Goal: Task Accomplishment & Management: Manage account settings

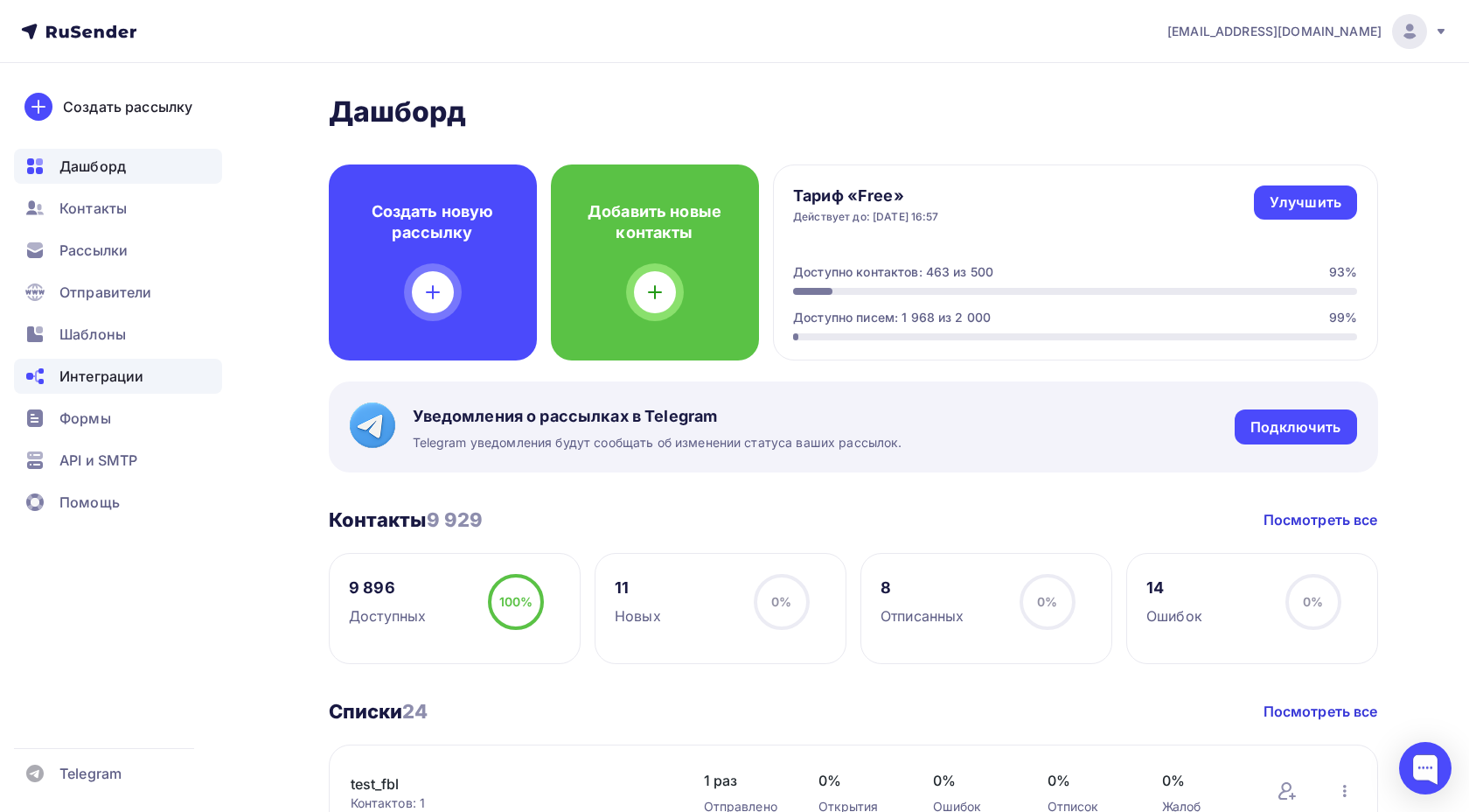
click at [142, 376] on span "Интеграции" at bounding box center [101, 376] width 84 height 21
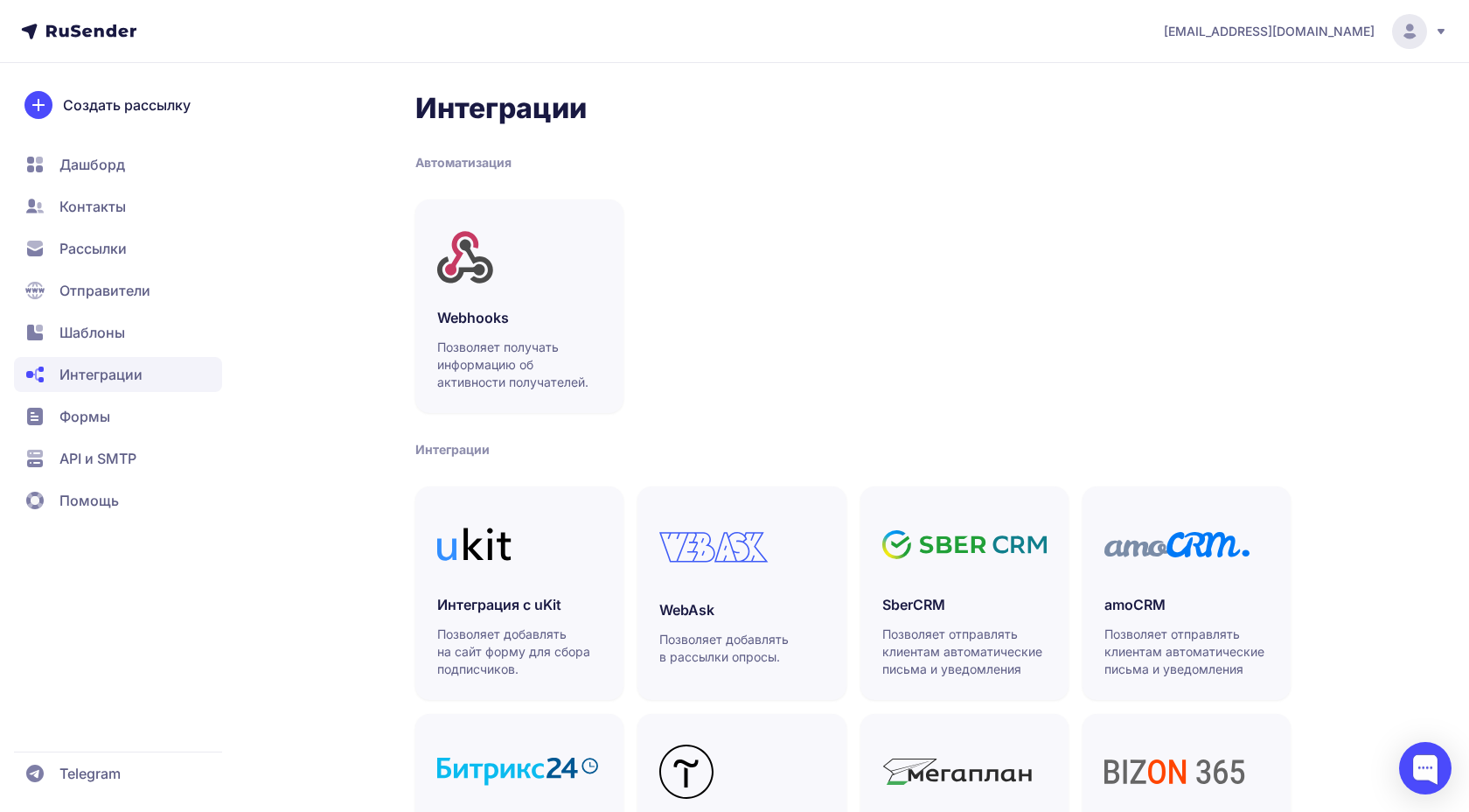
scroll to position [391, 0]
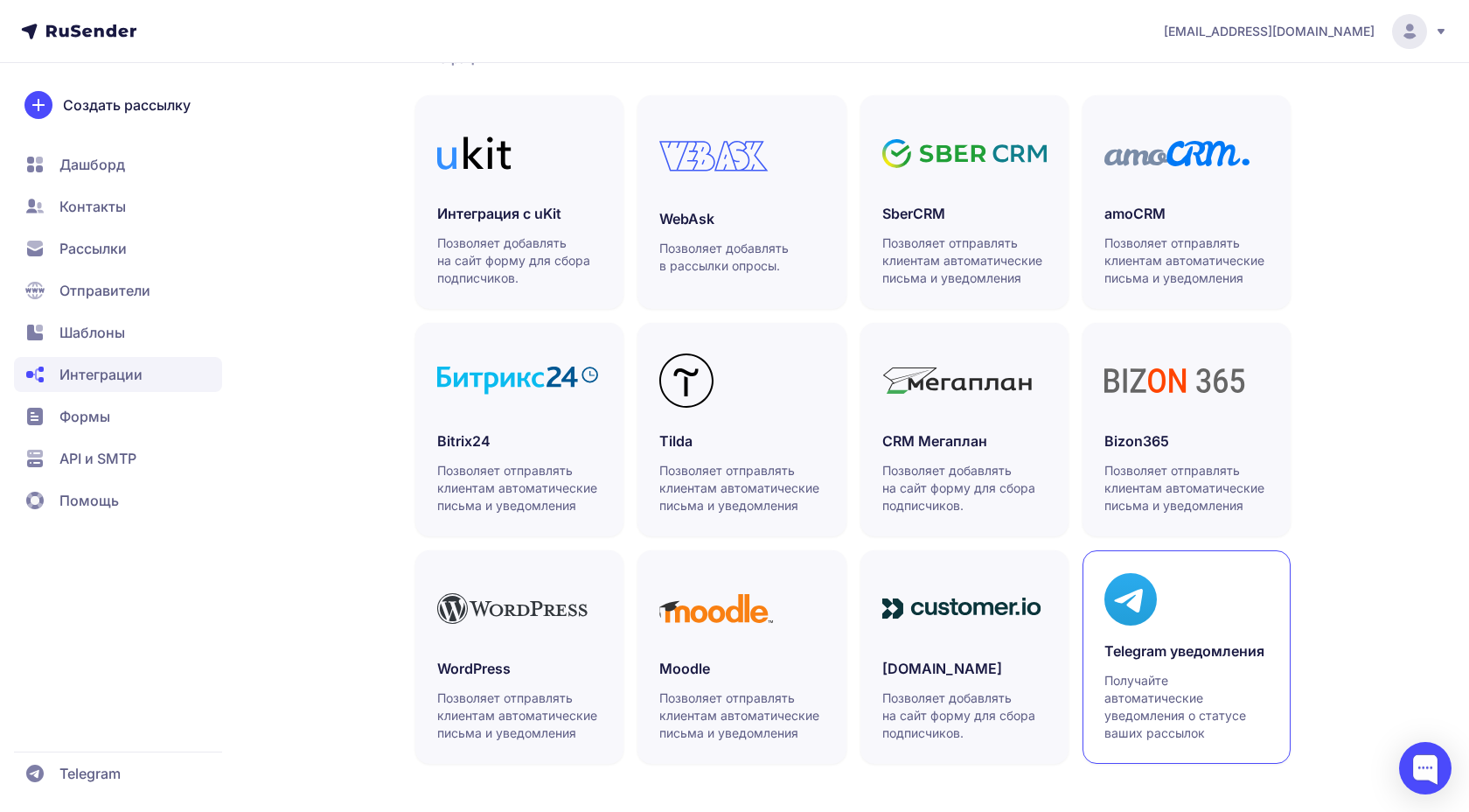
click at [1142, 636] on link "Telegram уведомления Получайте автоматические уведомления о статусе ваших рассы…" at bounding box center [1188, 656] width 209 height 213
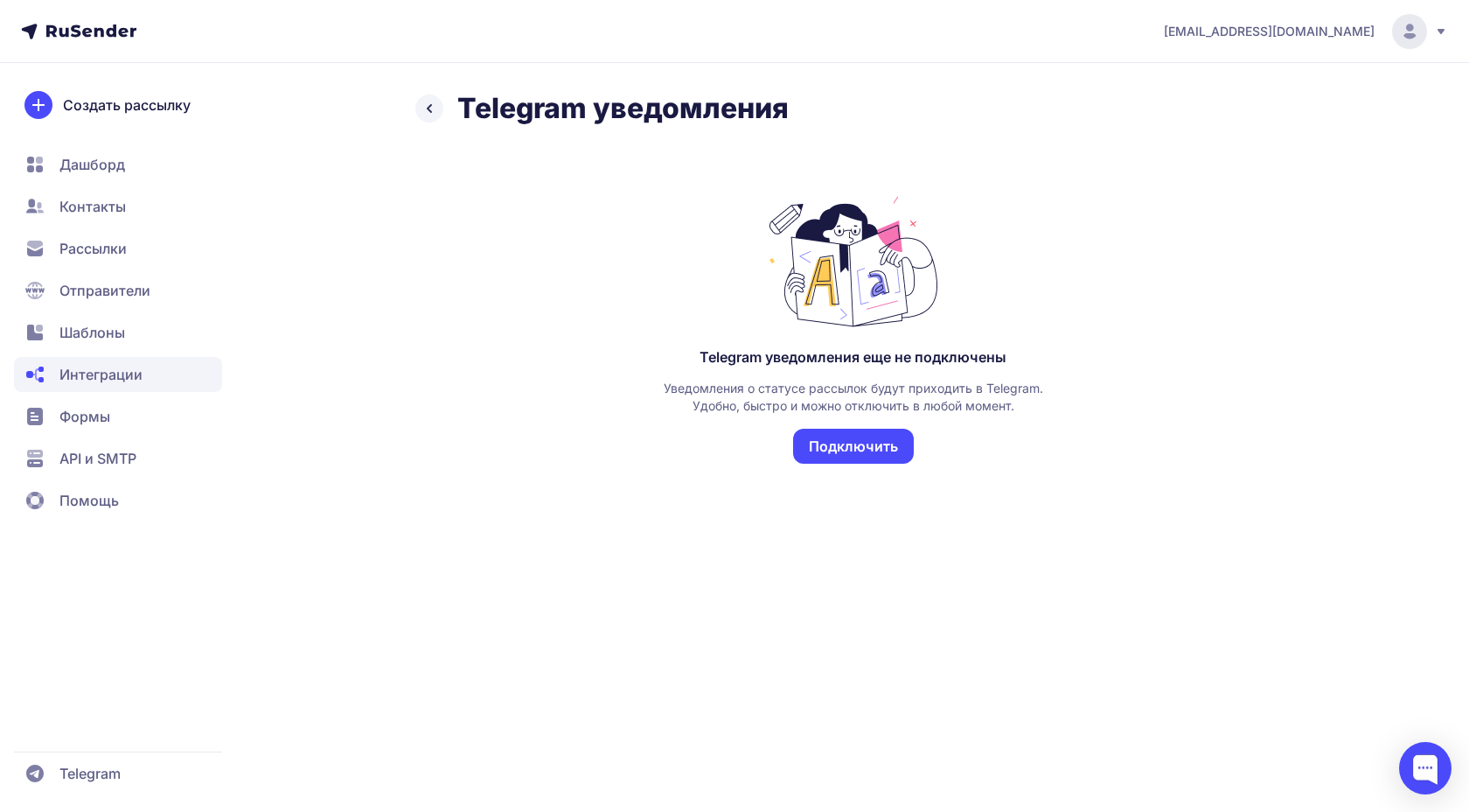
click at [889, 444] on button "Подключить" at bounding box center [854, 446] width 121 height 35
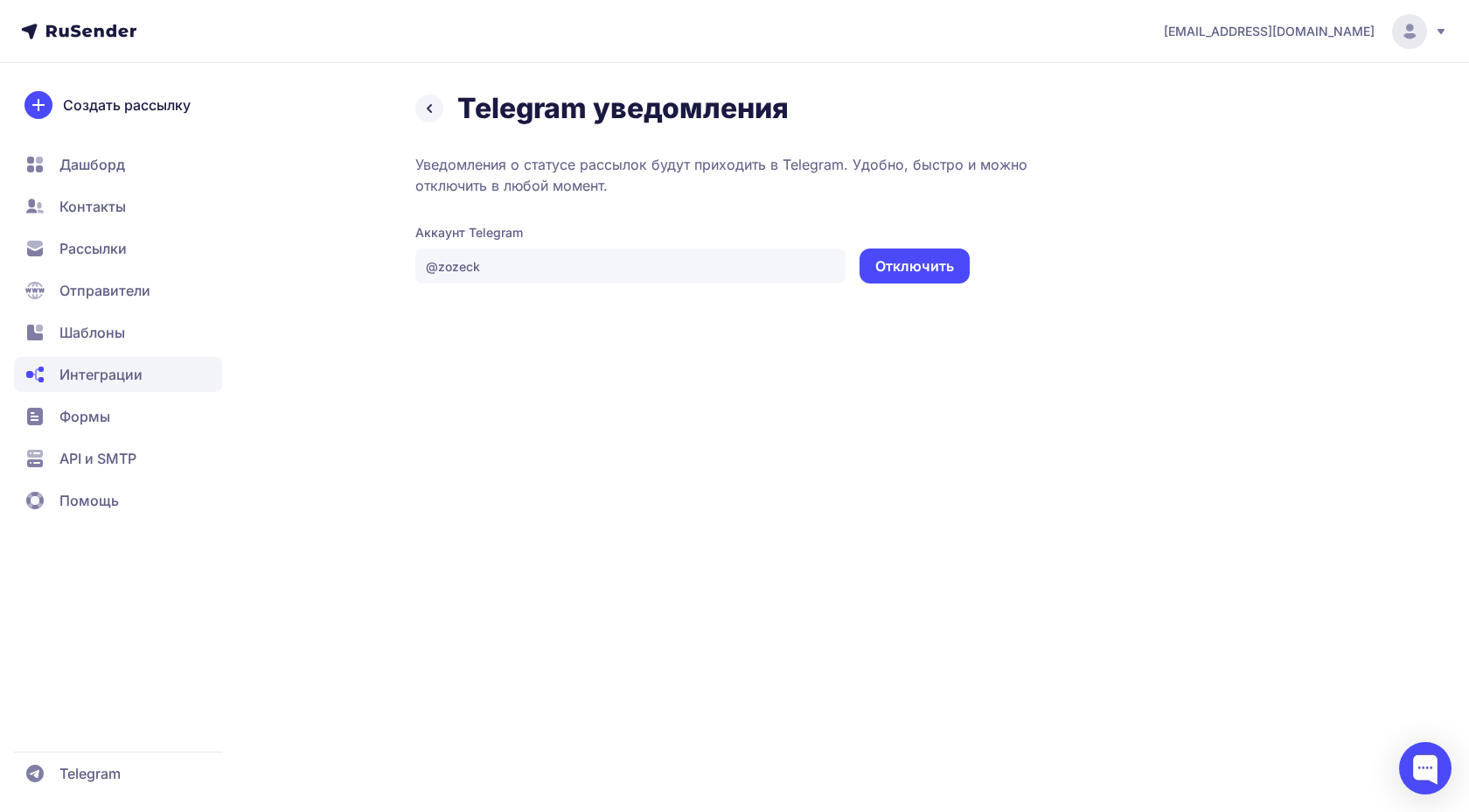
click at [893, 272] on button "Отключить" at bounding box center [914, 266] width 110 height 35
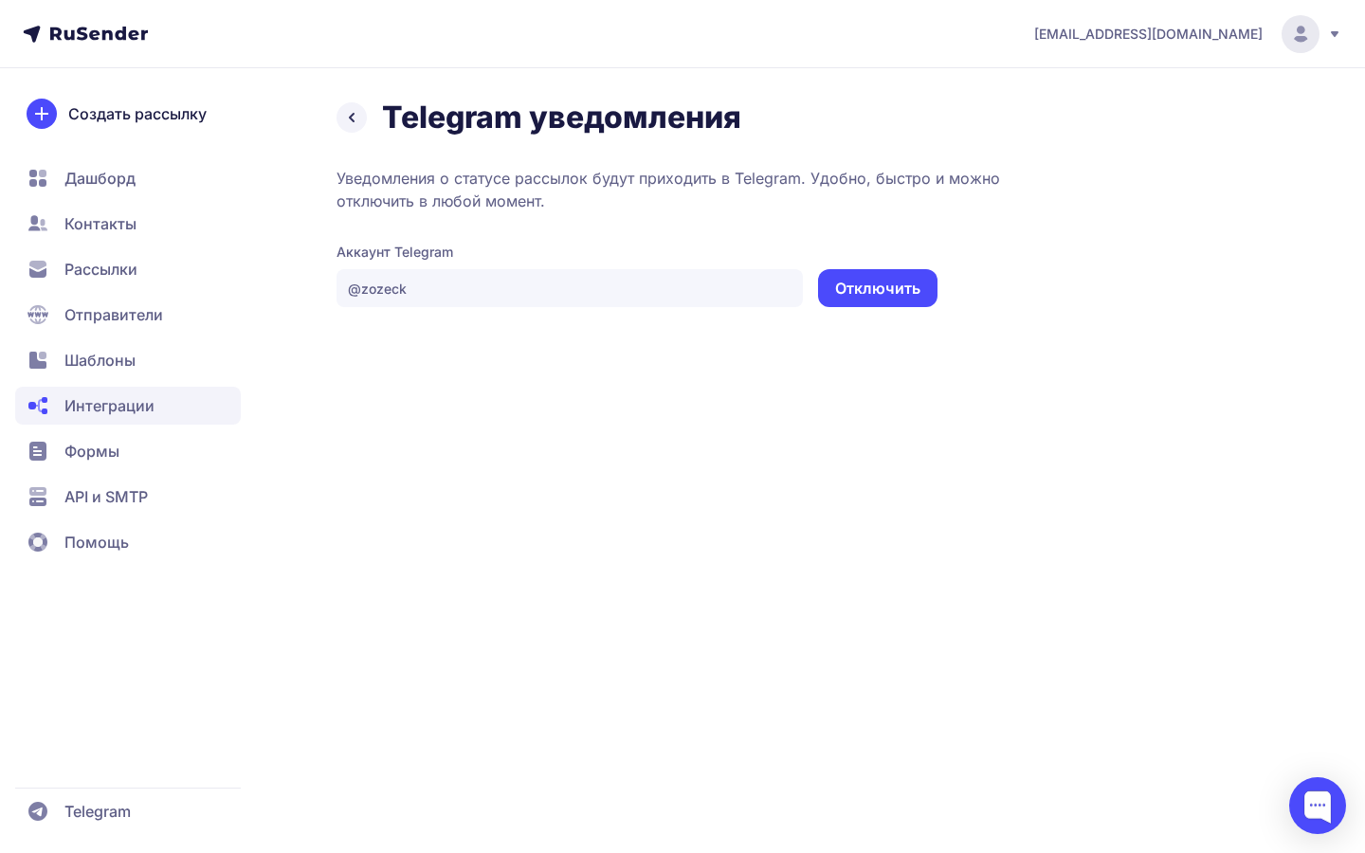
click at [116, 28] on icon at bounding box center [99, 34] width 98 height 14
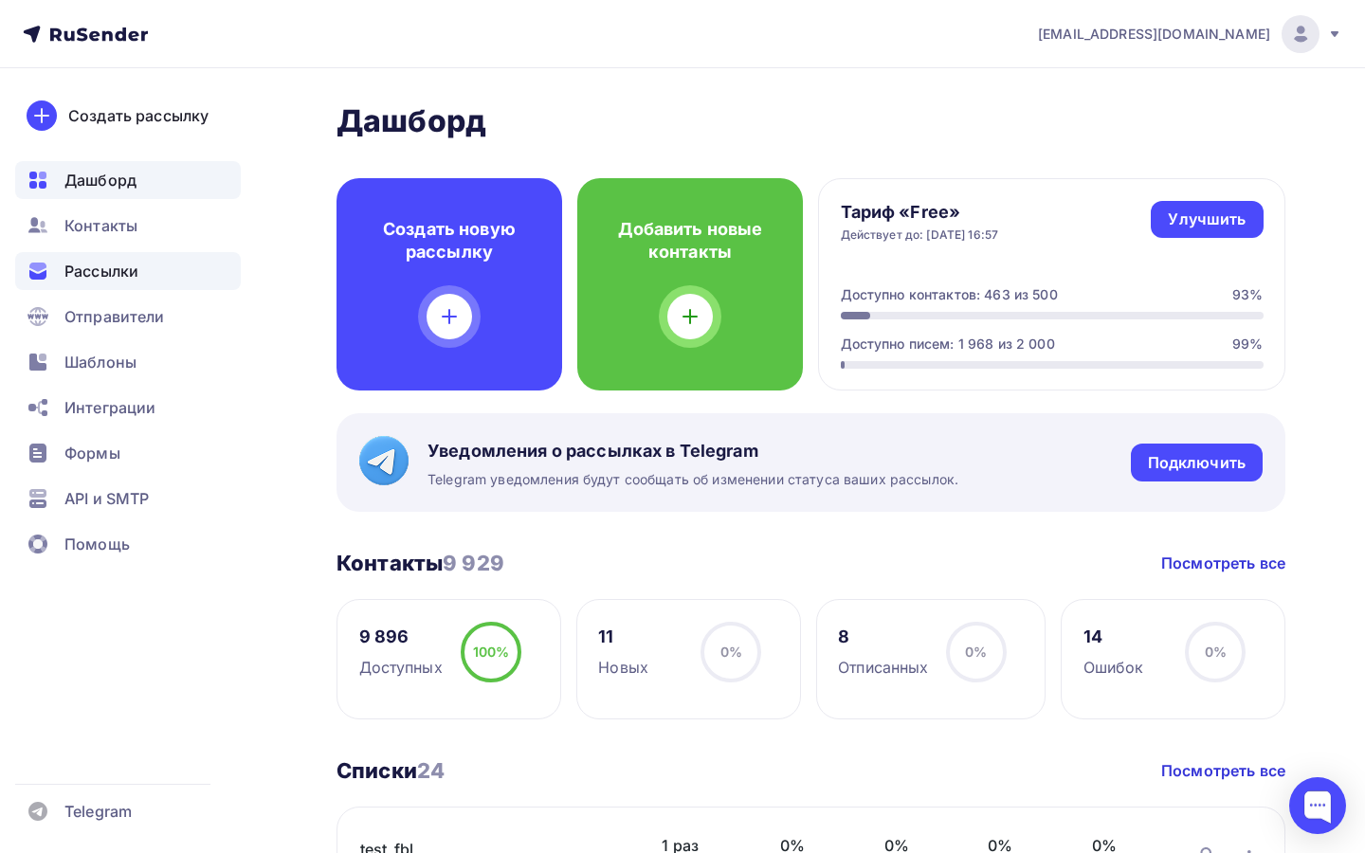
click at [160, 276] on div "Рассылки" at bounding box center [128, 271] width 226 height 38
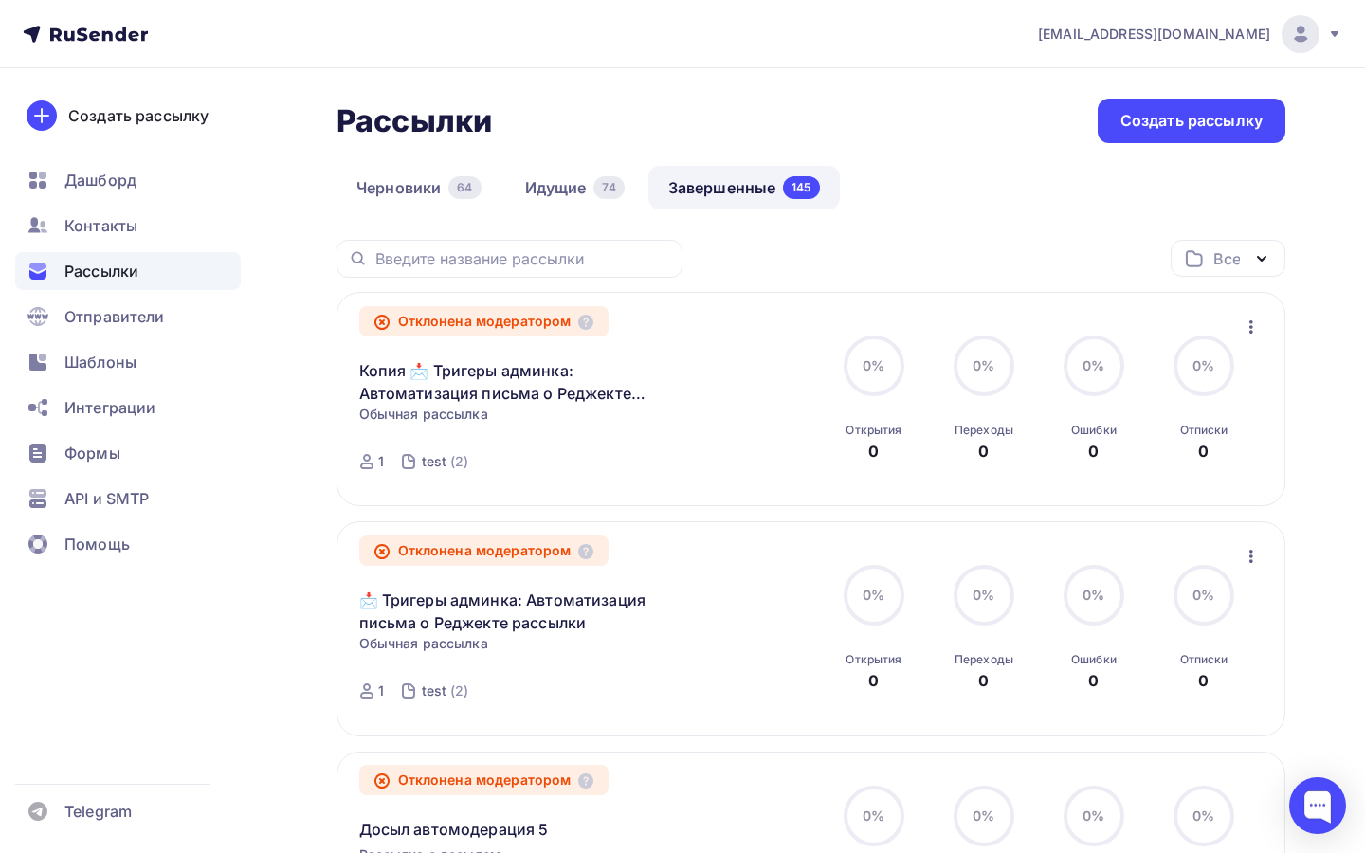
click at [100, 37] on icon at bounding box center [85, 34] width 125 height 23
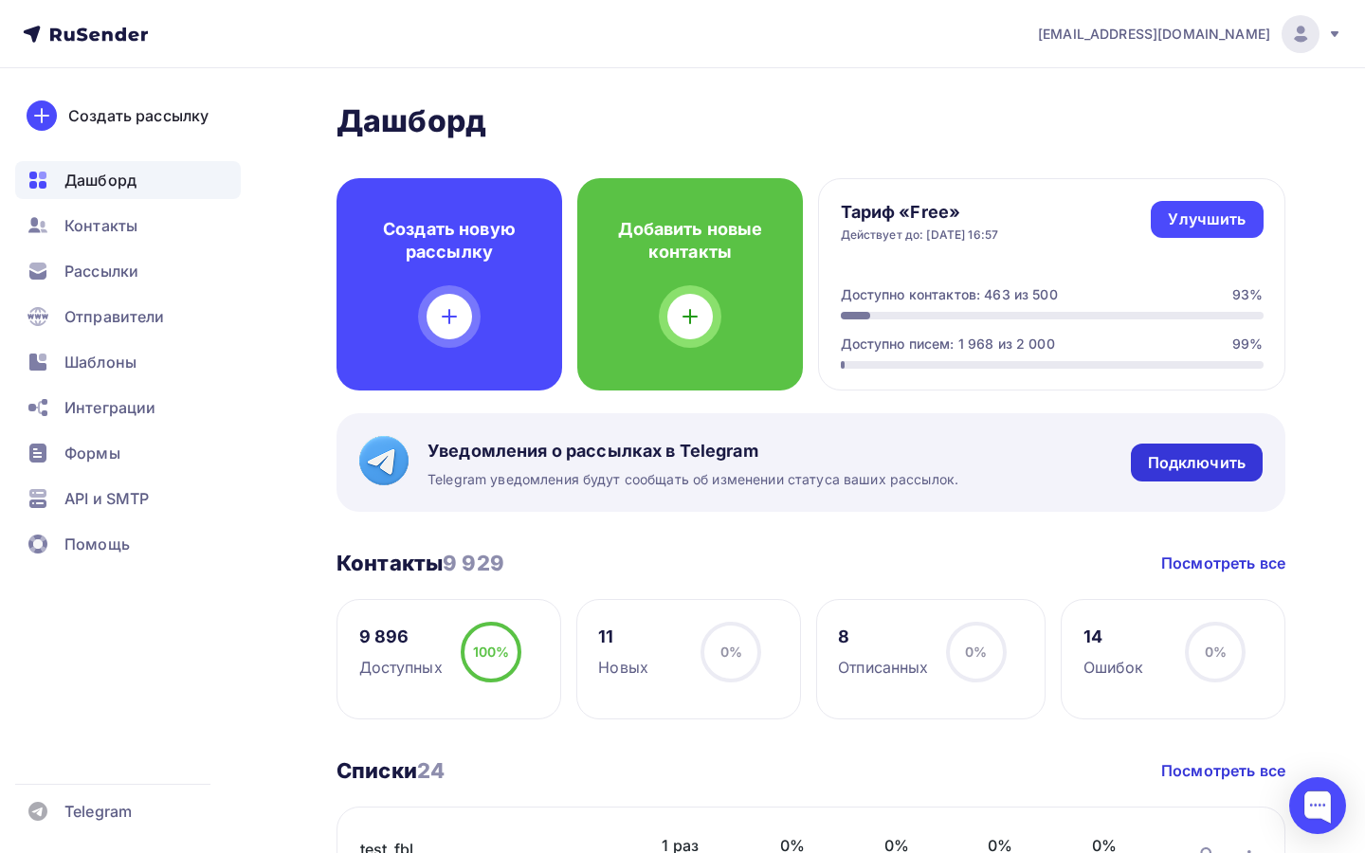
click at [1167, 459] on div "Подключить" at bounding box center [1197, 463] width 98 height 22
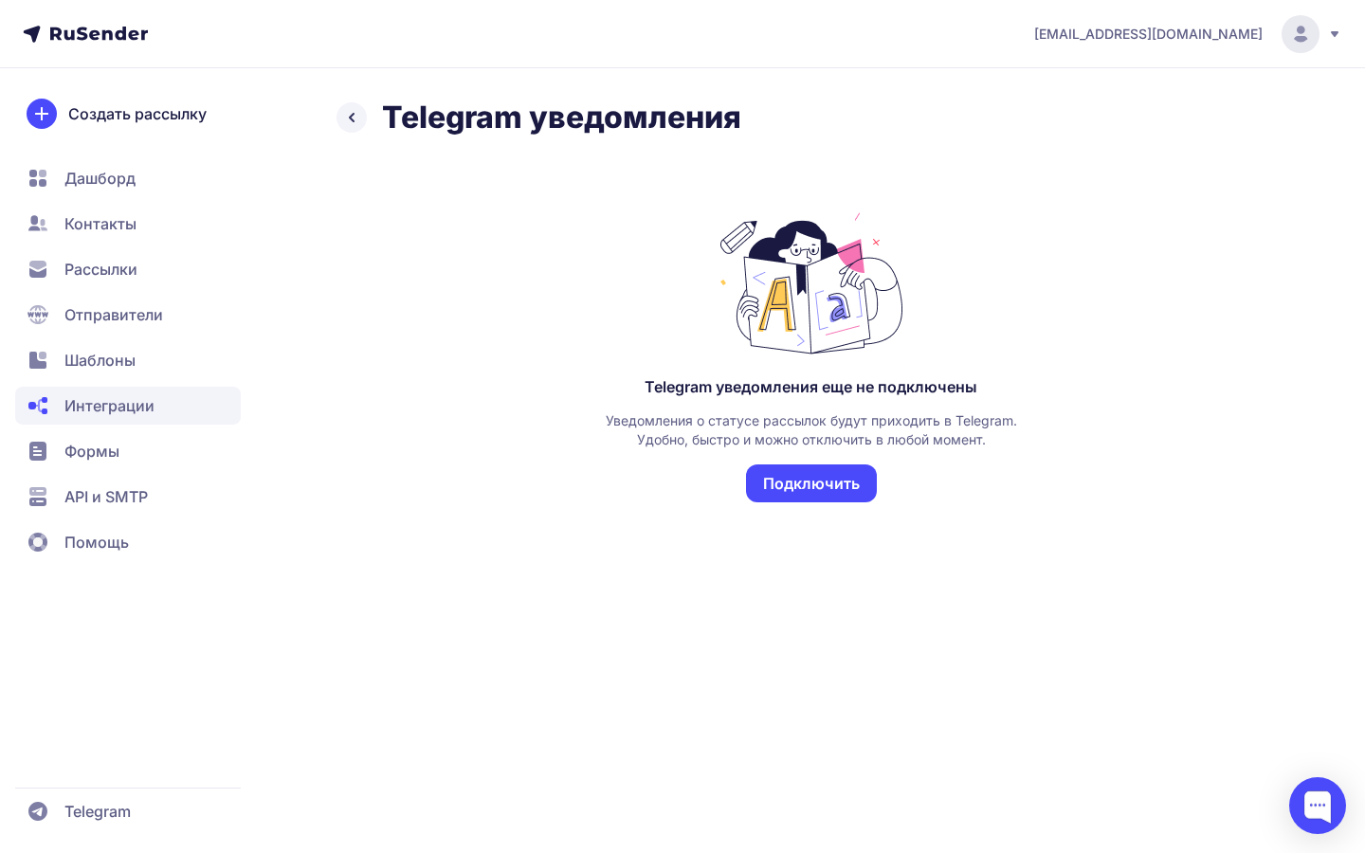
click at [149, 404] on span "Интеграции" at bounding box center [109, 405] width 90 height 23
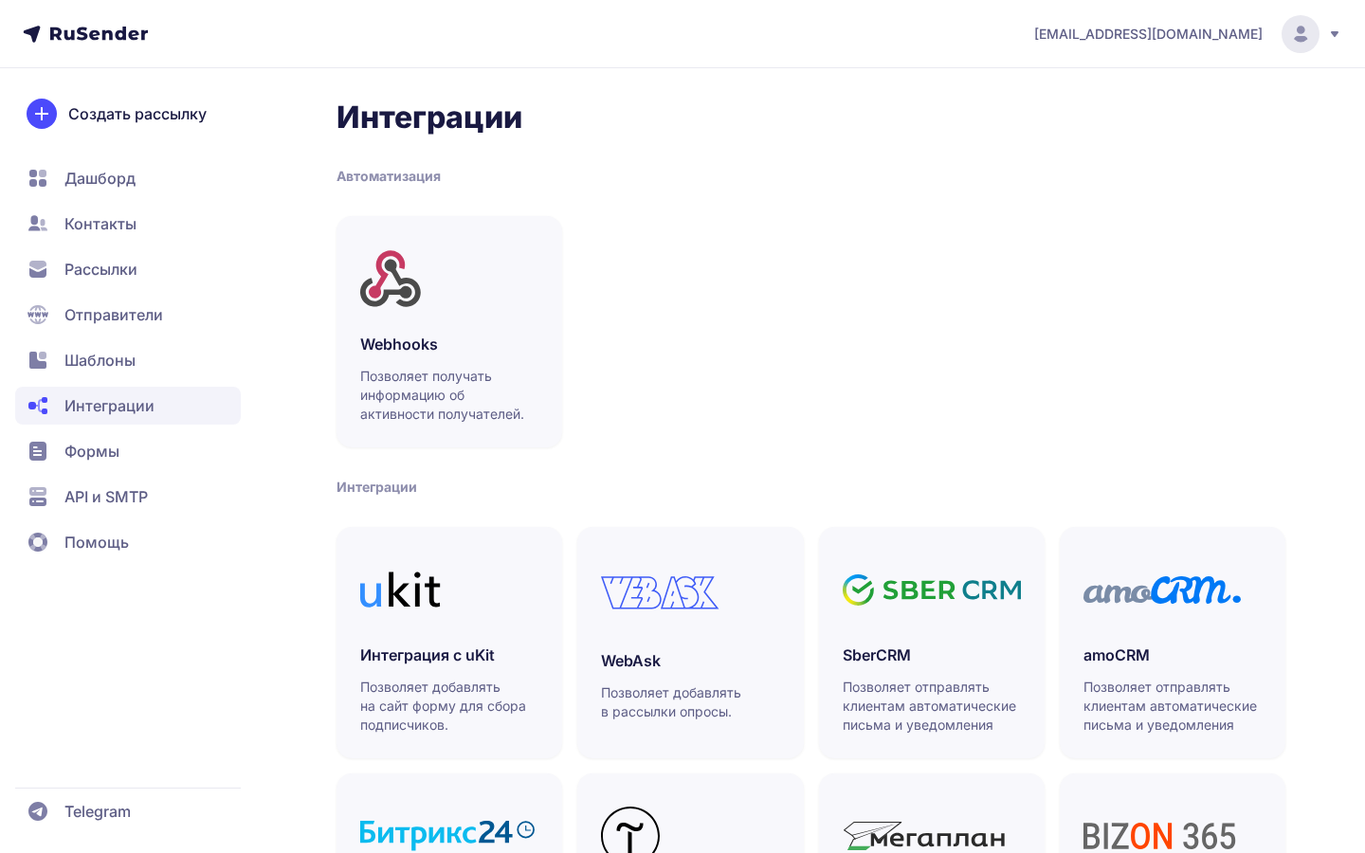
scroll to position [450, 0]
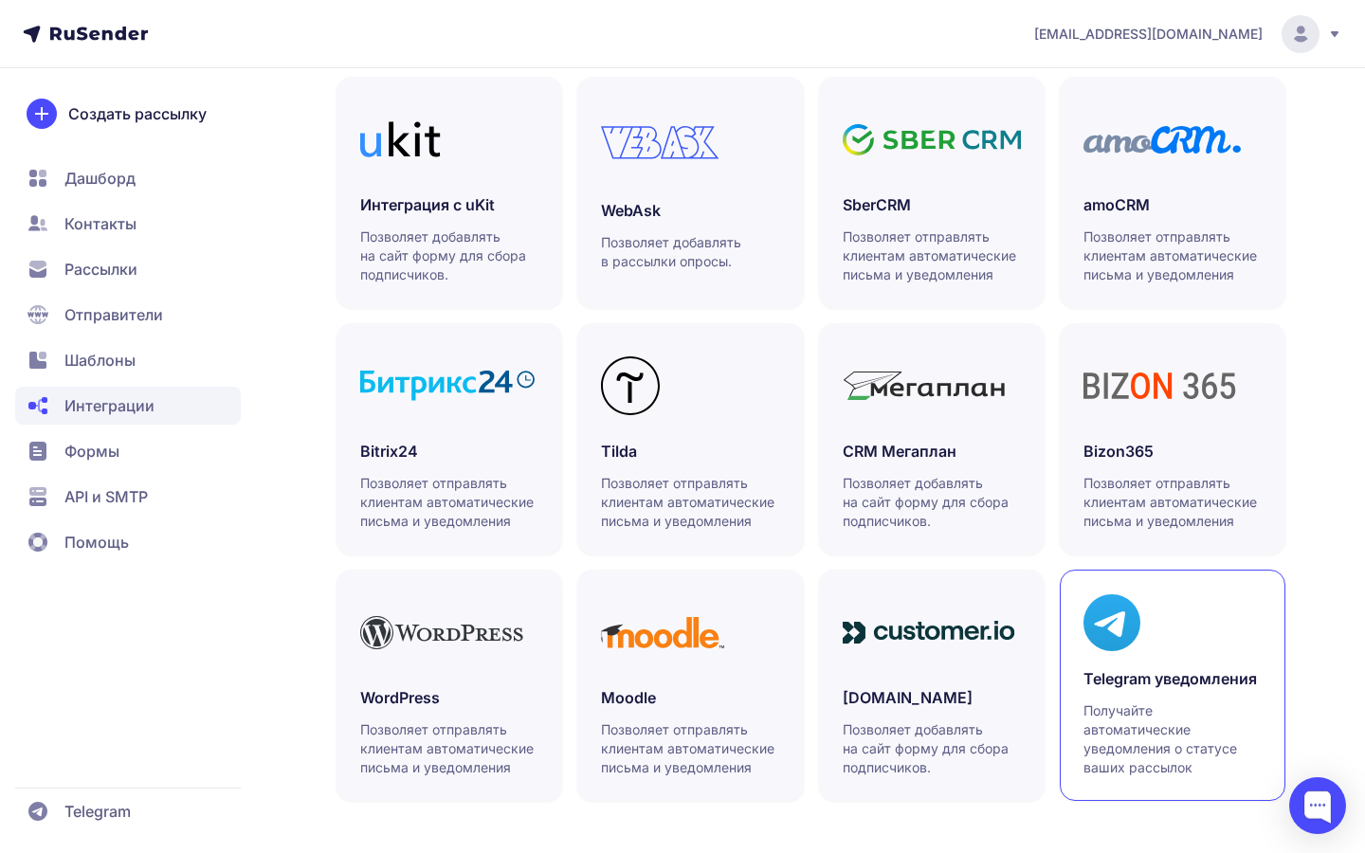
click at [1131, 681] on h3 "Telegram уведомления" at bounding box center [1172, 678] width 178 height 23
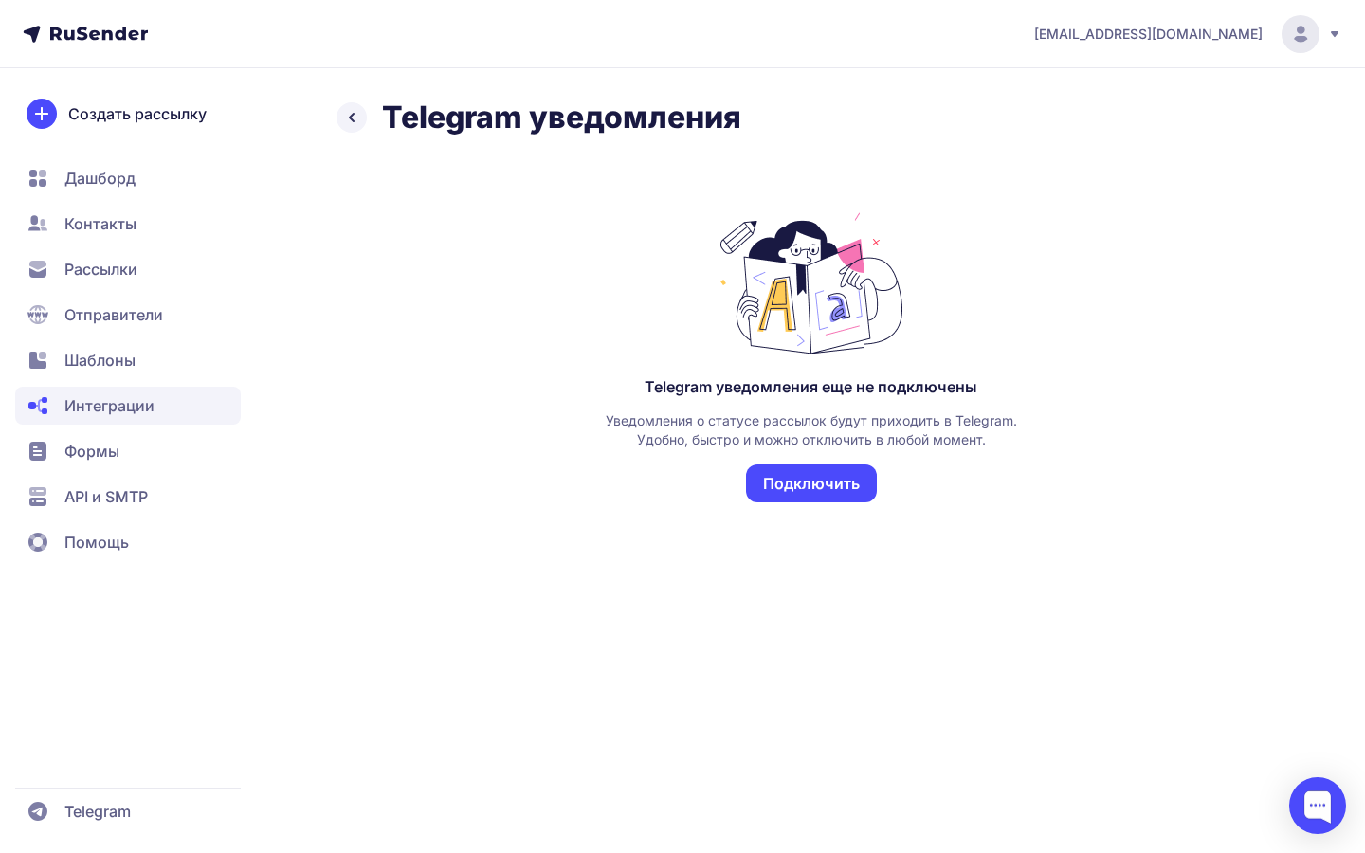
click at [793, 472] on button "Подключить" at bounding box center [811, 483] width 131 height 38
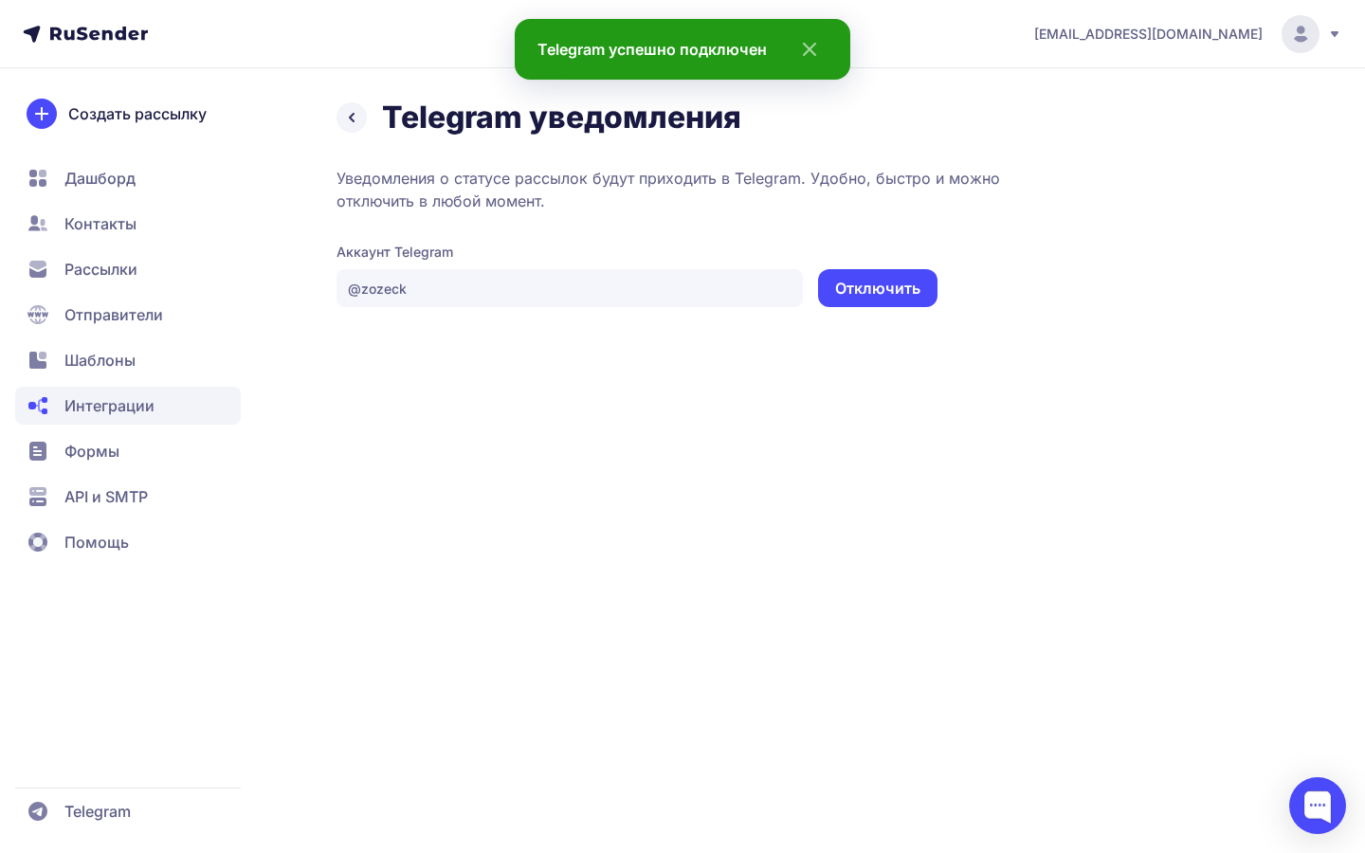
click at [50, 31] on icon at bounding box center [99, 33] width 98 height 13
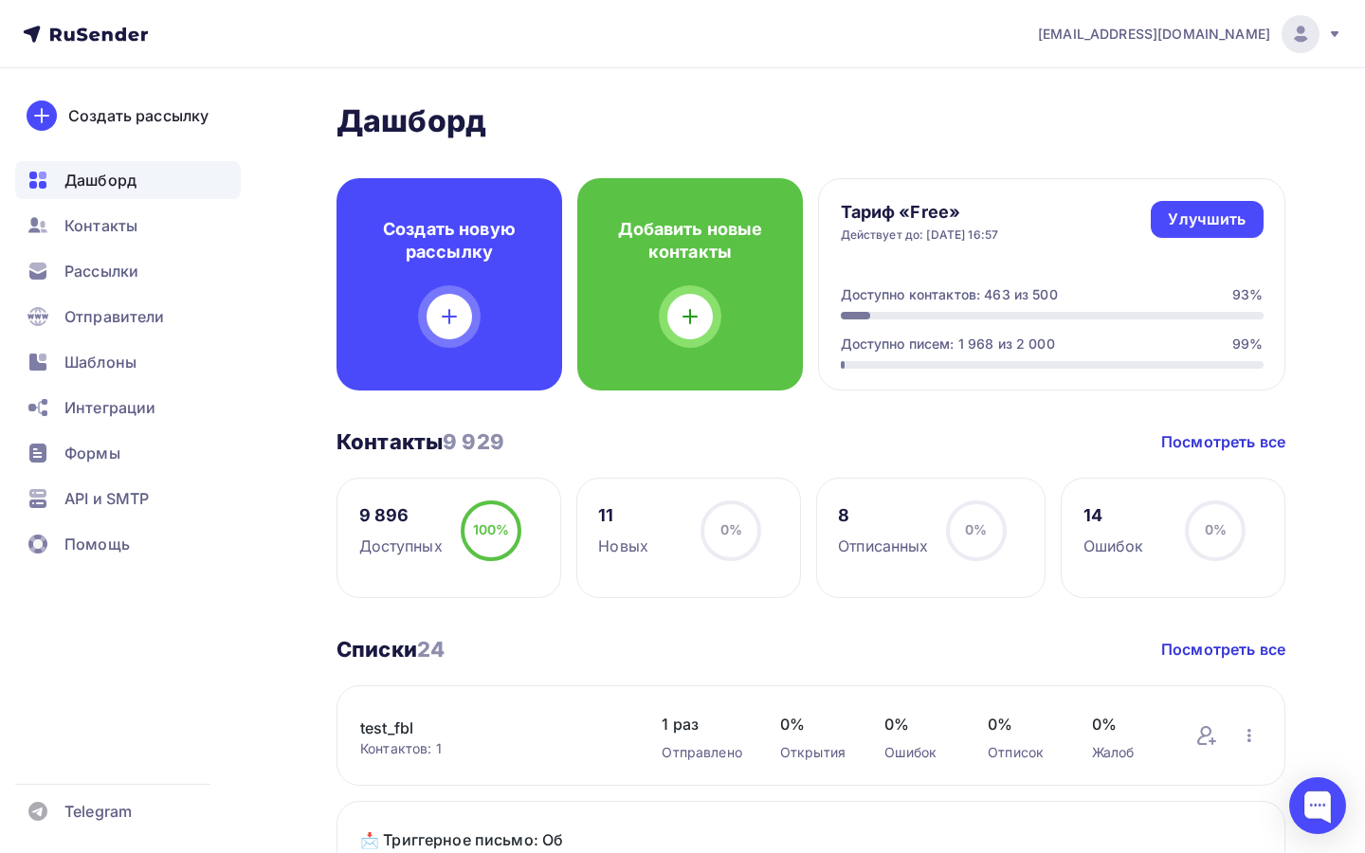
click at [82, 42] on icon at bounding box center [85, 34] width 125 height 23
click at [109, 409] on span "Интеграции" at bounding box center [109, 407] width 91 height 23
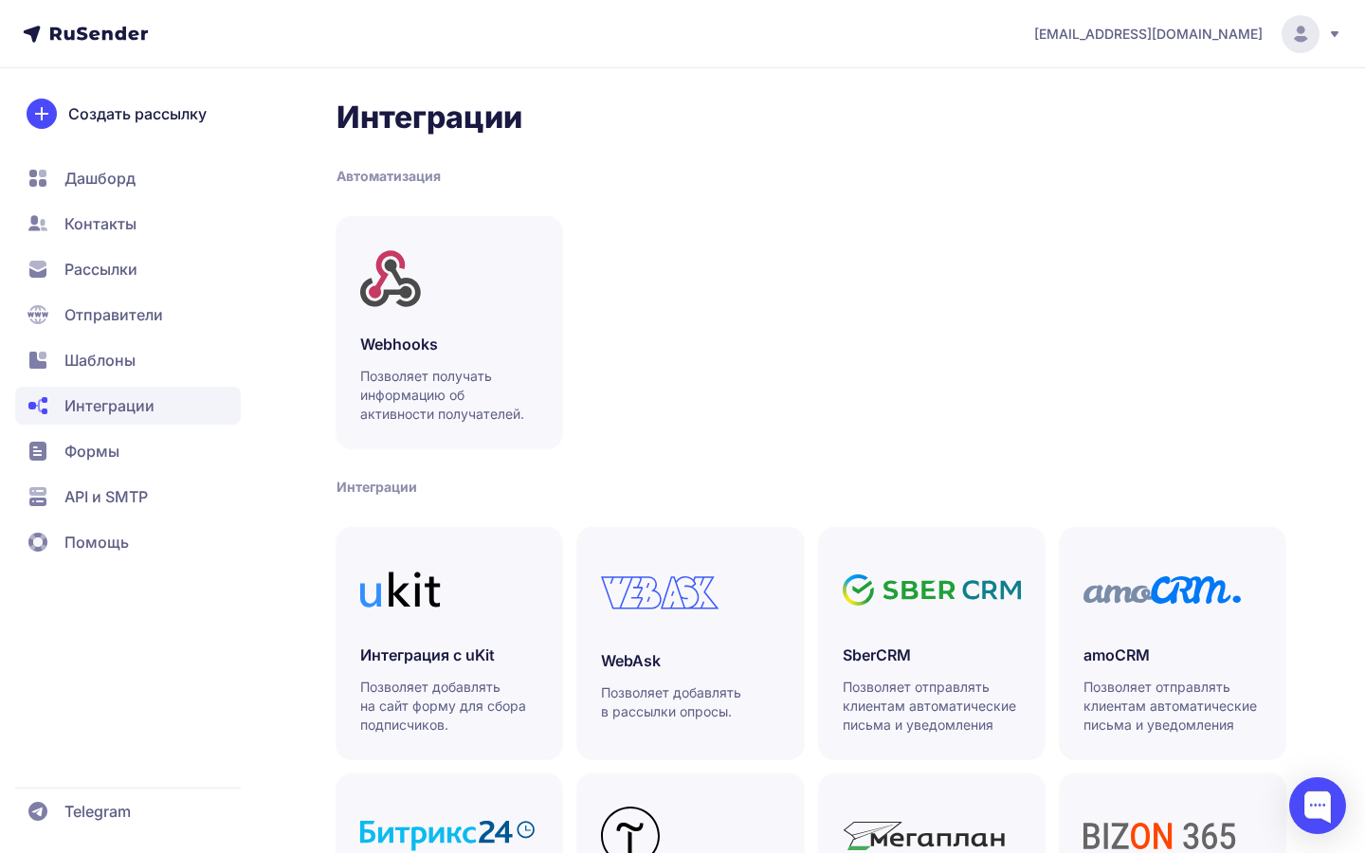
scroll to position [450, 0]
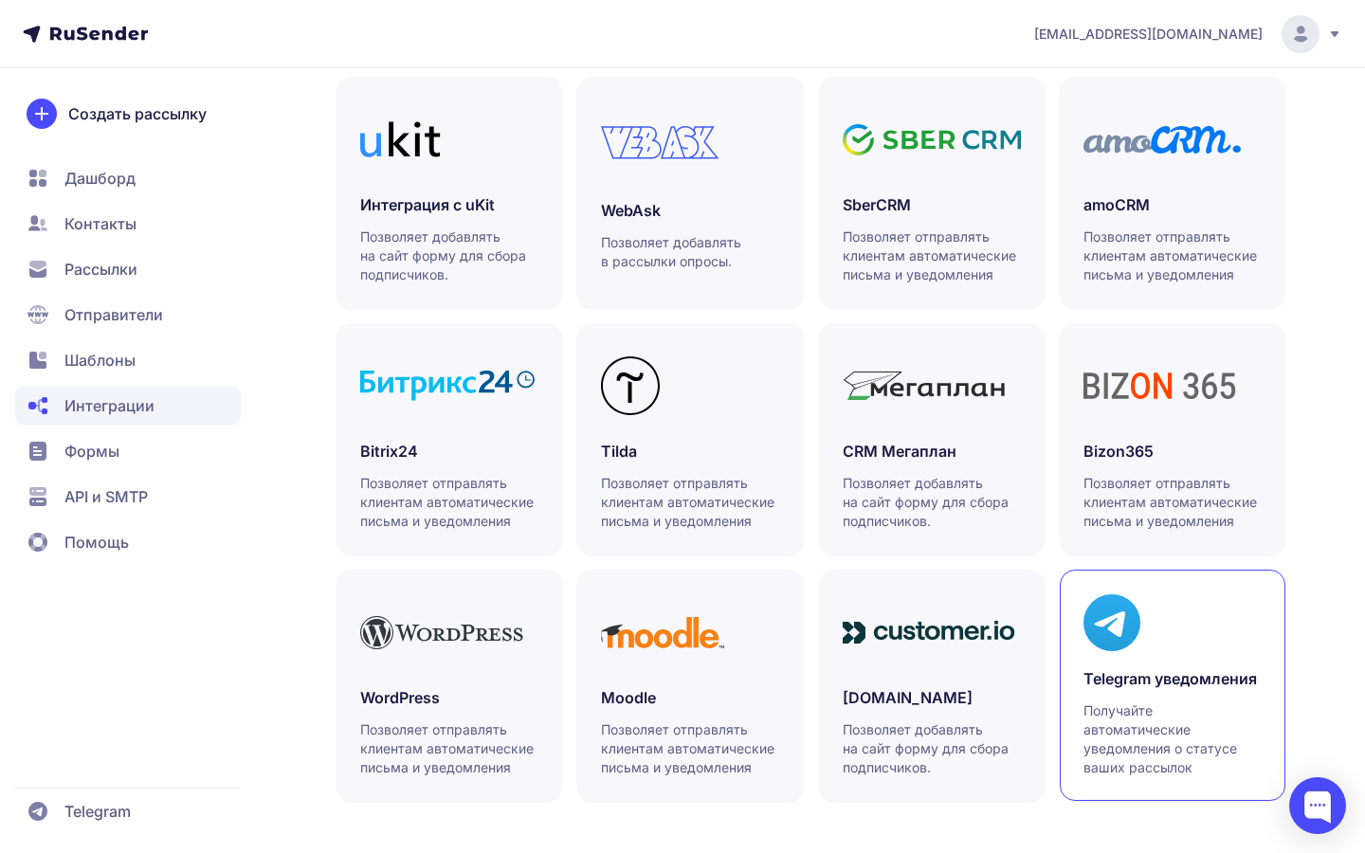
click at [1159, 667] on h3 "Telegram уведомления" at bounding box center [1172, 678] width 178 height 23
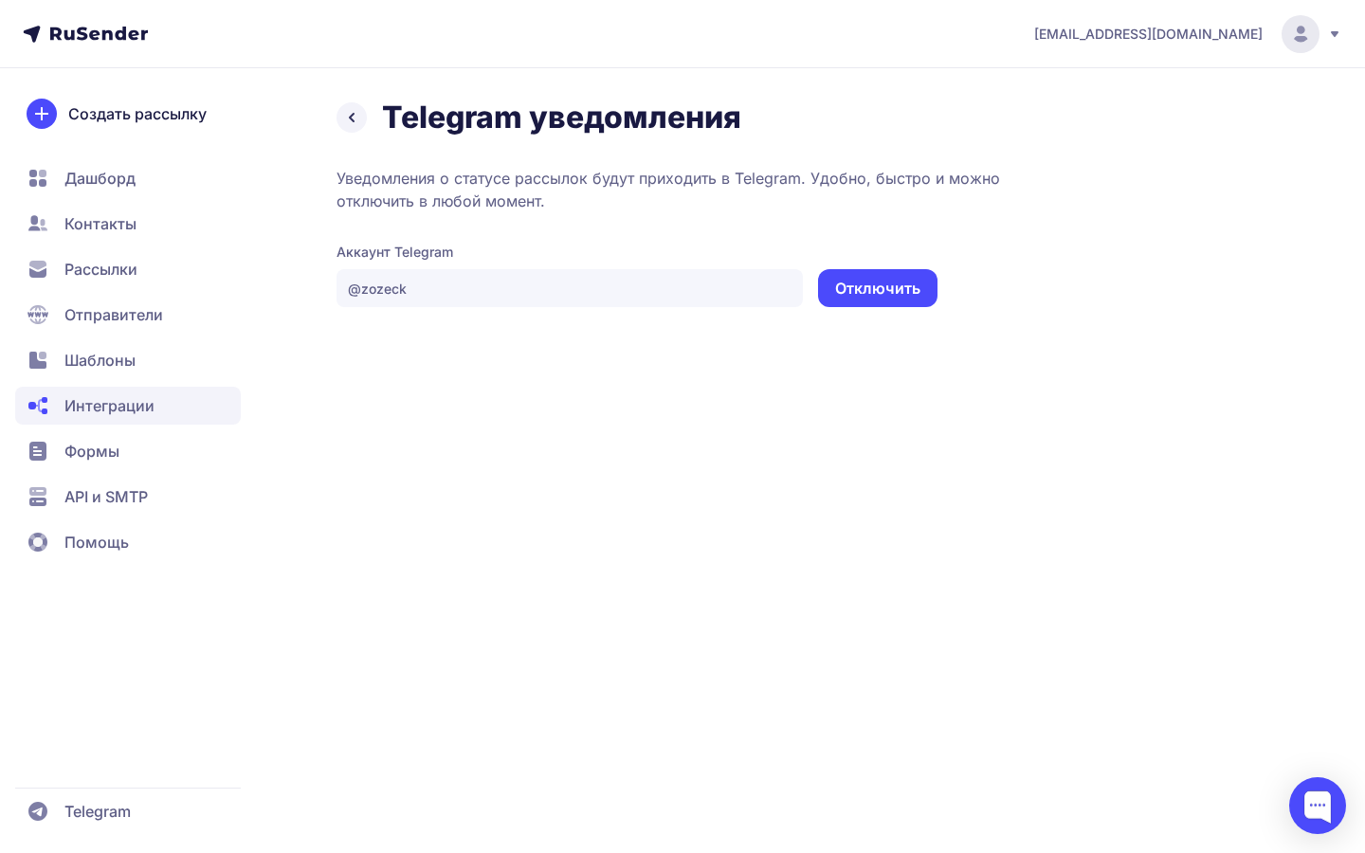
click at [868, 298] on button "Отключить" at bounding box center [877, 288] width 119 height 38
click at [105, 23] on header "[EMAIL_ADDRESS][DOMAIN_NAME]" at bounding box center [682, 34] width 1365 height 68
click at [103, 32] on icon at bounding box center [99, 33] width 98 height 13
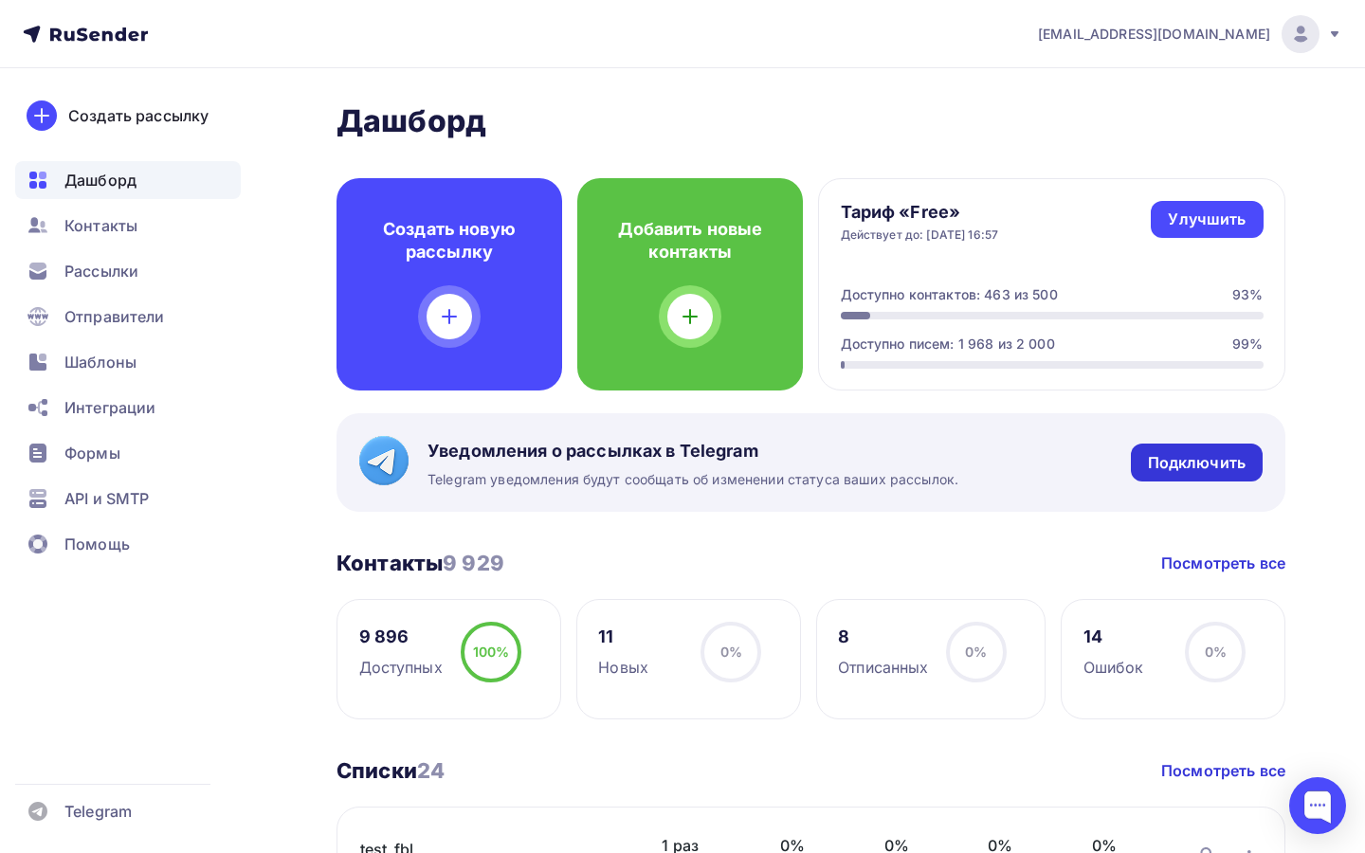
click at [1155, 465] on div "Подключить" at bounding box center [1197, 463] width 98 height 22
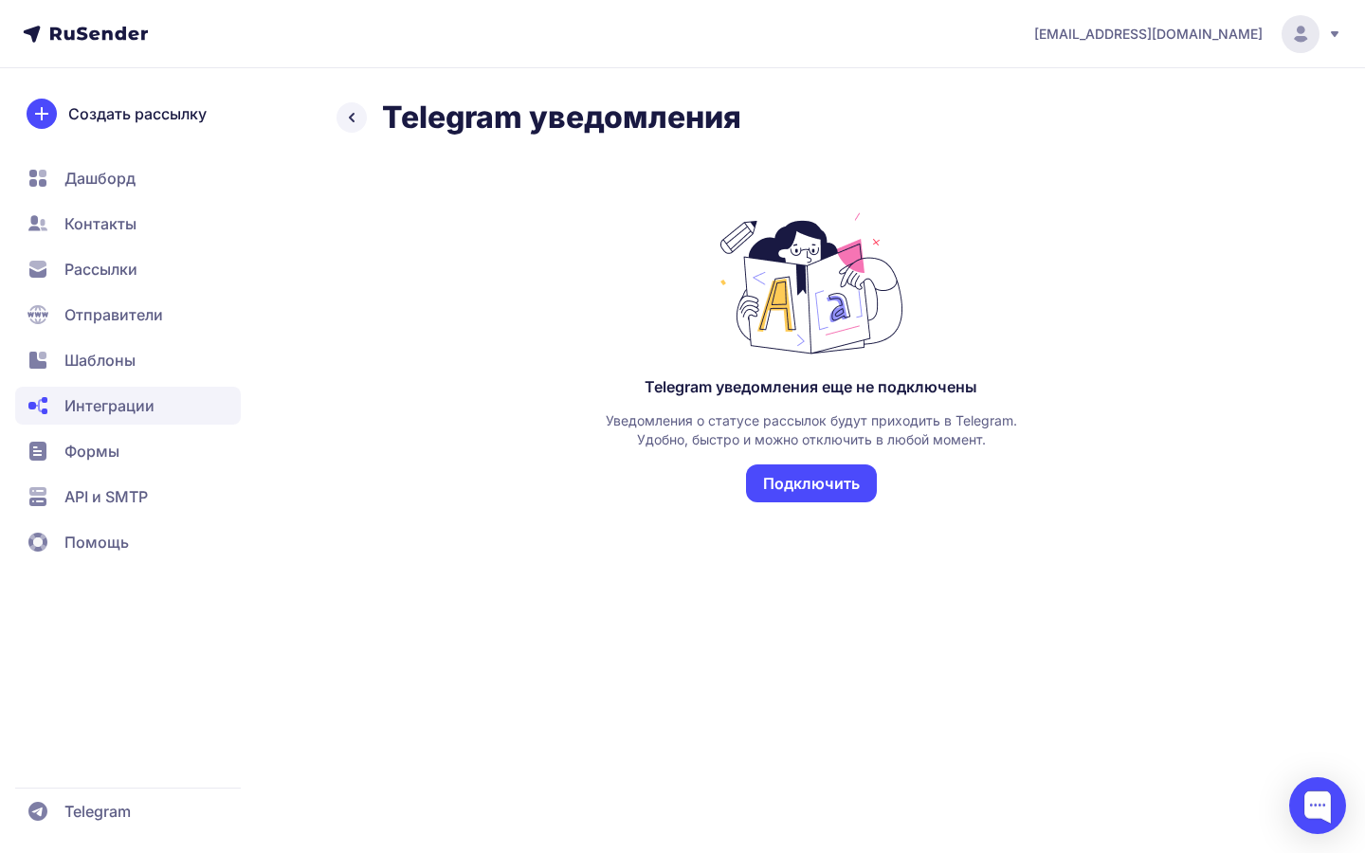
click at [837, 480] on button "Подключить" at bounding box center [811, 483] width 131 height 38
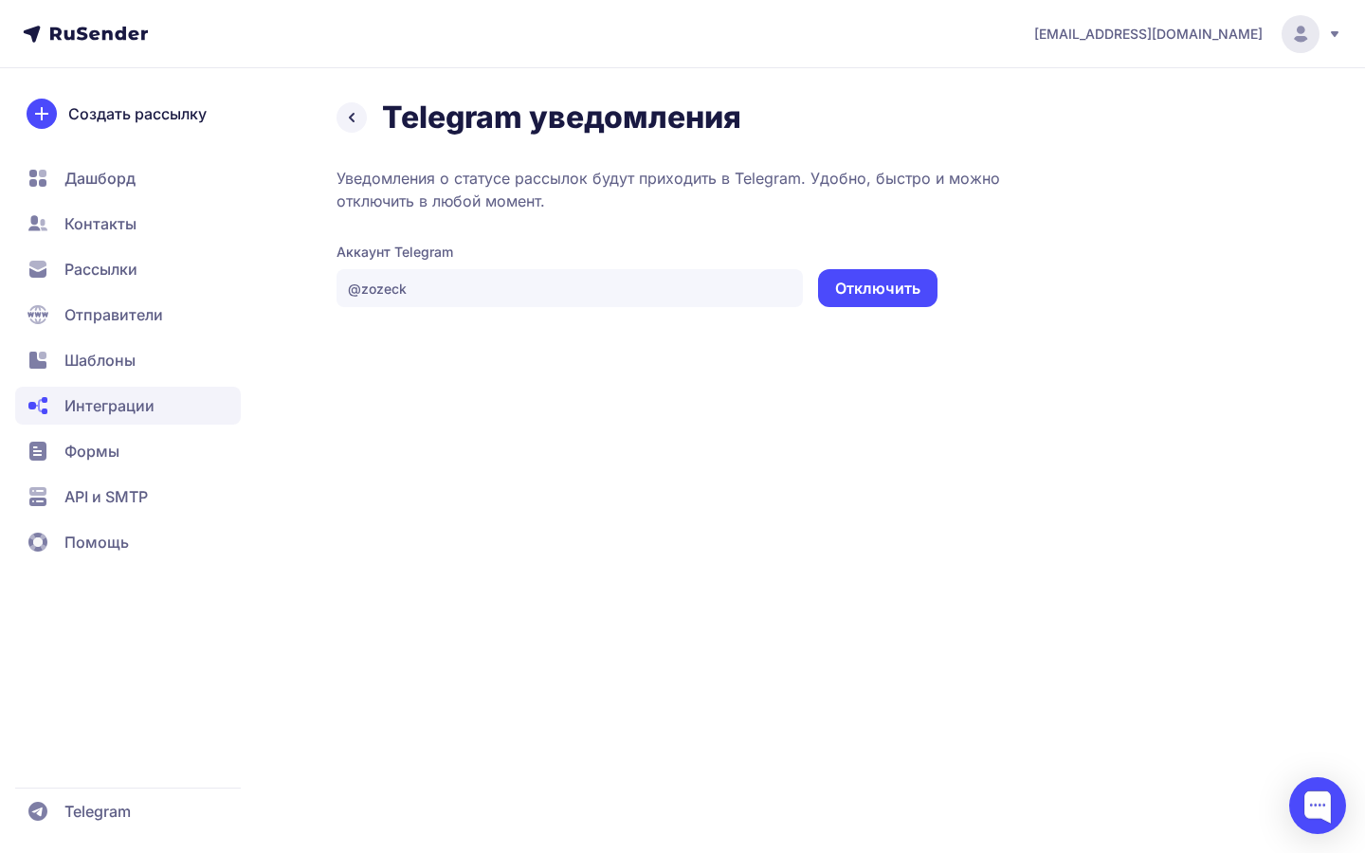
click at [883, 298] on button "Отключить" at bounding box center [877, 288] width 119 height 38
click at [610, 322] on div "prohorenkov@ucoz-team.net Telegram уведомления Уведомления о статусе рассылок б…" at bounding box center [682, 426] width 1365 height 853
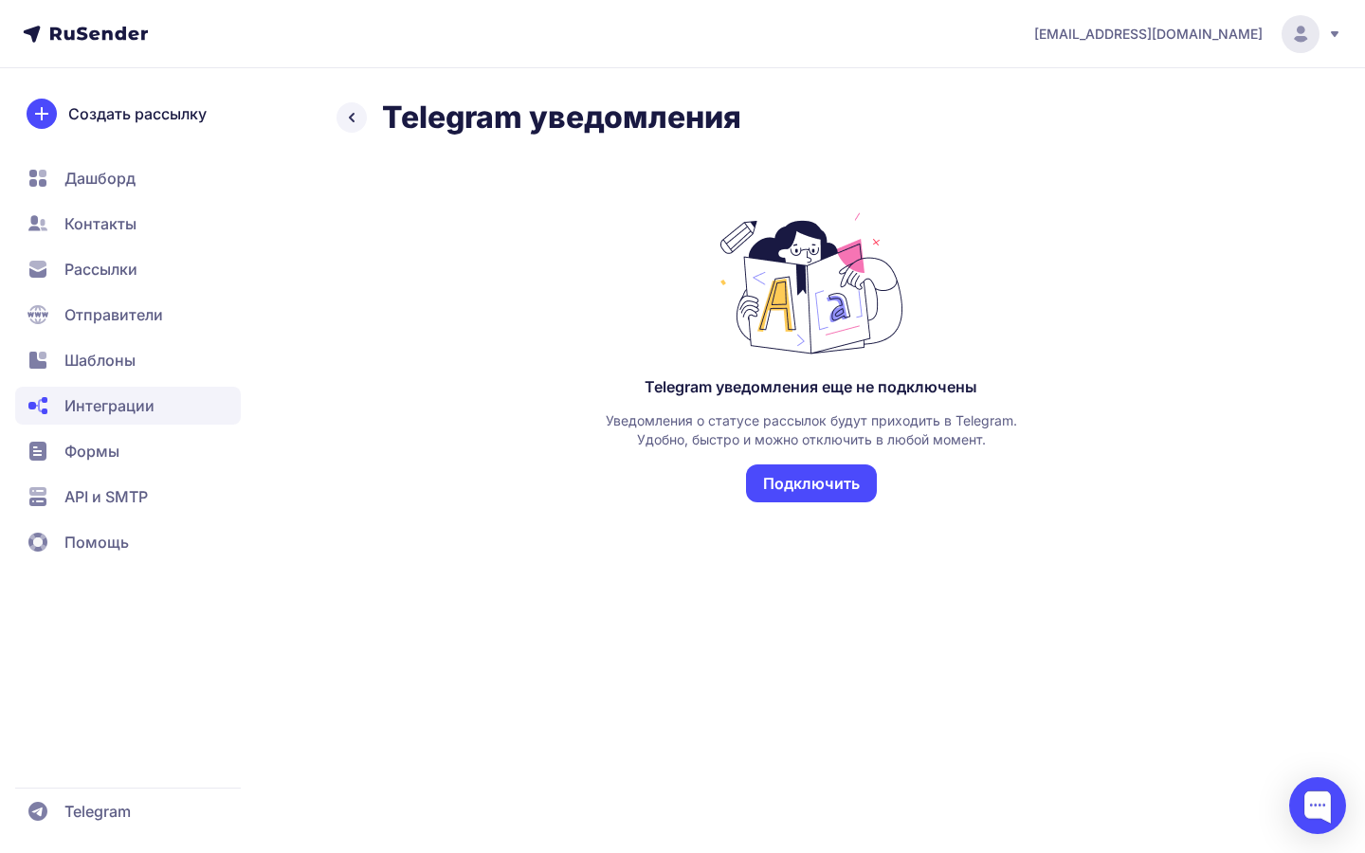
click at [32, 28] on icon at bounding box center [32, 34] width 17 height 17
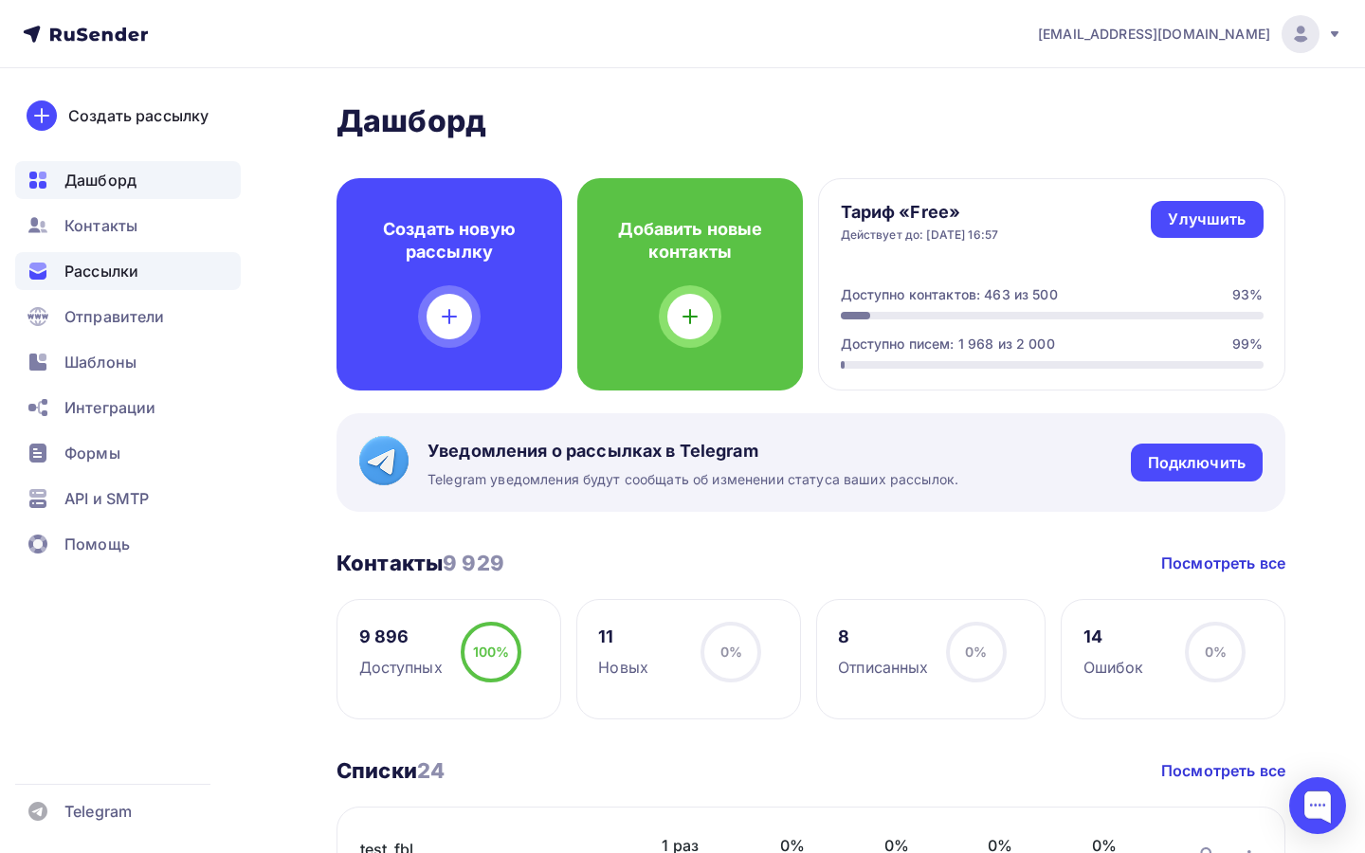
click at [136, 282] on div "Рассылки" at bounding box center [128, 271] width 226 height 38
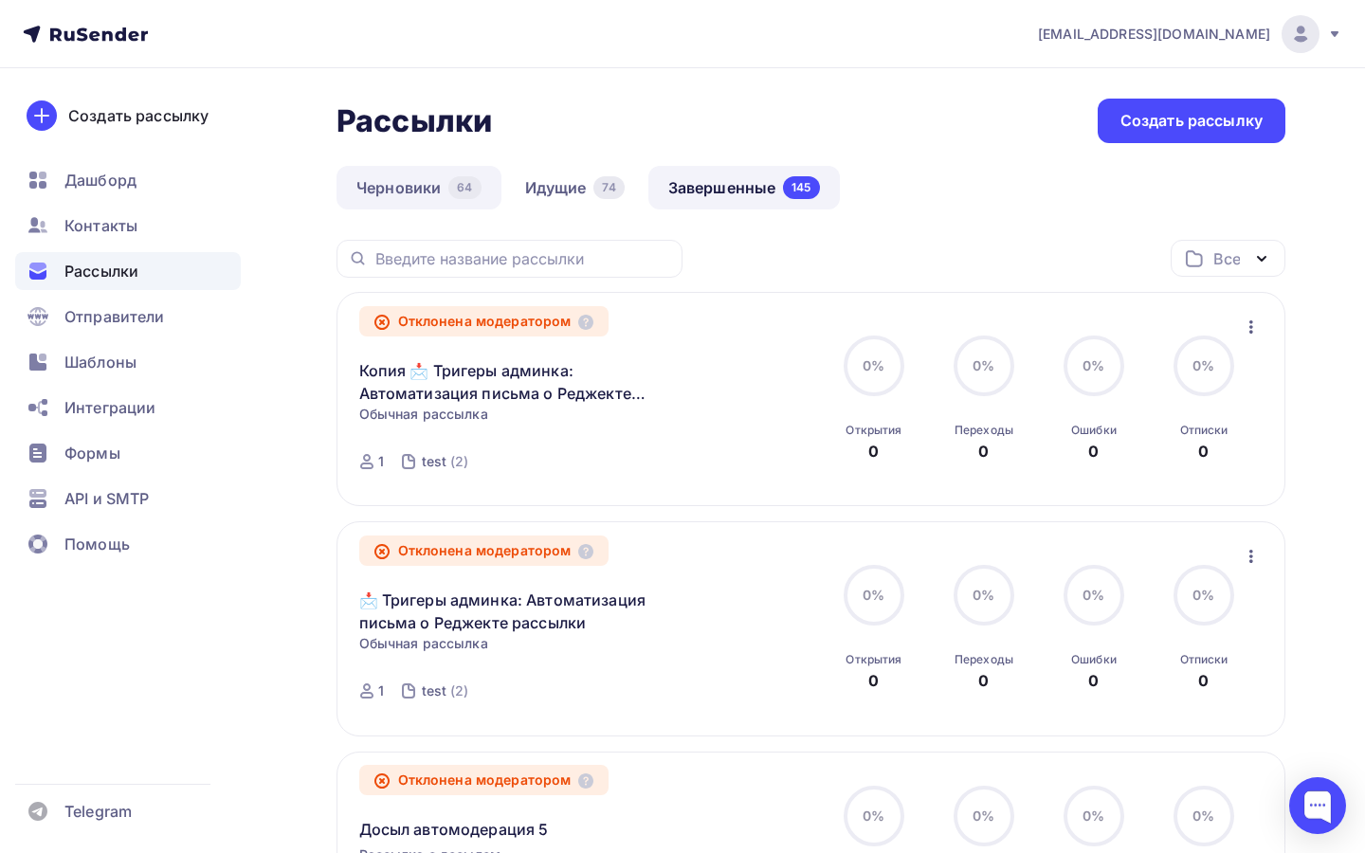
click at [439, 176] on link "Черновики 64" at bounding box center [419, 188] width 165 height 44
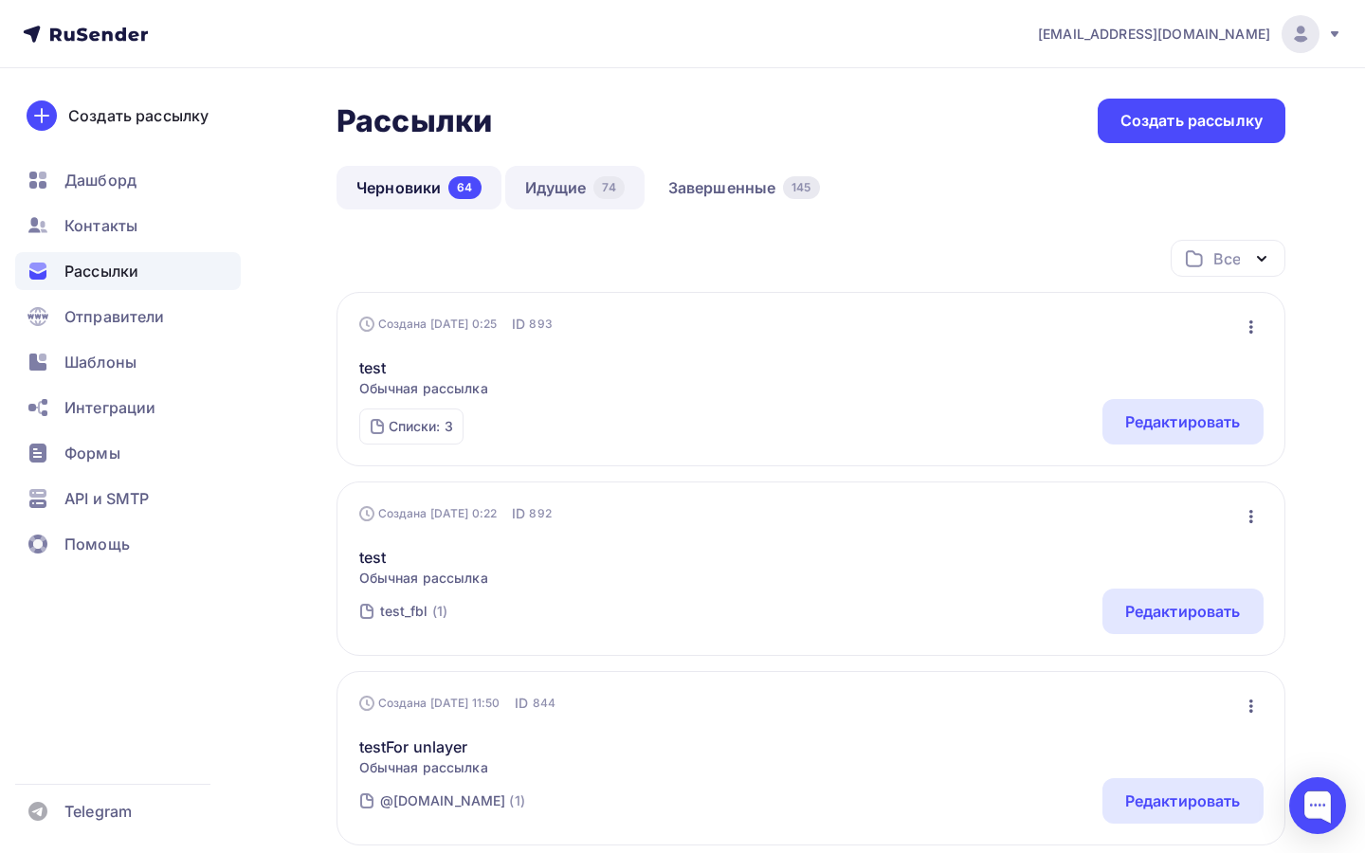
click at [606, 191] on div "74" at bounding box center [608, 187] width 30 height 23
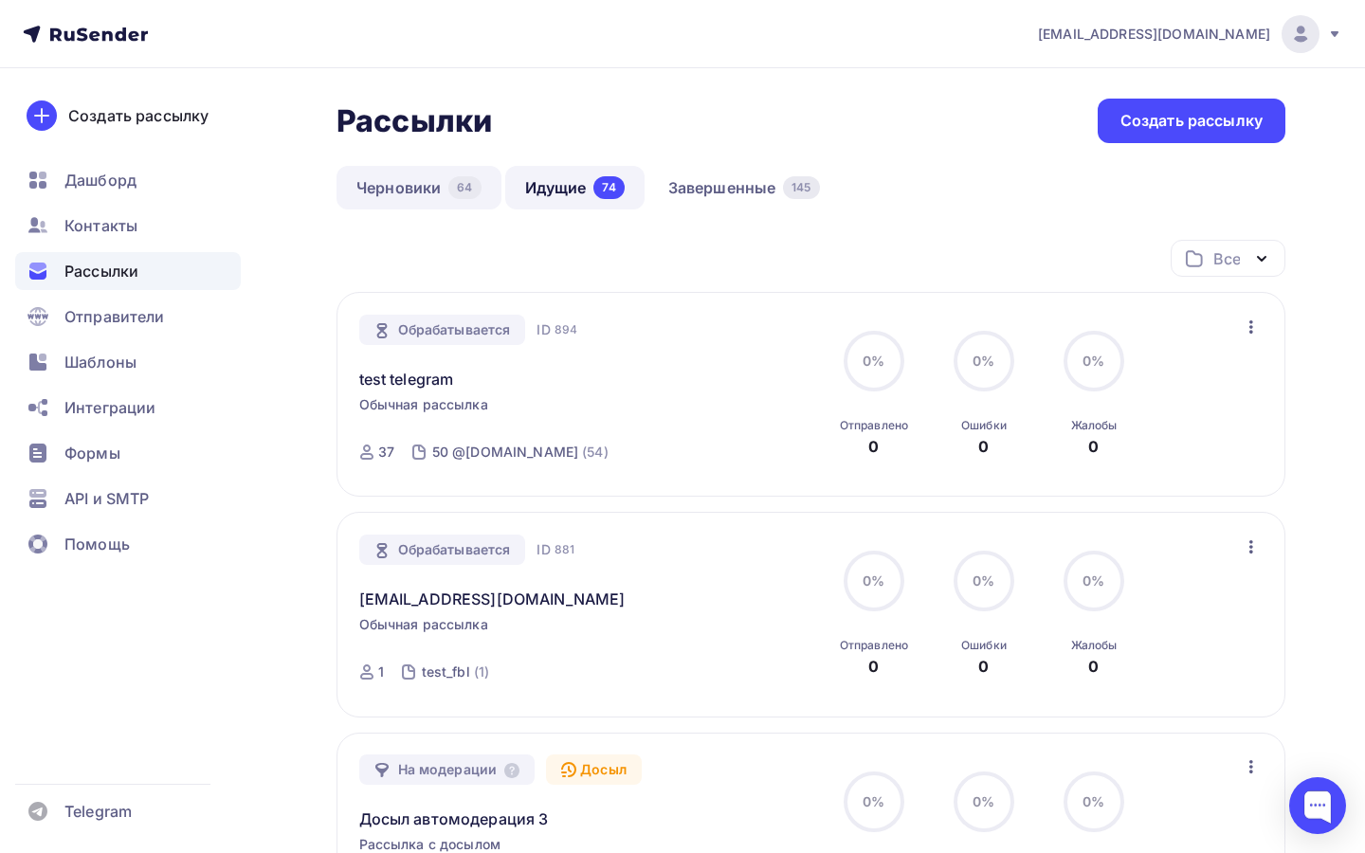
click at [402, 206] on link "Черновики 64" at bounding box center [419, 188] width 165 height 44
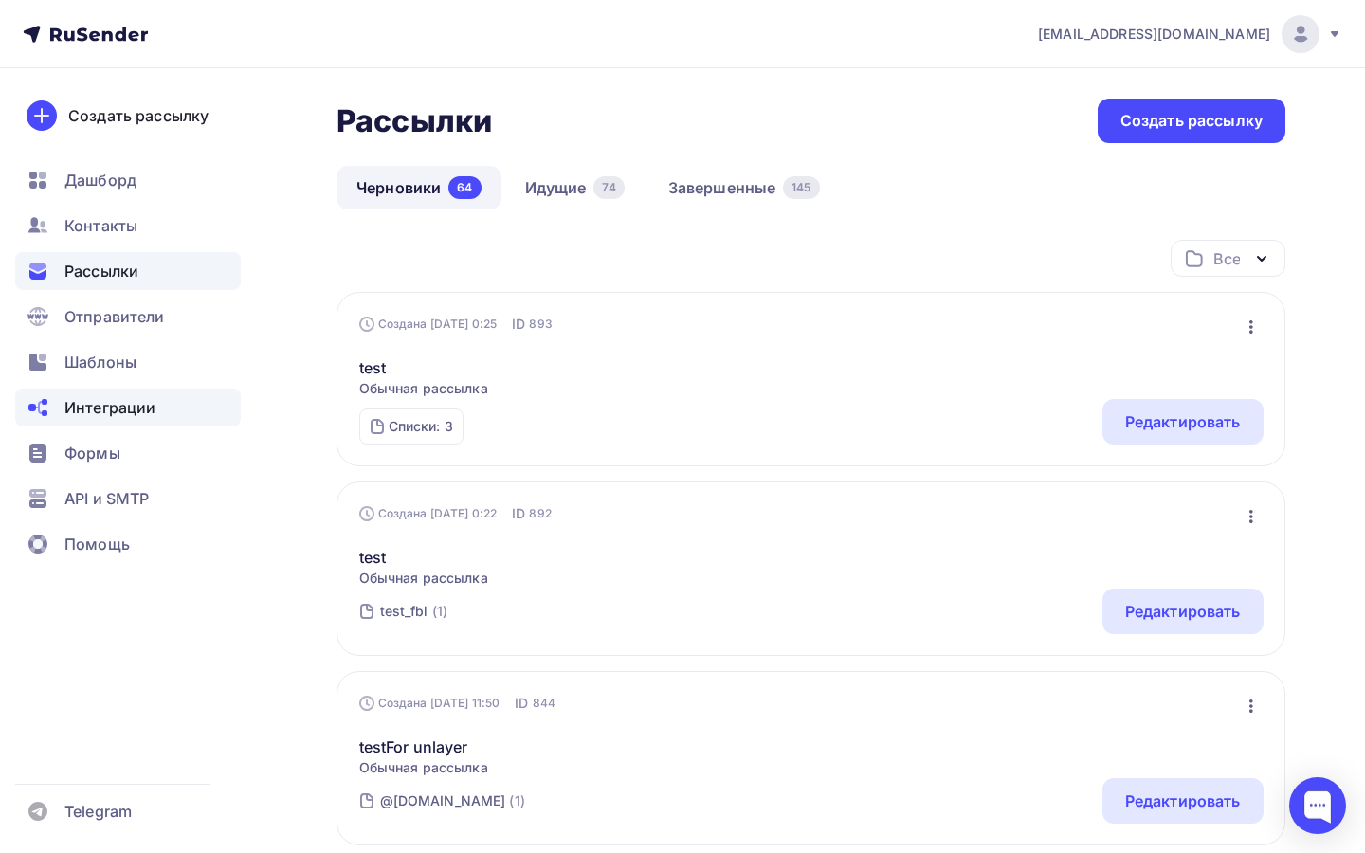
click at [146, 416] on span "Интеграции" at bounding box center [109, 407] width 91 height 23
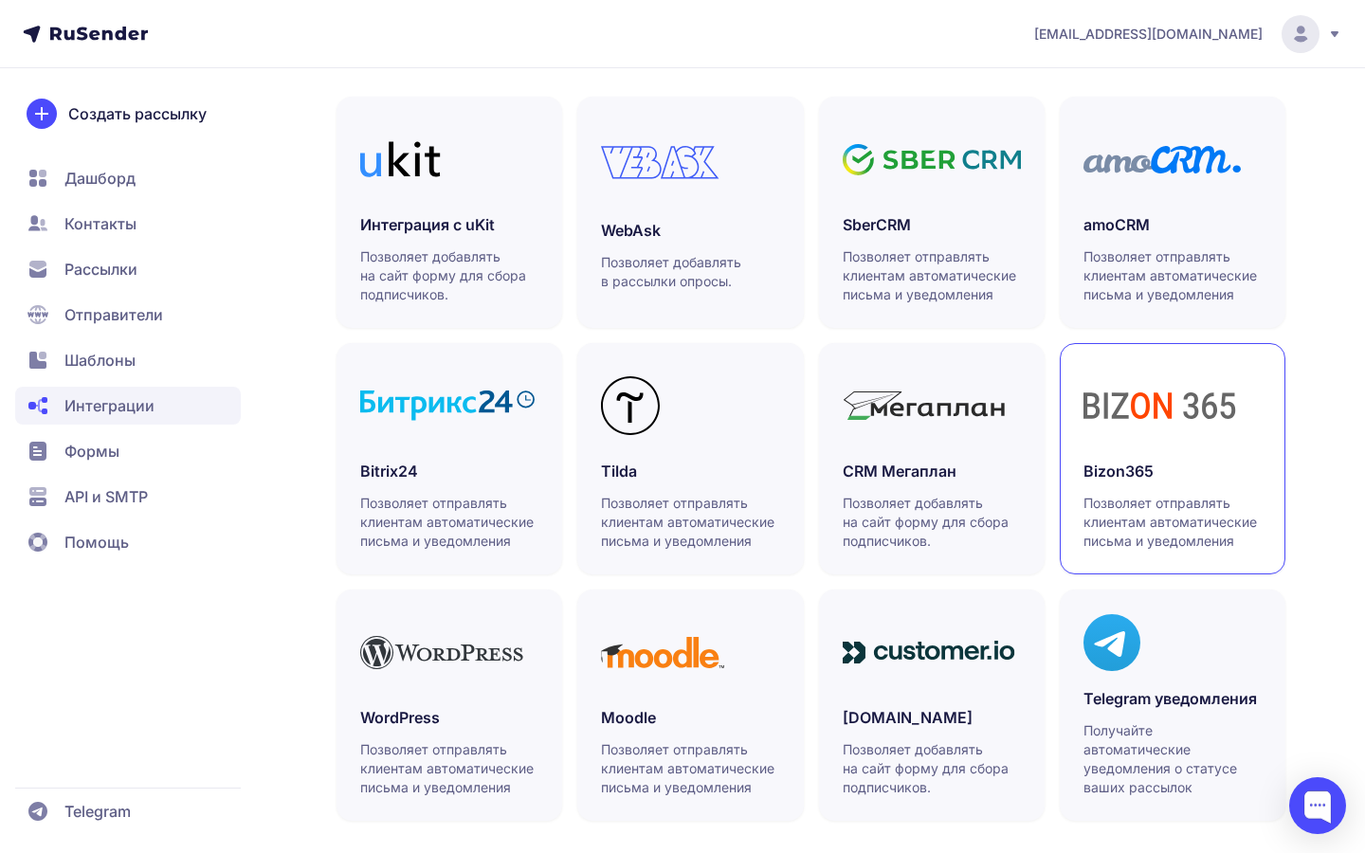
scroll to position [450, 0]
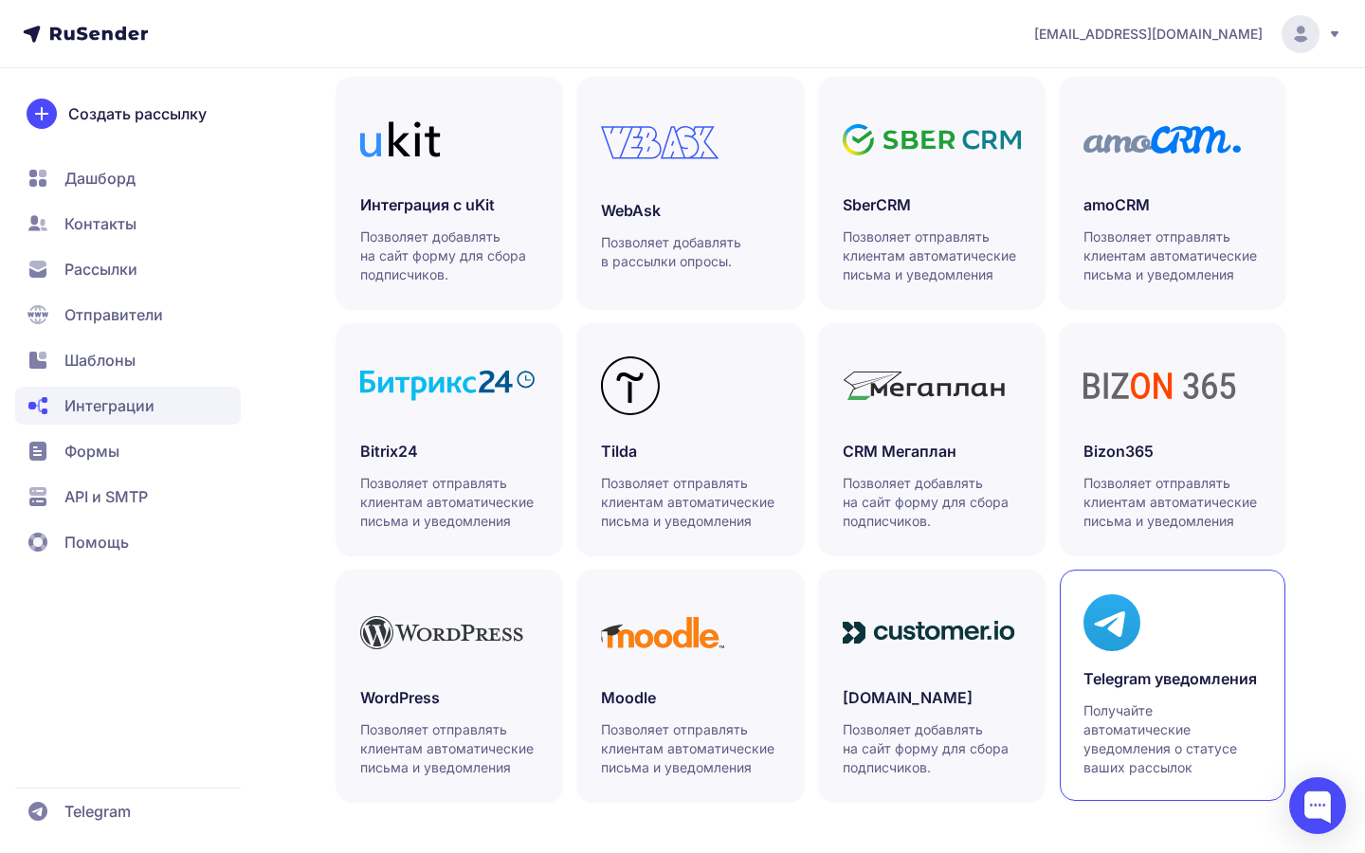
click at [1143, 768] on p "Получайте автоматические уведомления о статусе ваших рассылок" at bounding box center [1172, 739] width 178 height 76
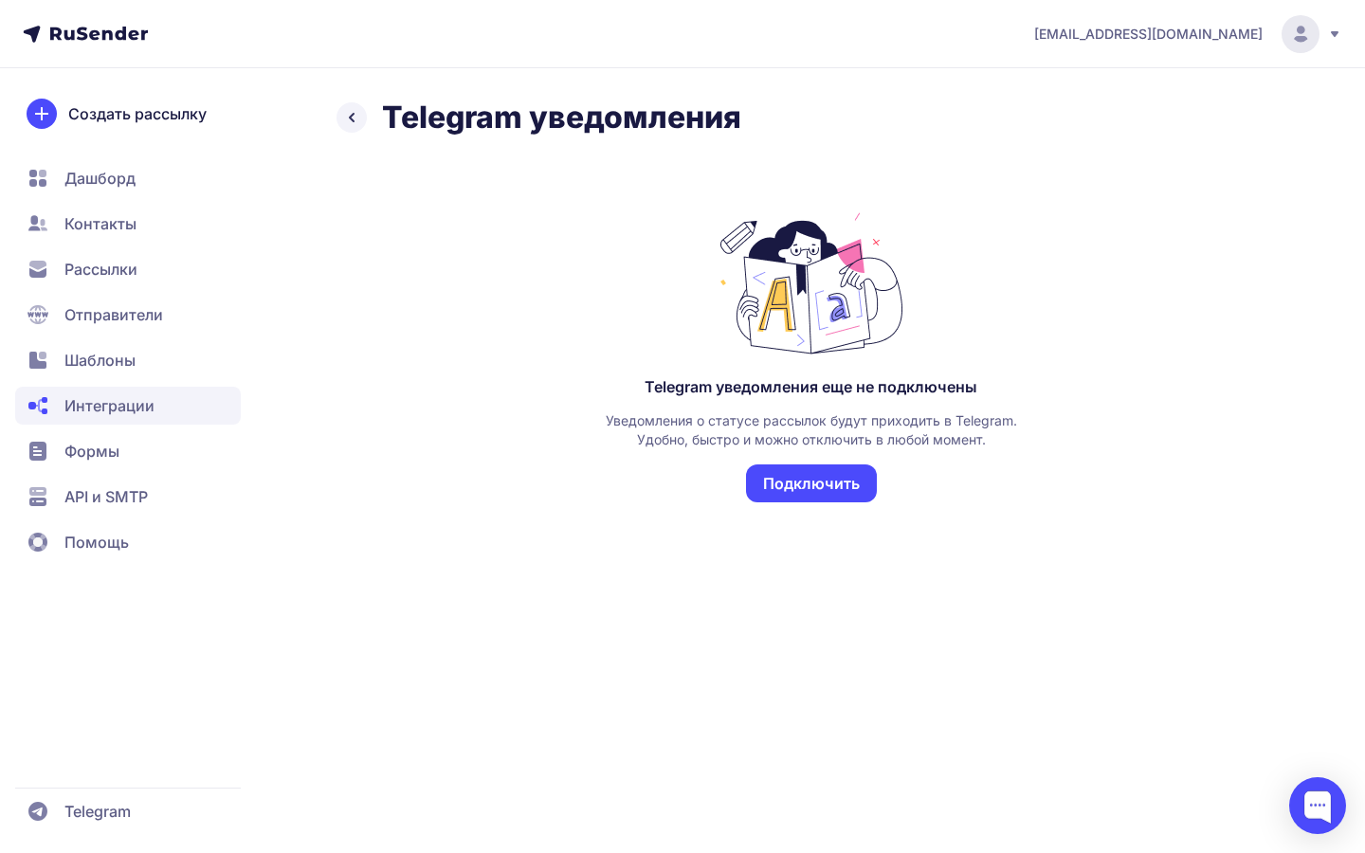
click at [343, 110] on icon at bounding box center [351, 117] width 23 height 23
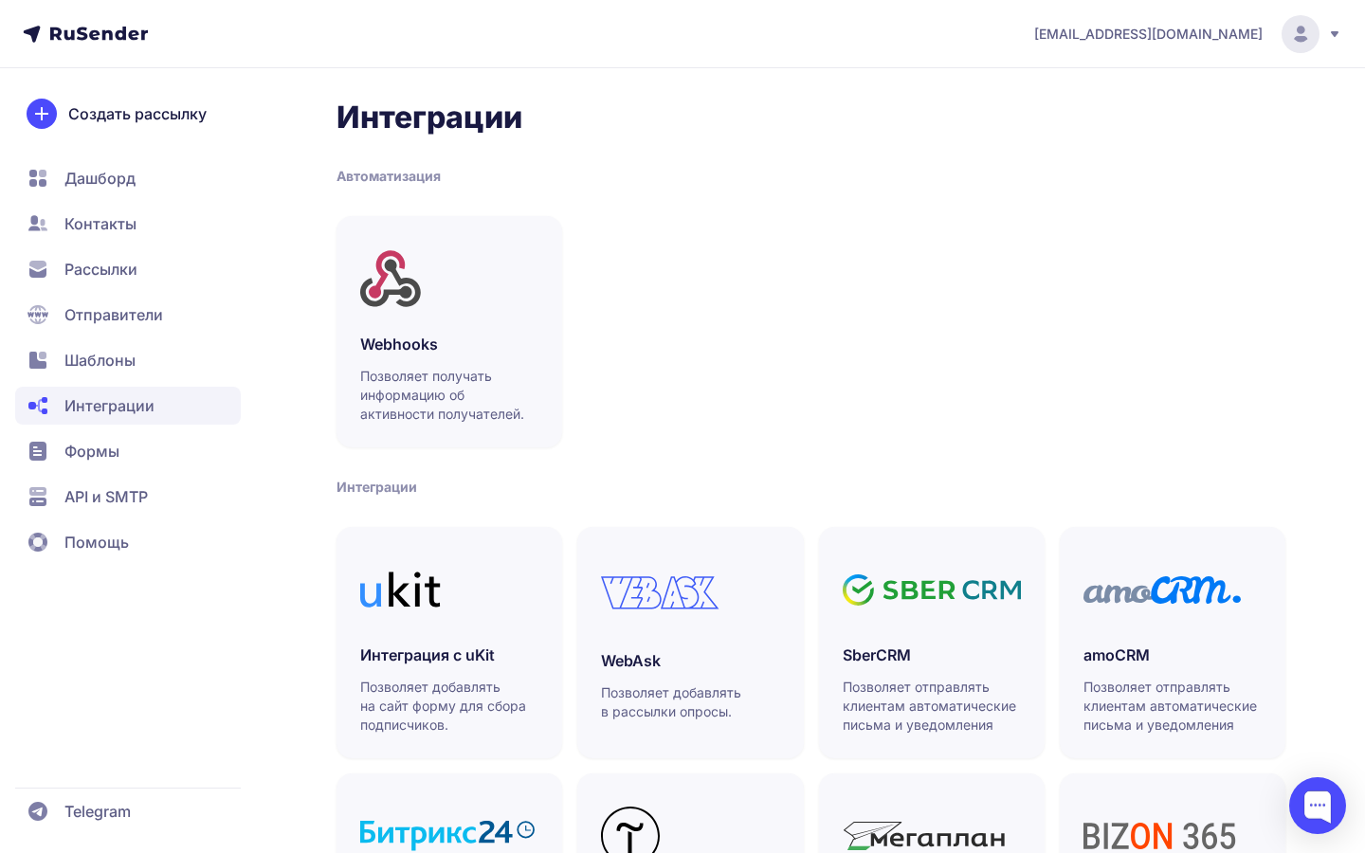
scroll to position [450, 0]
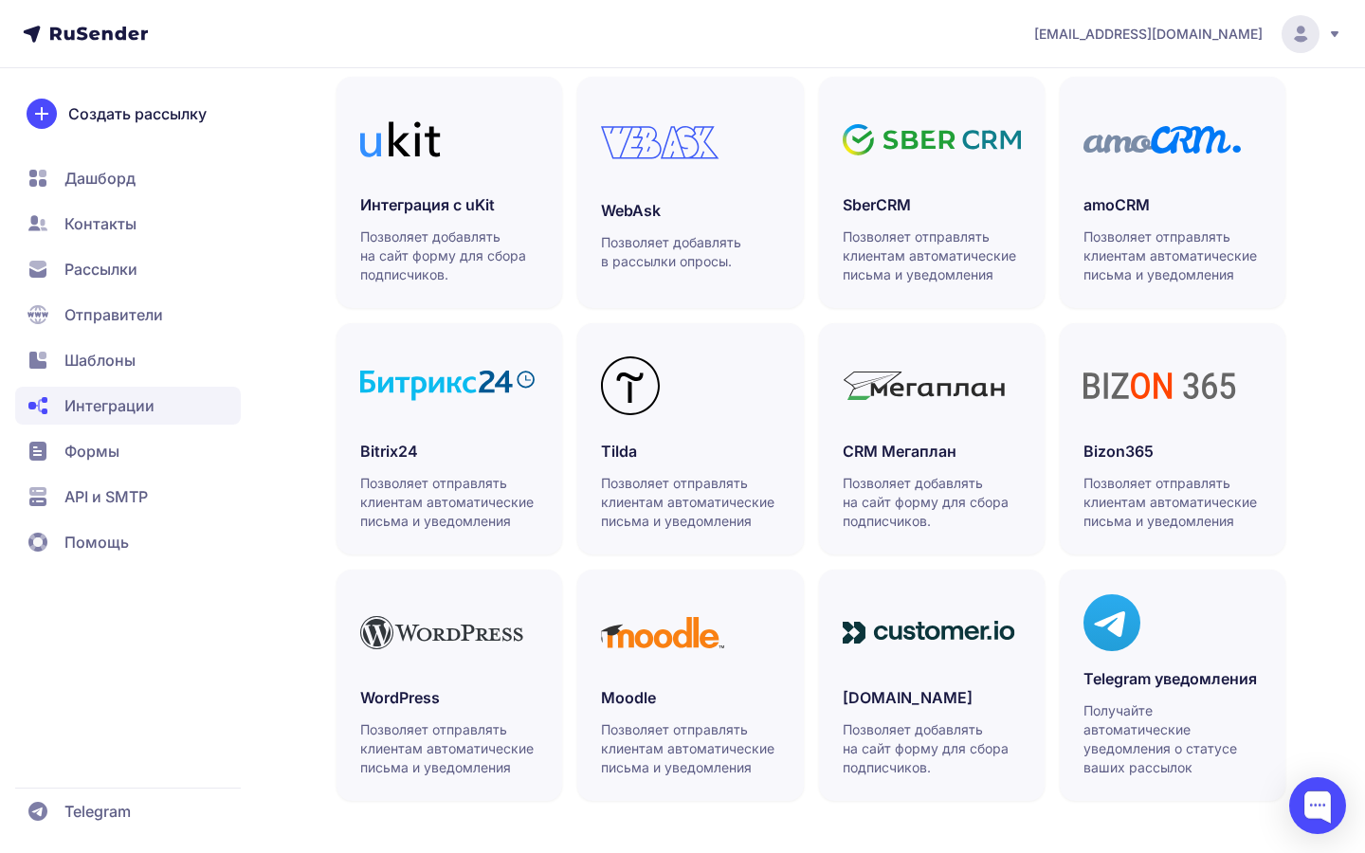
click at [76, 549] on span "Помощь" at bounding box center [96, 542] width 64 height 23
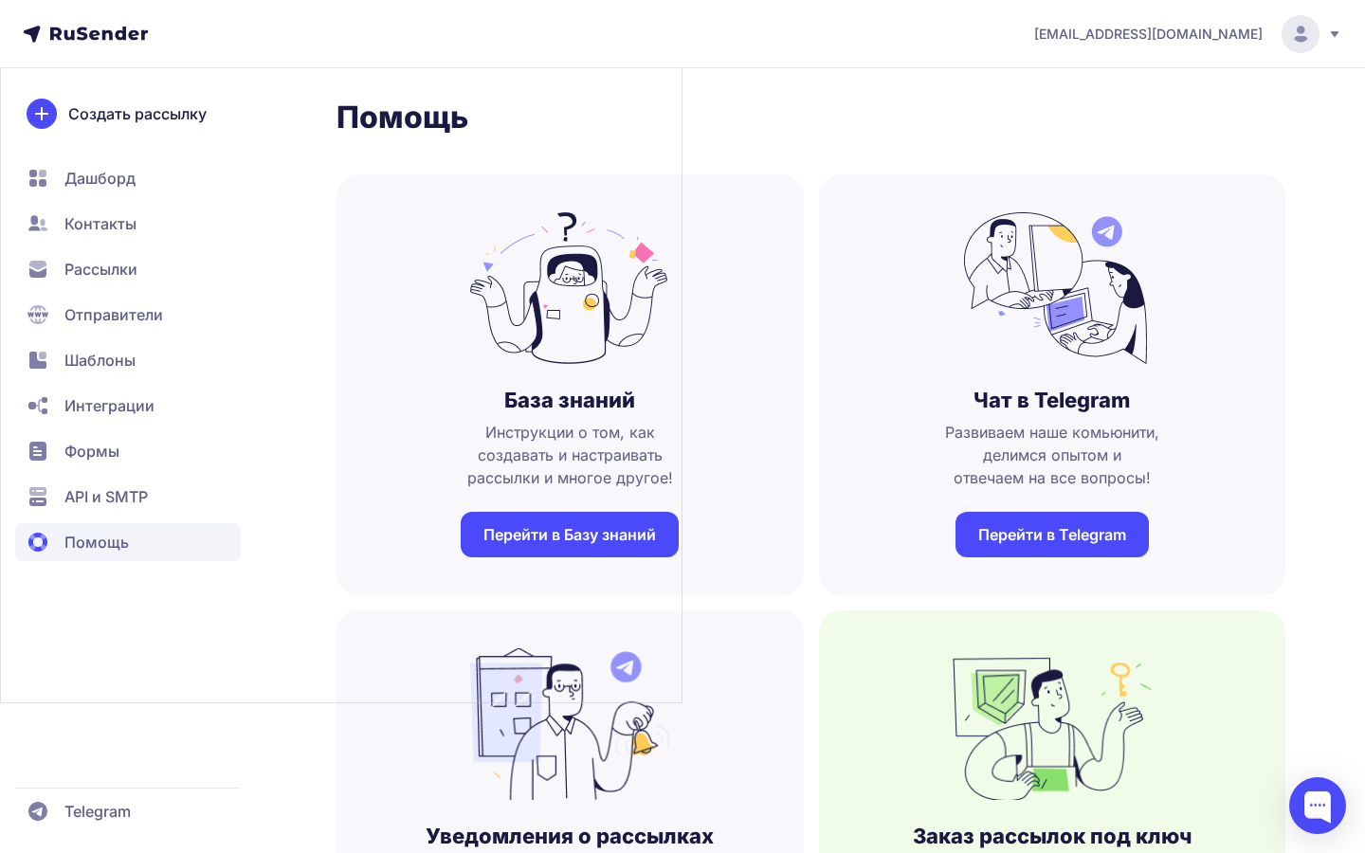
type input "0"
type input "1"
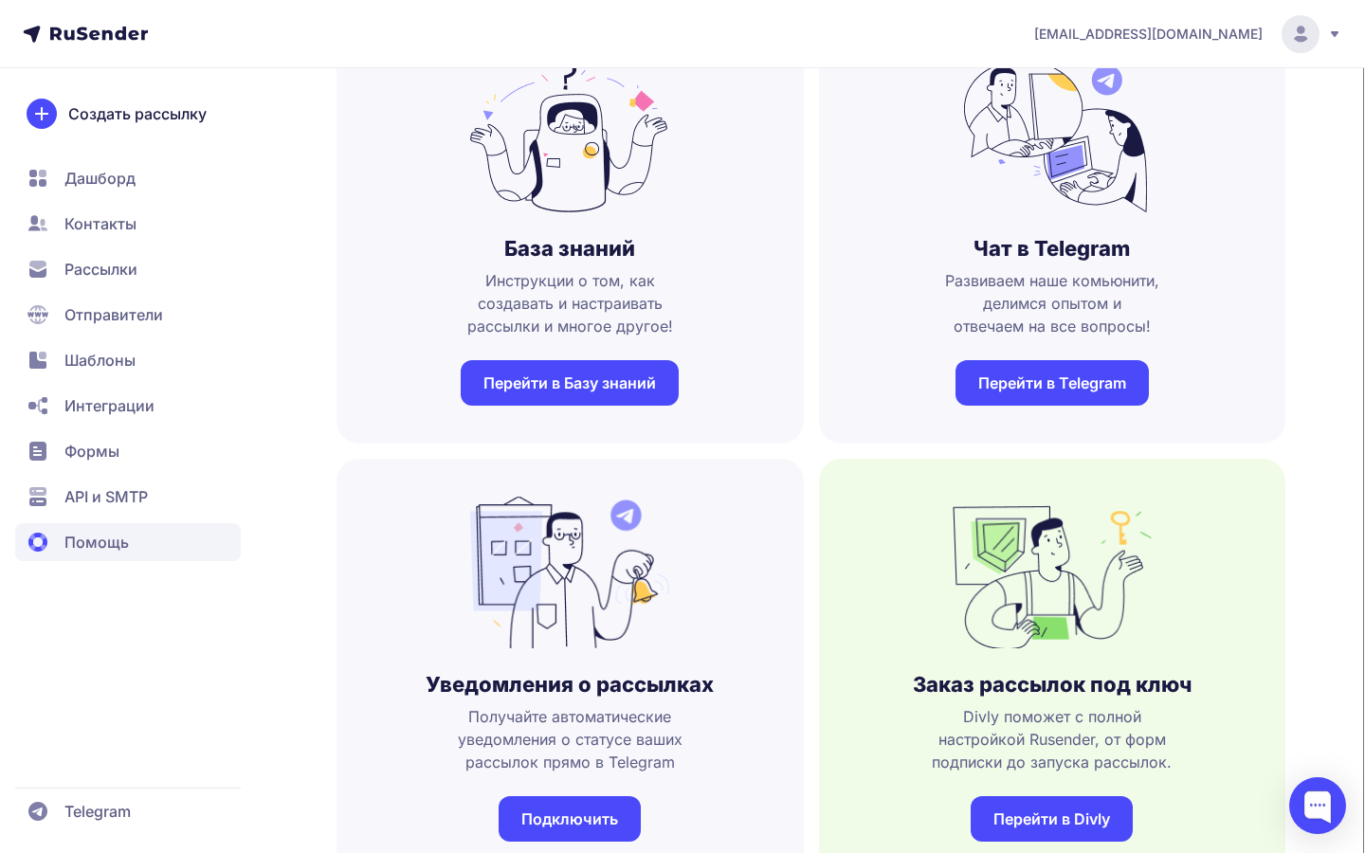
scroll to position [157, 0]
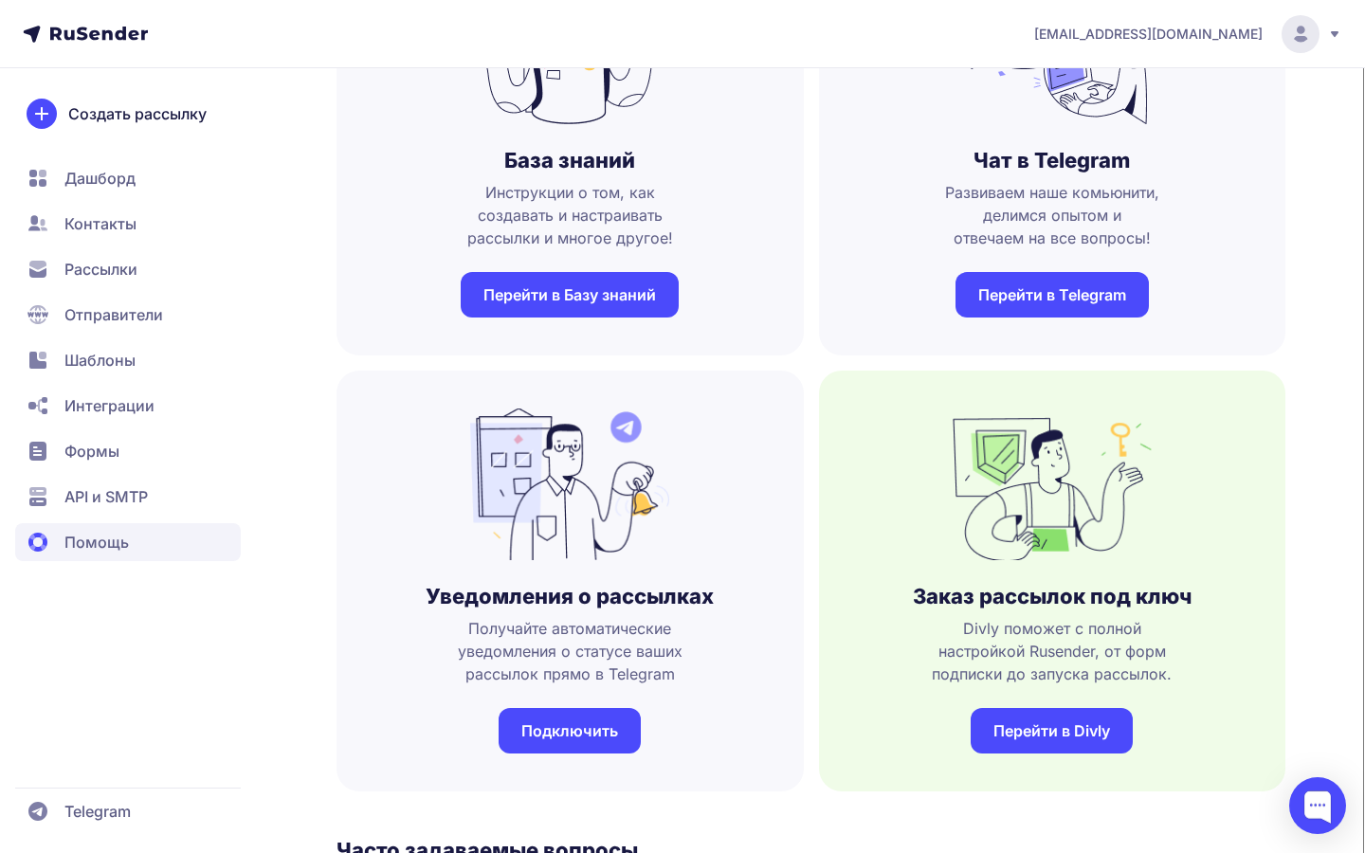
scroll to position [241, 0]
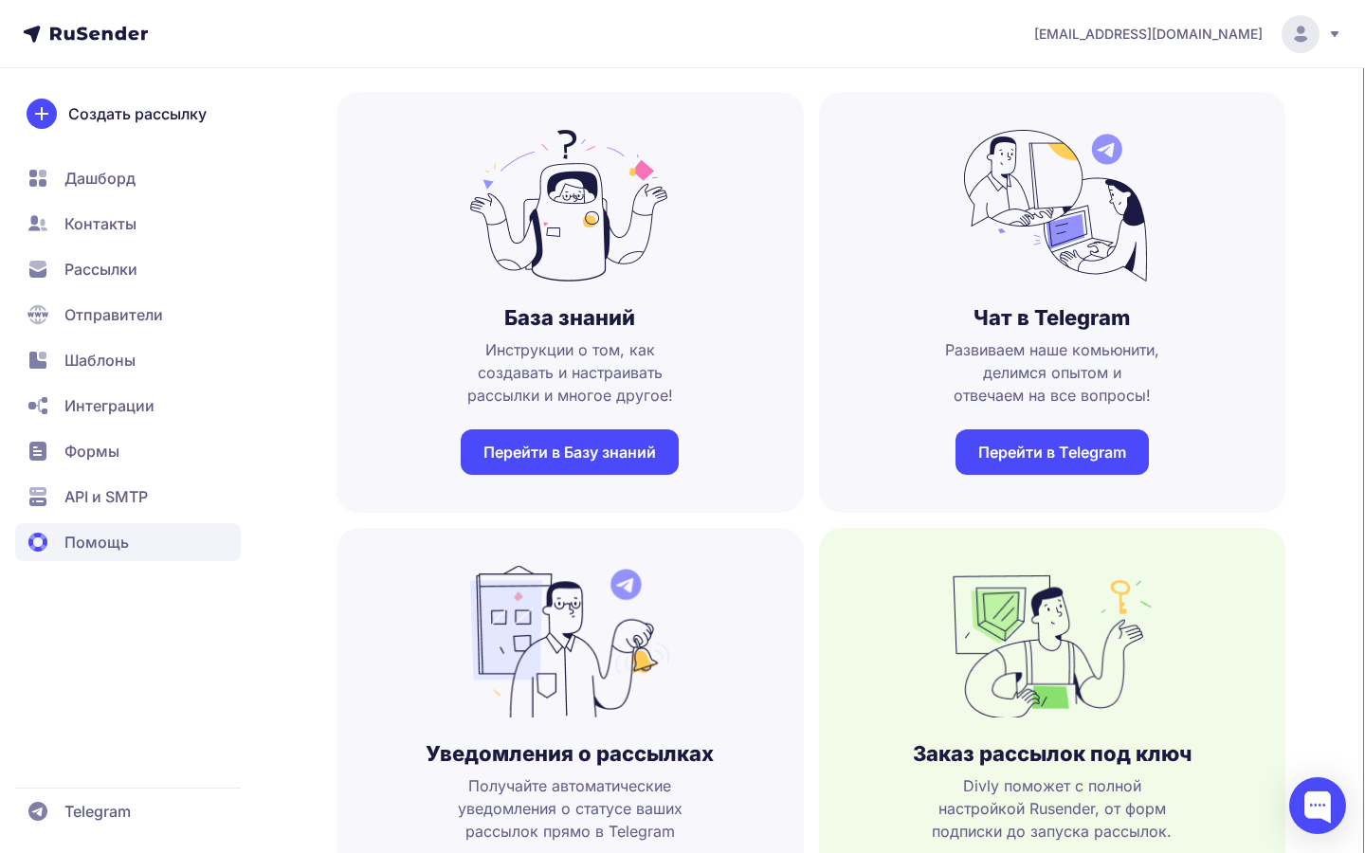
scroll to position [81, 0]
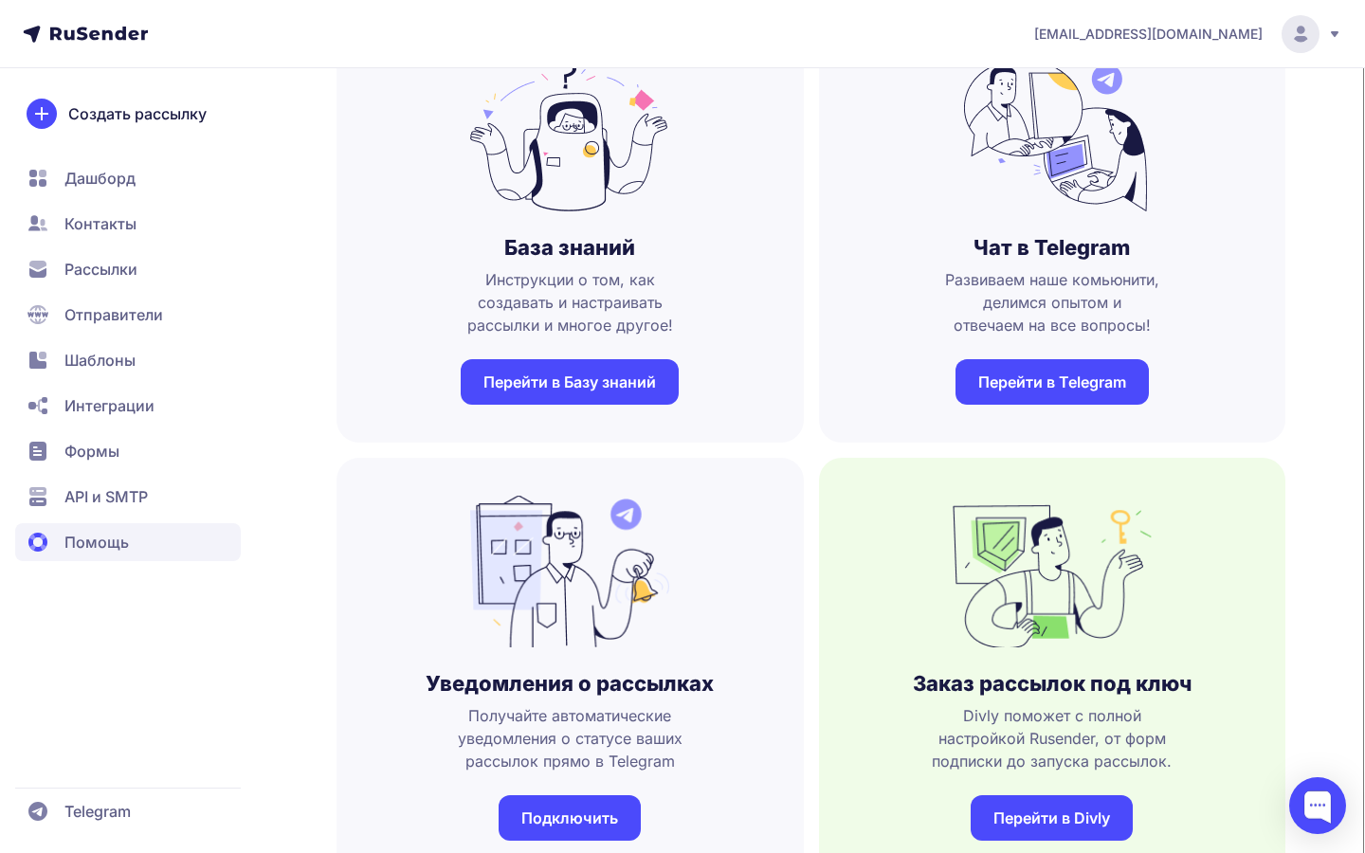
scroll to position [117, 0]
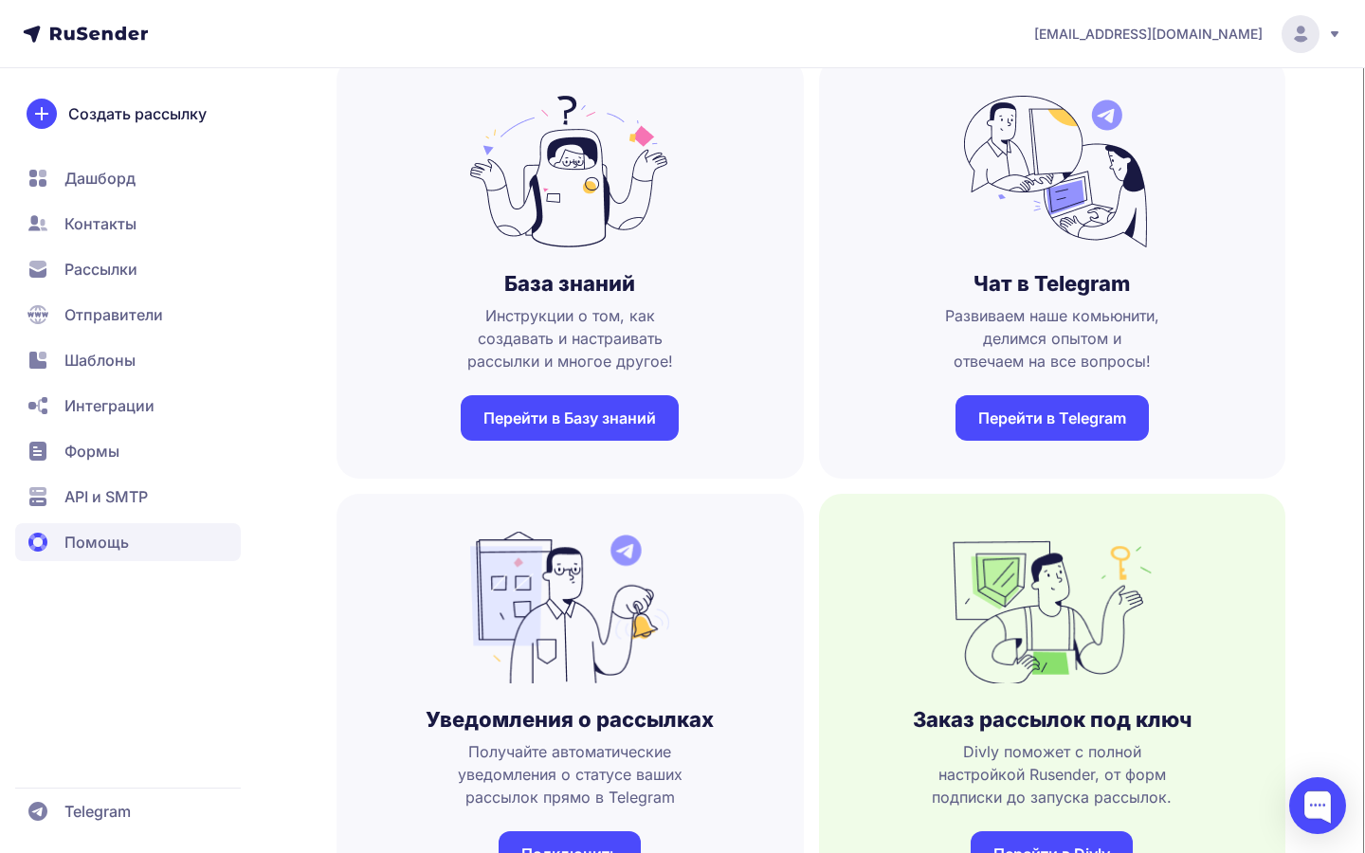
drag, startPoint x: 1267, startPoint y: 314, endPoint x: 1247, endPoint y: 314, distance: 20.9
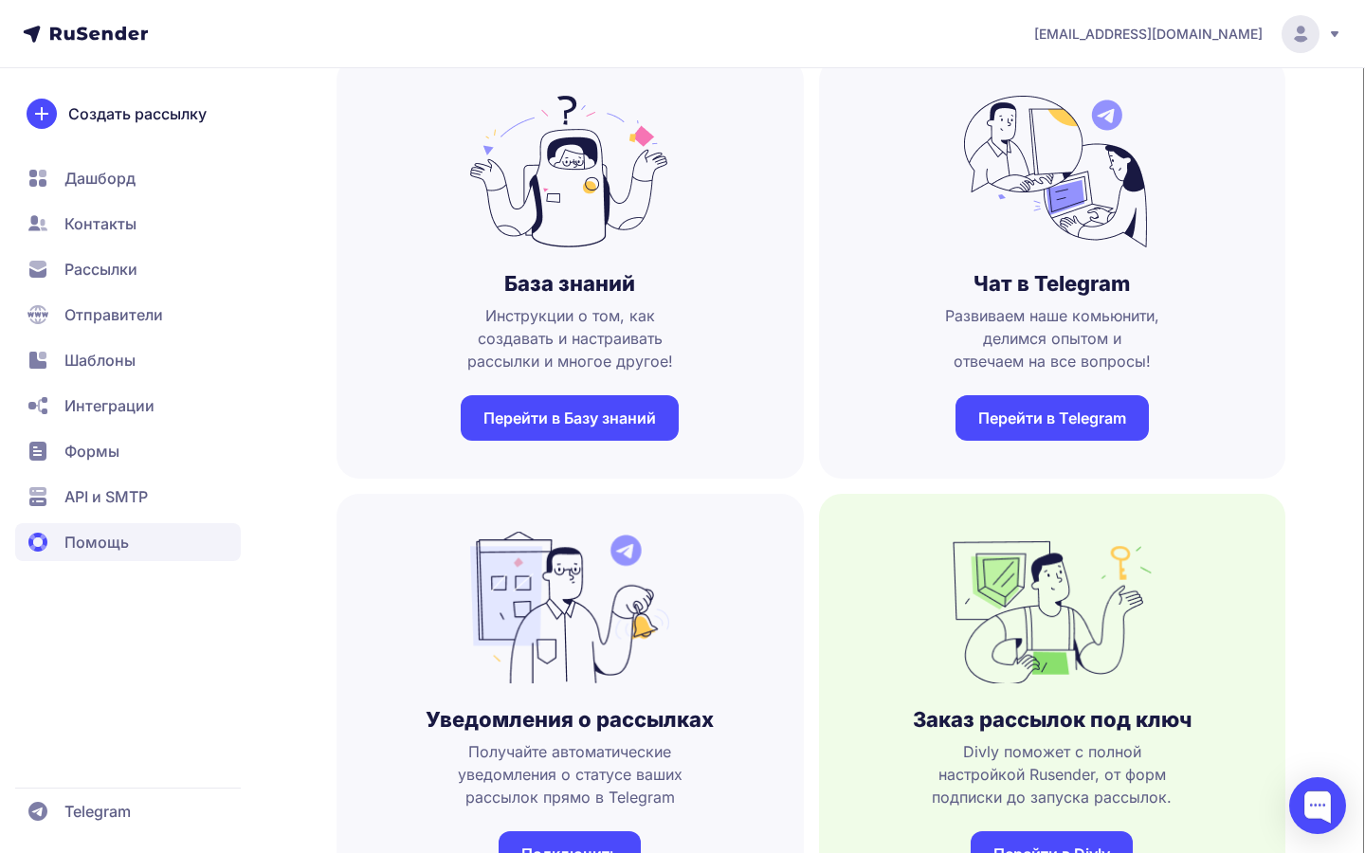
drag, startPoint x: 1281, startPoint y: 320, endPoint x: 1182, endPoint y: 314, distance: 98.8
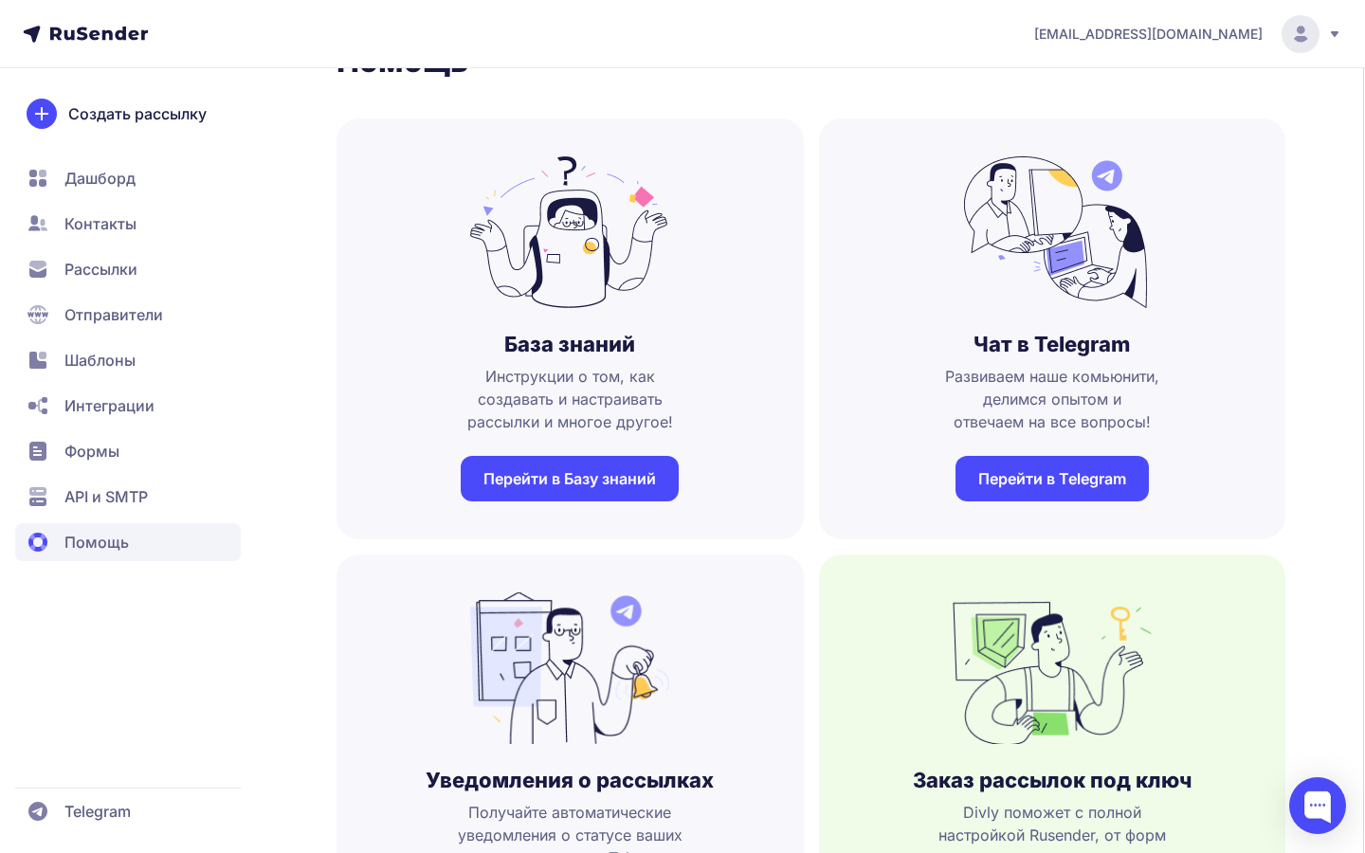
scroll to position [58, 0]
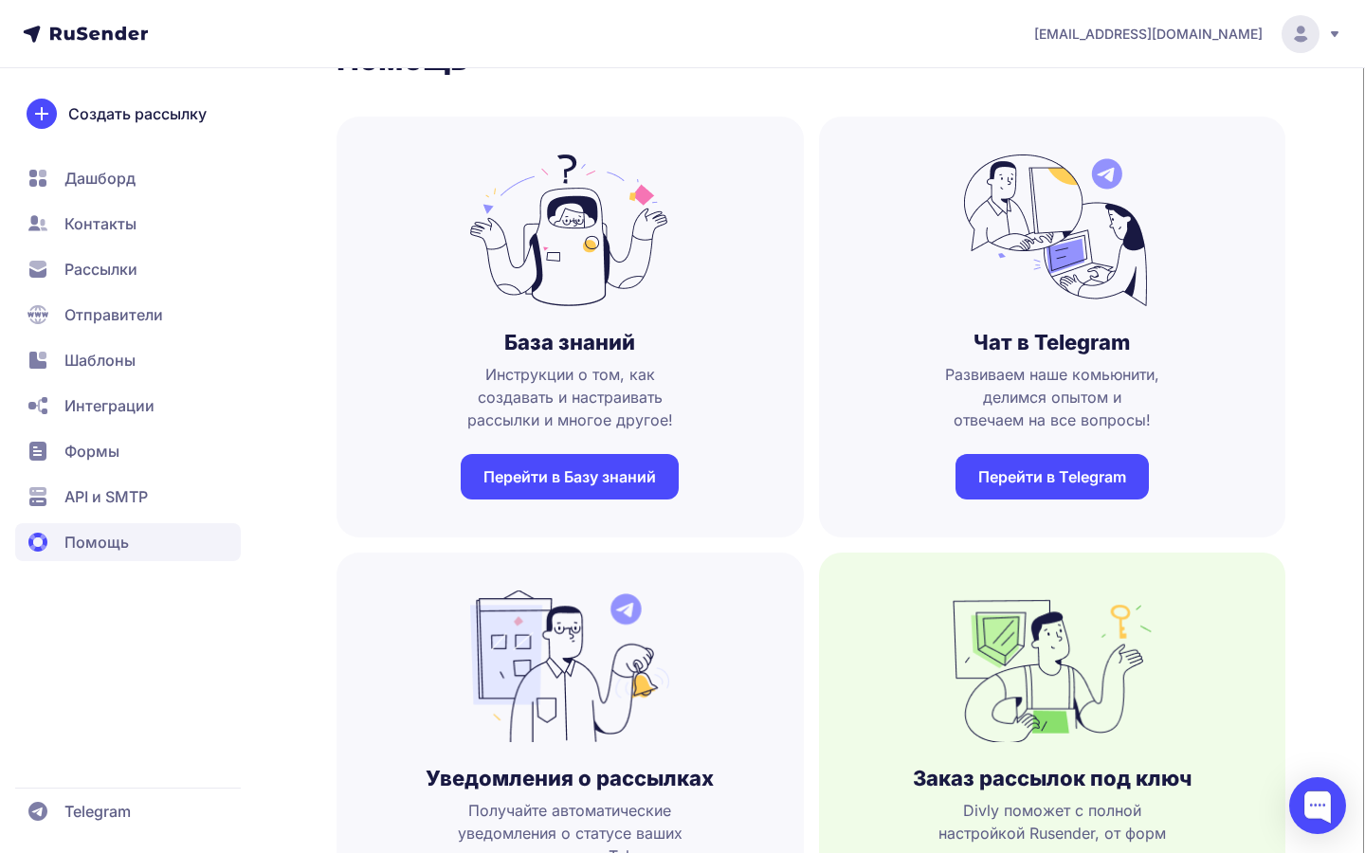
drag, startPoint x: 1185, startPoint y: 317, endPoint x: 1268, endPoint y: 317, distance: 83.4
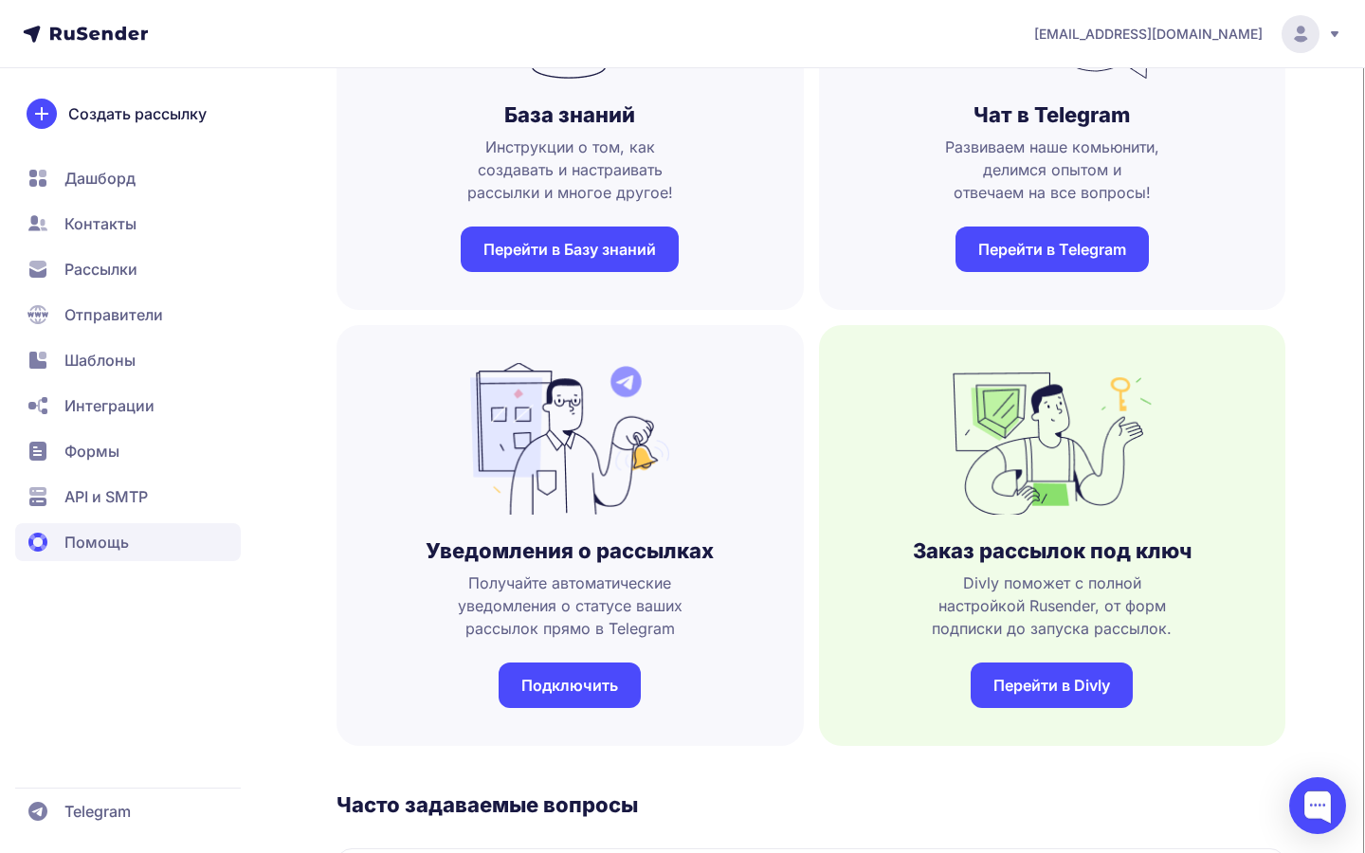
scroll to position [284, 0]
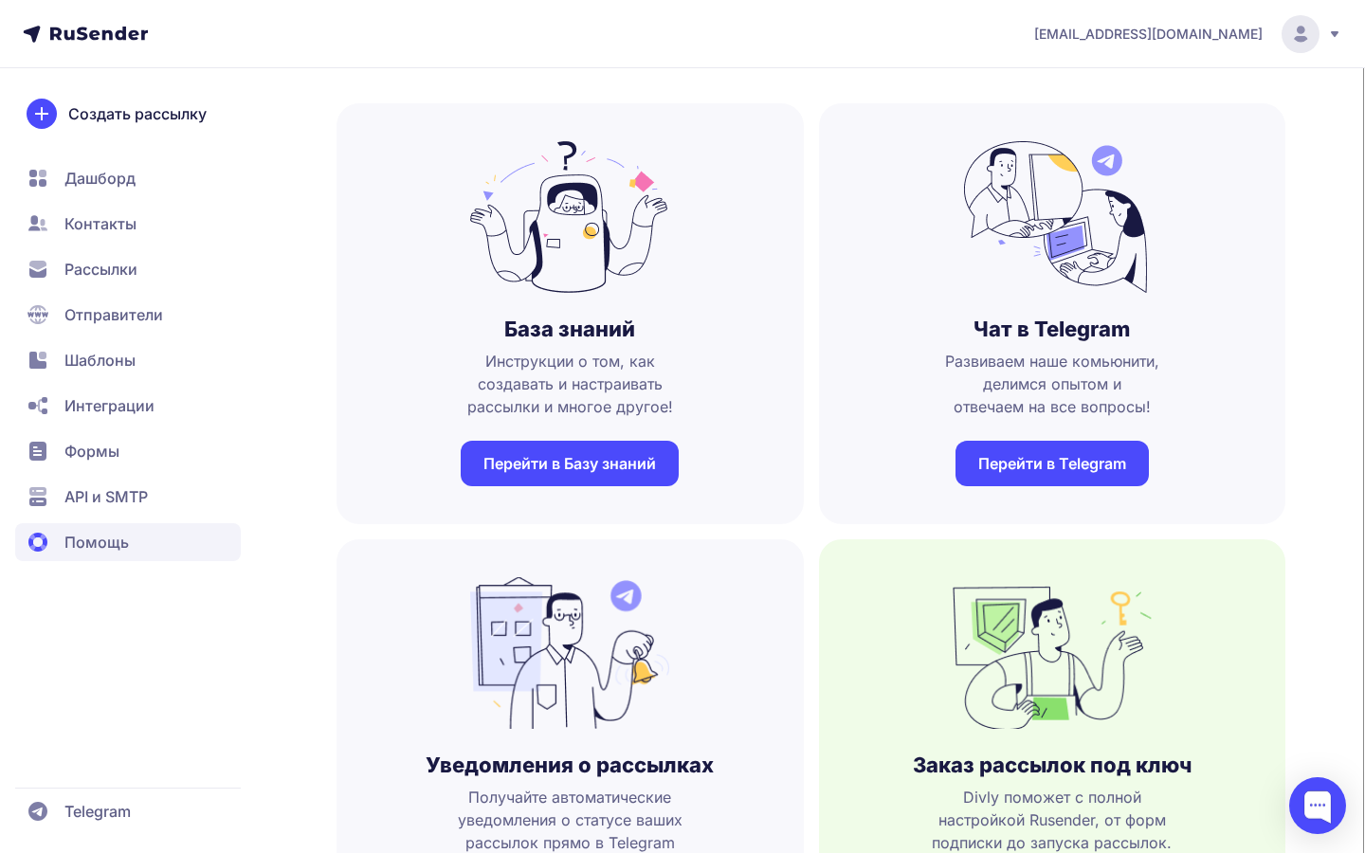
scroll to position [74, 0]
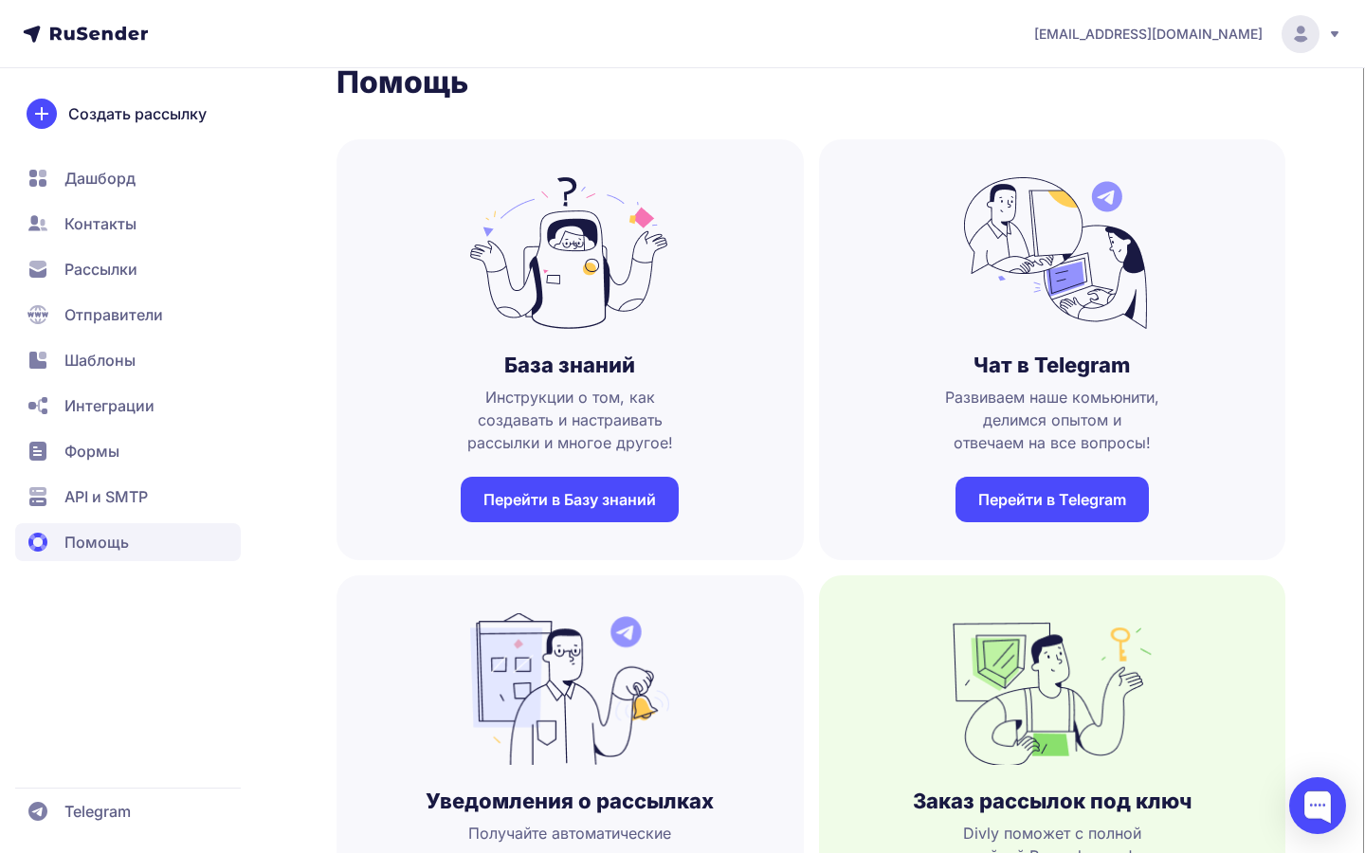
scroll to position [33, 0]
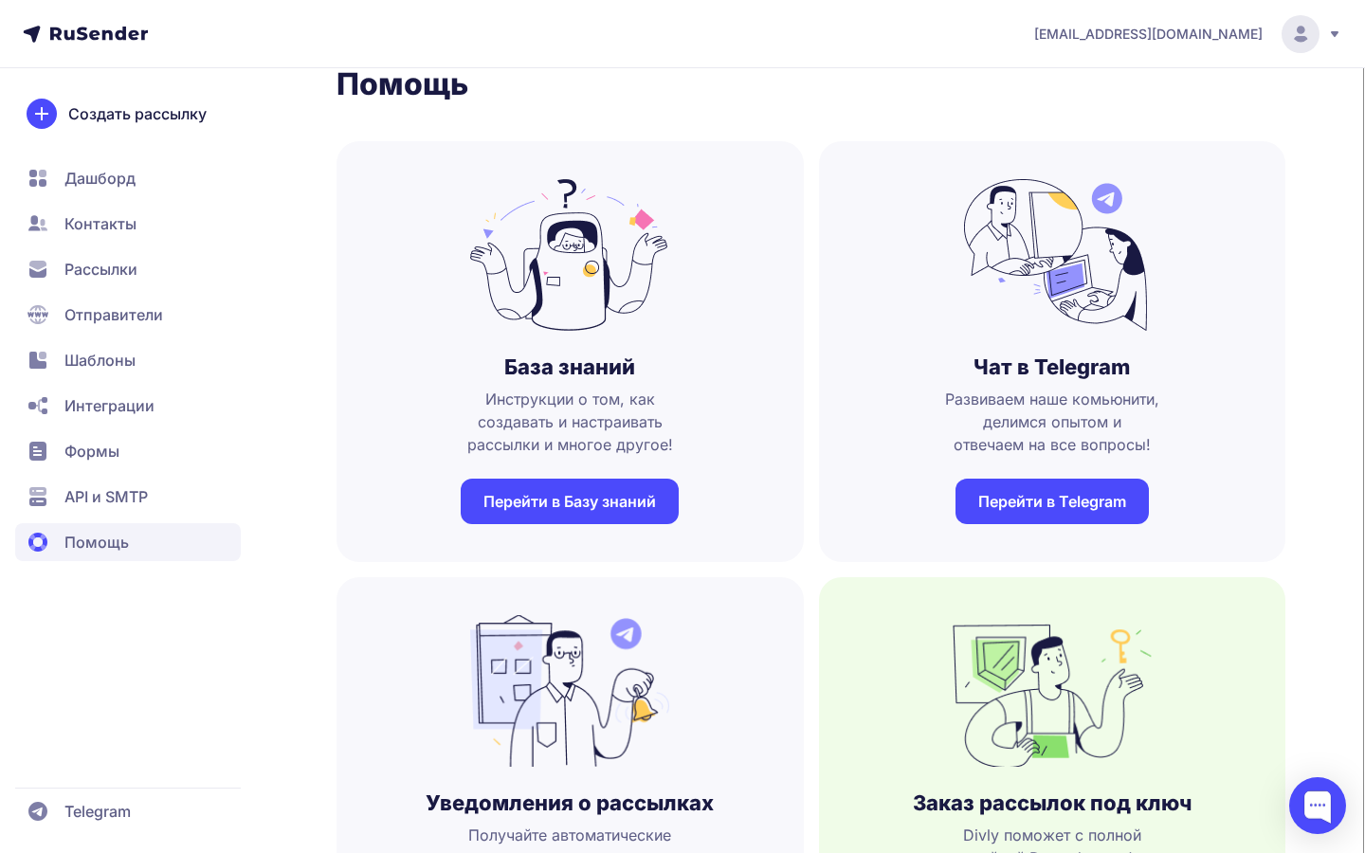
click at [117, 275] on span "Рассылки" at bounding box center [100, 269] width 73 height 23
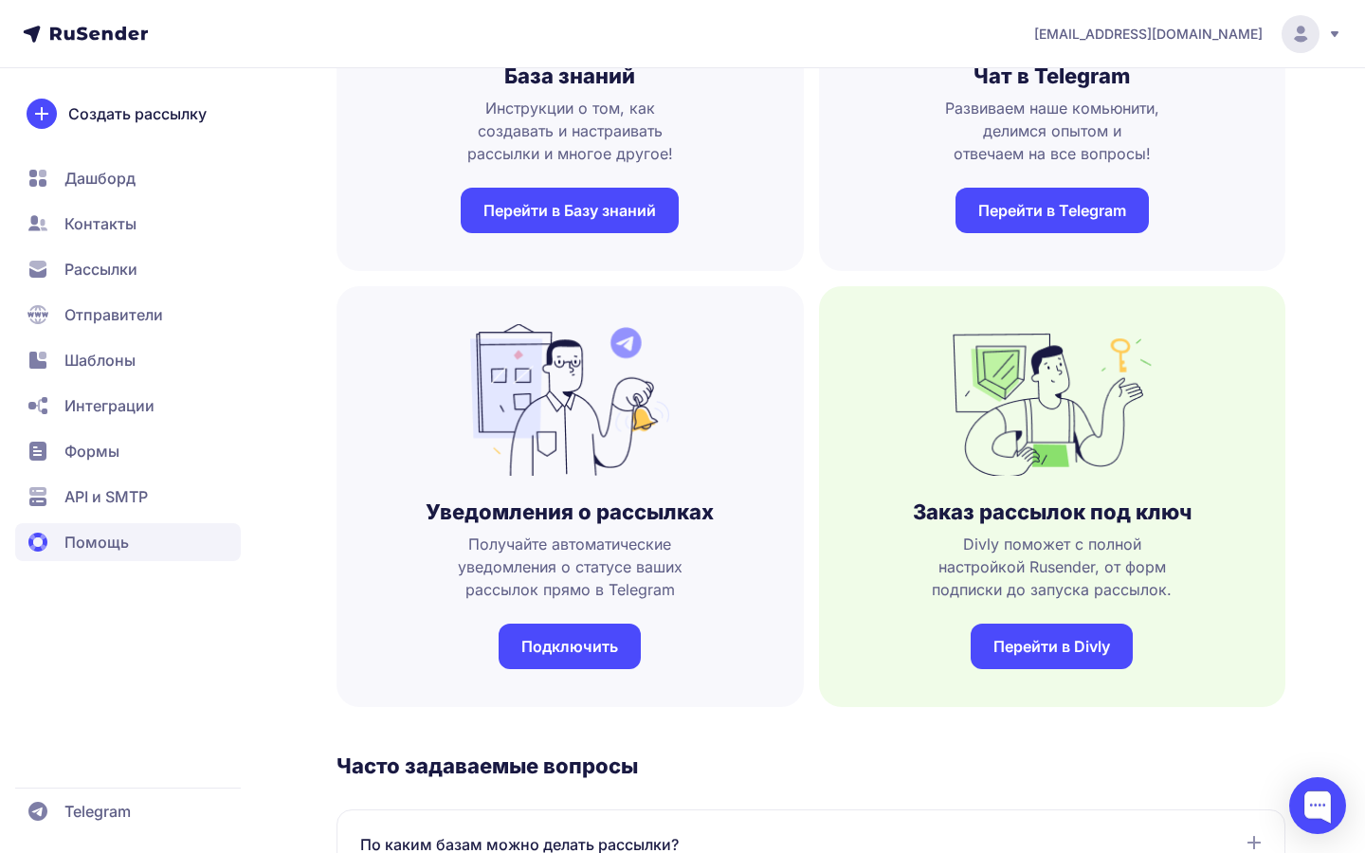
click at [594, 646] on link "Подключить" at bounding box center [570, 646] width 142 height 45
click at [597, 658] on link "Подключить" at bounding box center [570, 646] width 142 height 45
click at [570, 647] on link "Подключить" at bounding box center [570, 646] width 142 height 45
click at [622, 642] on link "Подключить" at bounding box center [570, 646] width 142 height 45
click at [592, 644] on link "Подключить" at bounding box center [570, 646] width 142 height 45
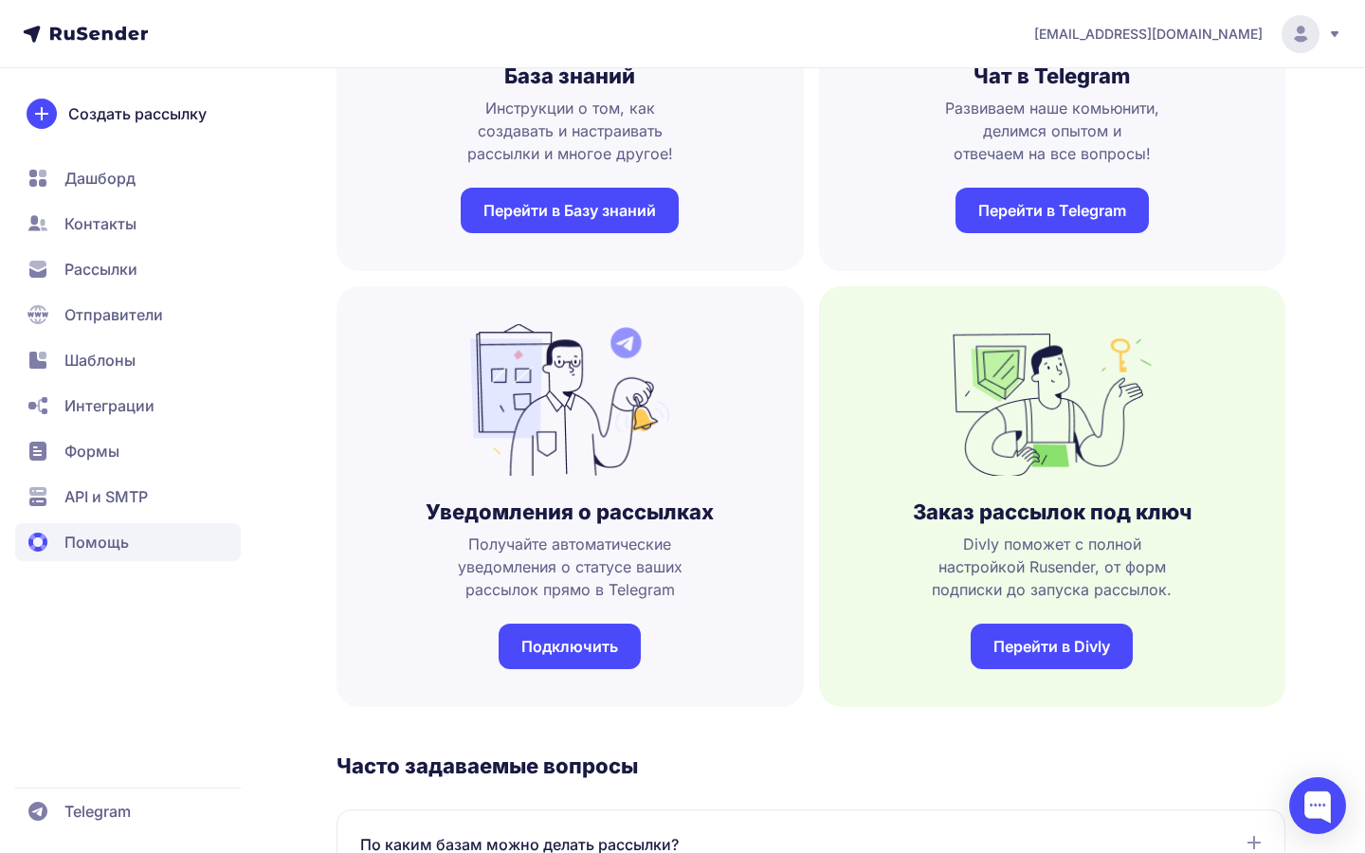
click at [1026, 649] on link "Перейти в Divly" at bounding box center [1052, 646] width 162 height 45
click at [192, 432] on span "Интеграции" at bounding box center [128, 451] width 226 height 38
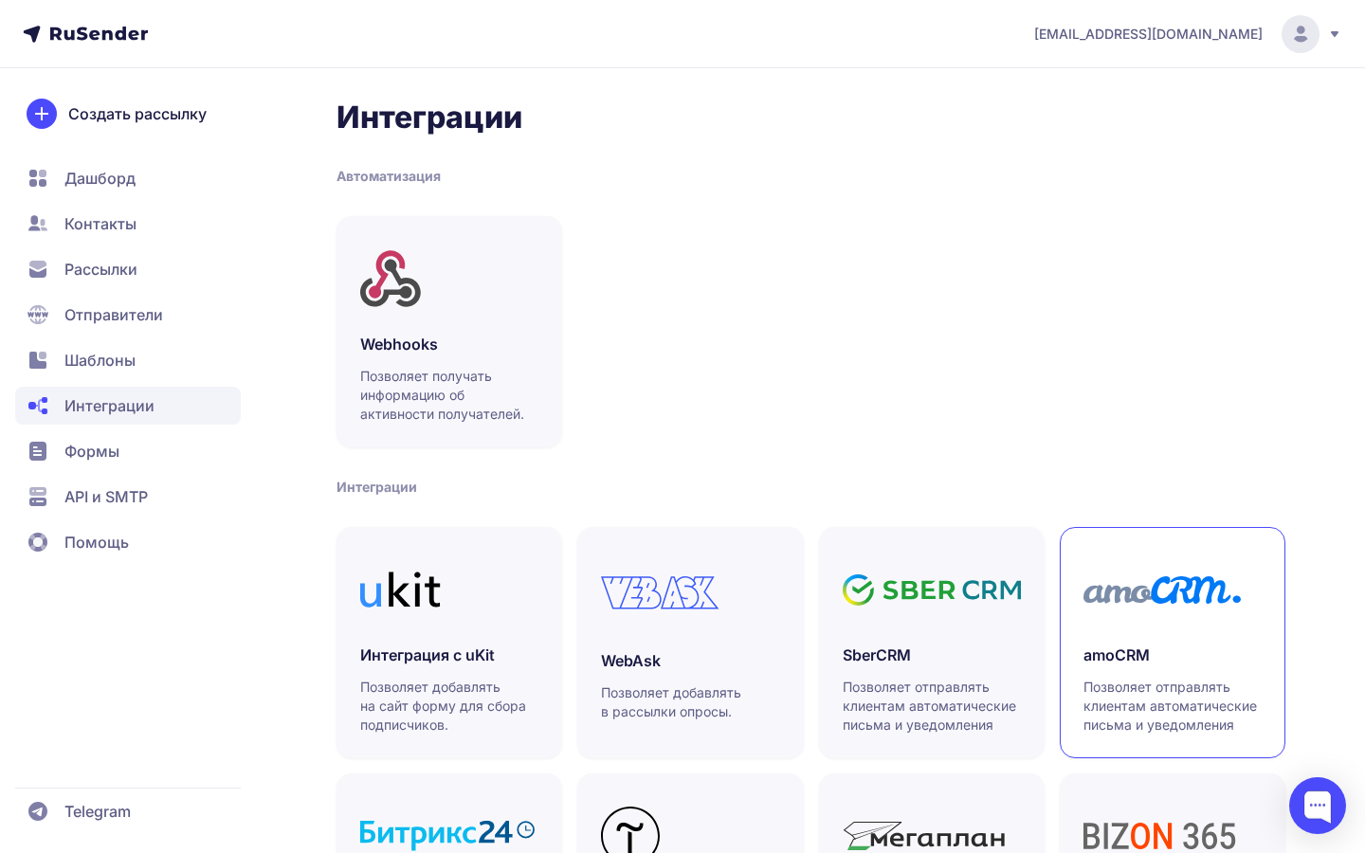
scroll to position [450, 0]
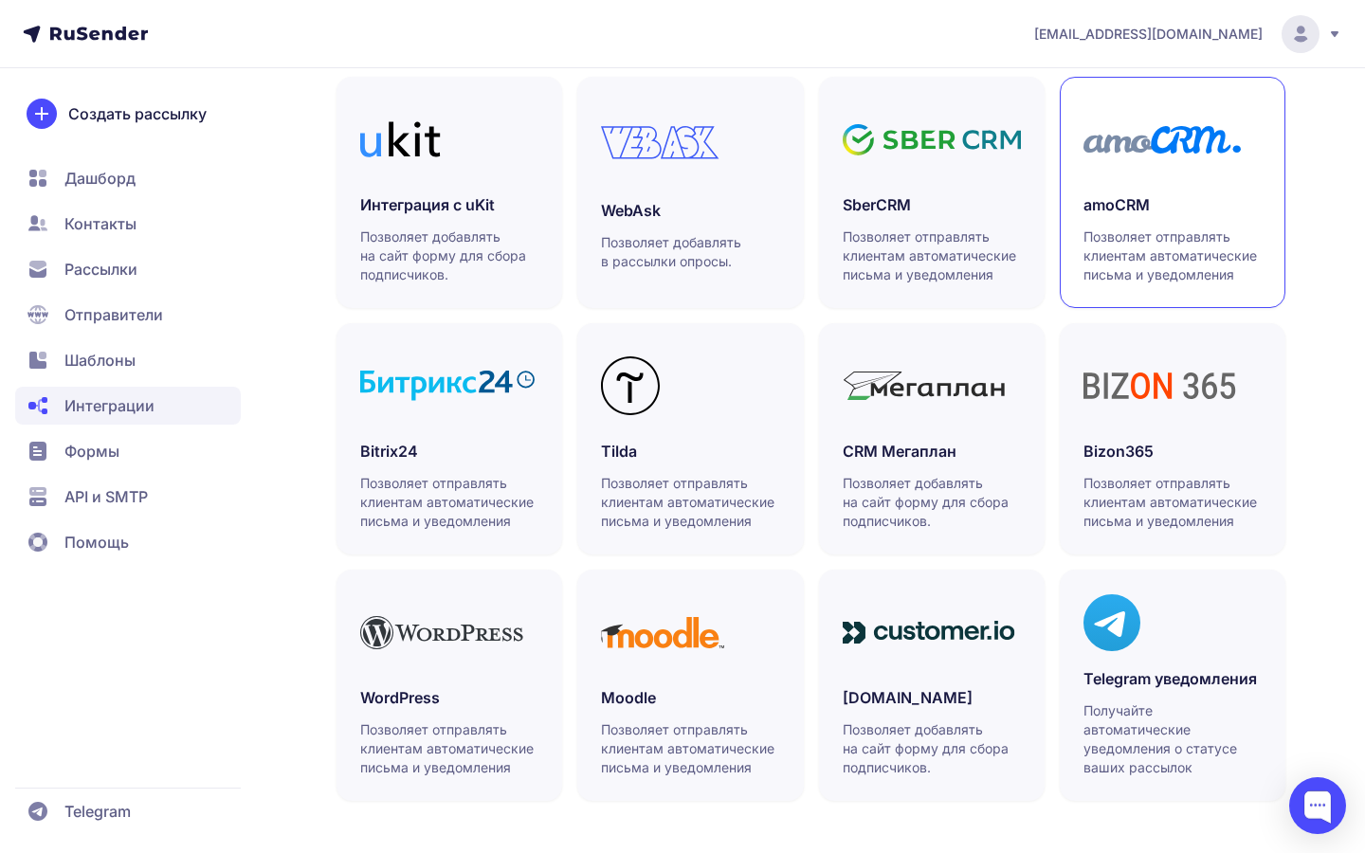
click at [1135, 720] on p "Получайте автоматические уведомления о статусе ваших рассылок" at bounding box center [1172, 739] width 178 height 76
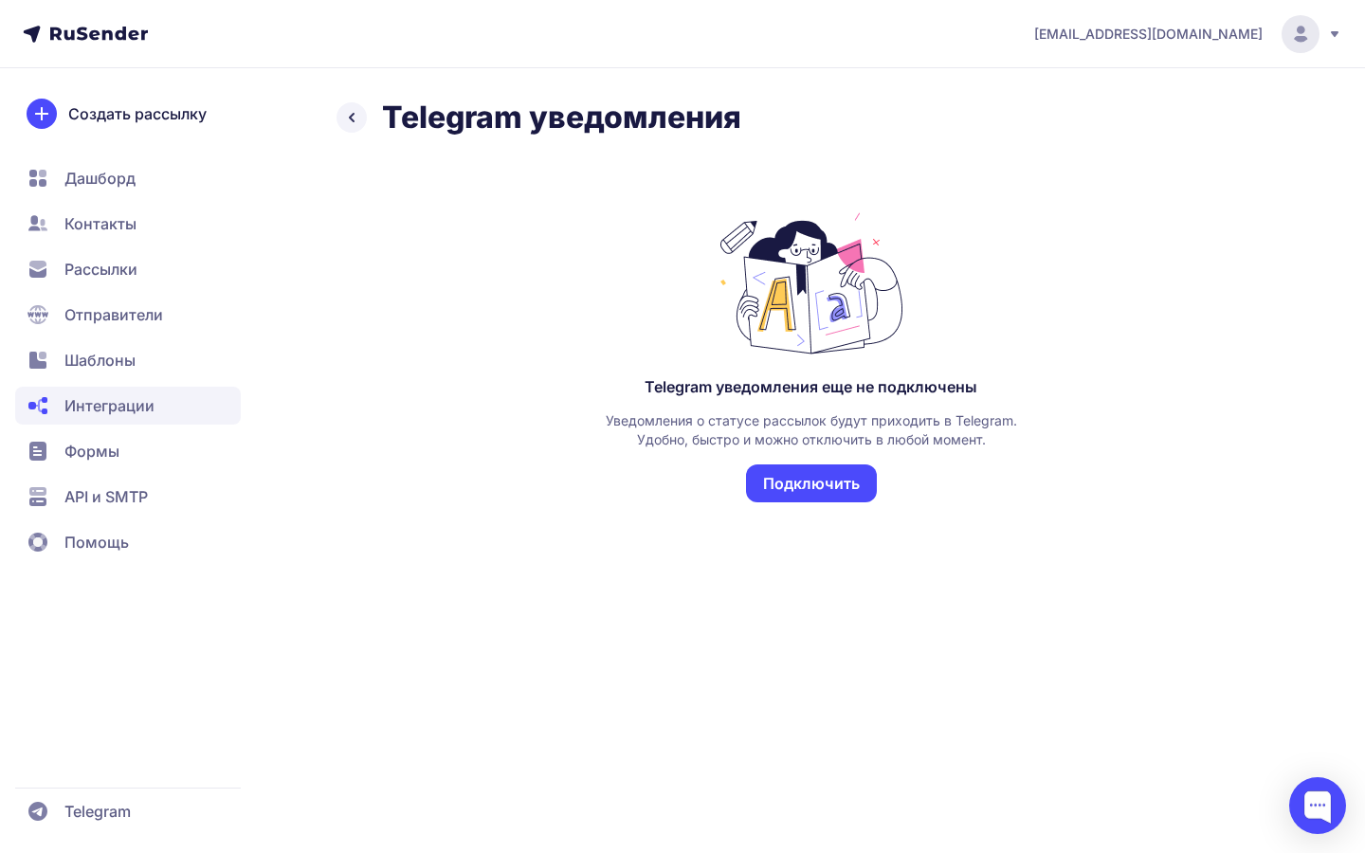
click at [820, 490] on button "Подключить" at bounding box center [811, 483] width 131 height 38
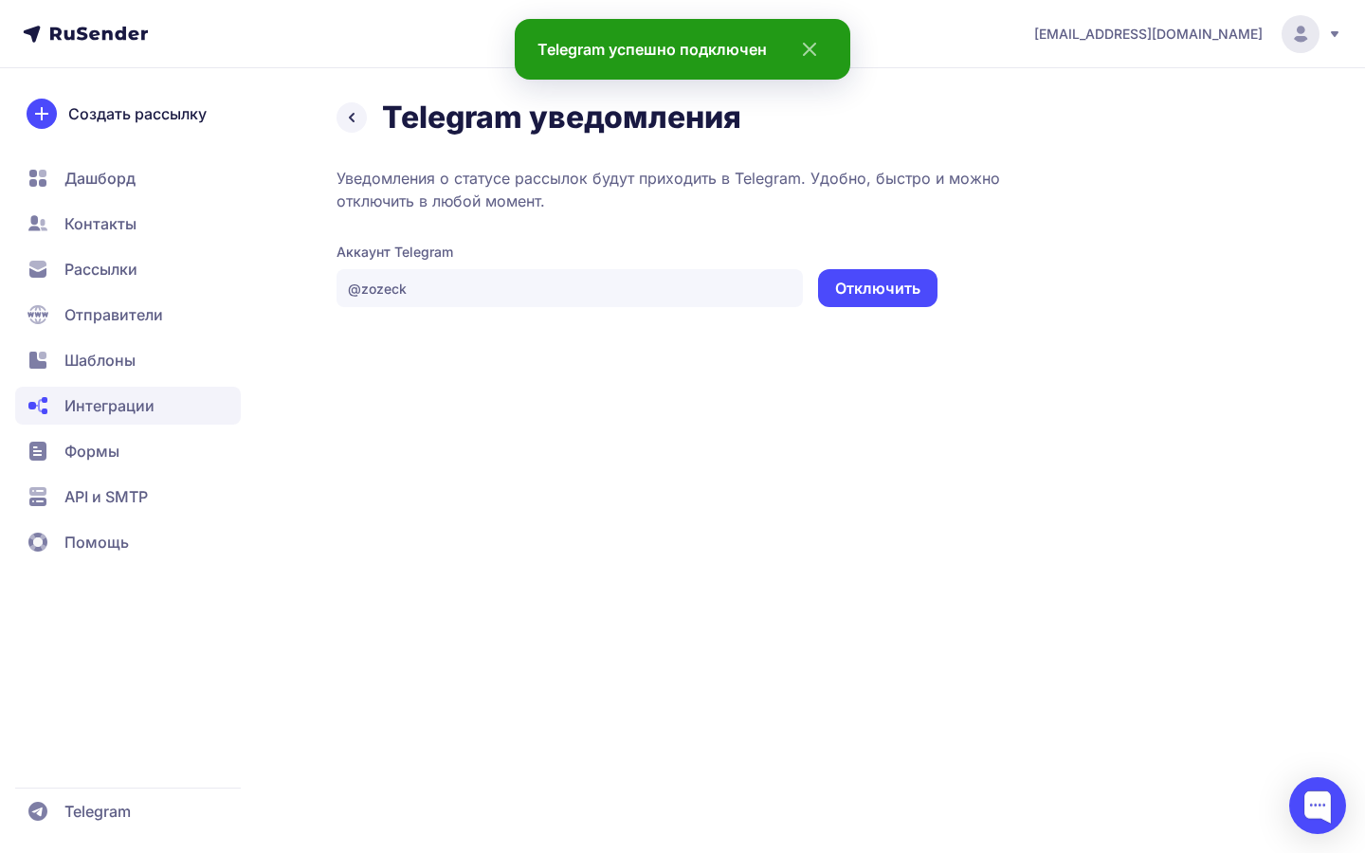
click at [121, 524] on span "Помощь" at bounding box center [128, 542] width 226 height 38
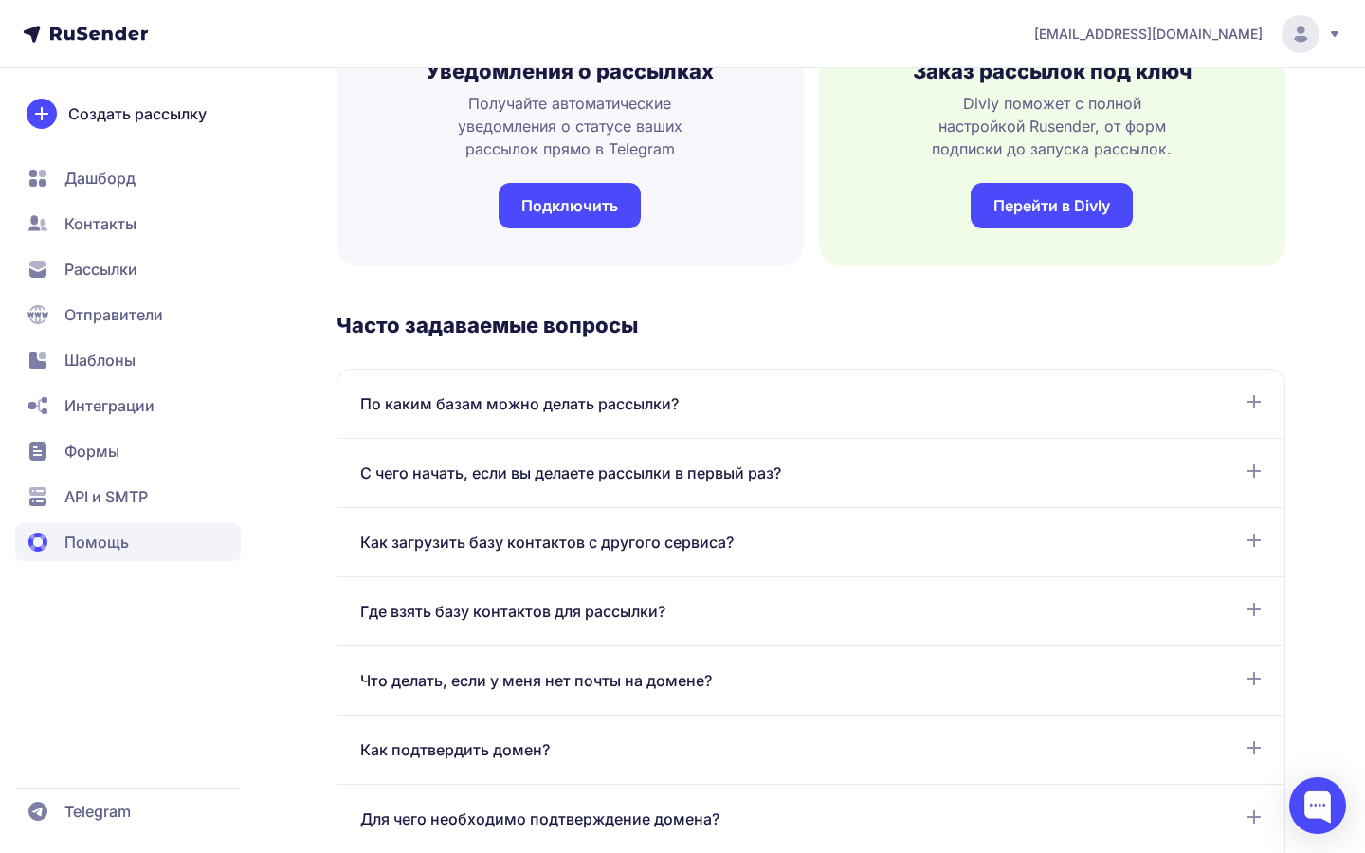
scroll to position [689, 0]
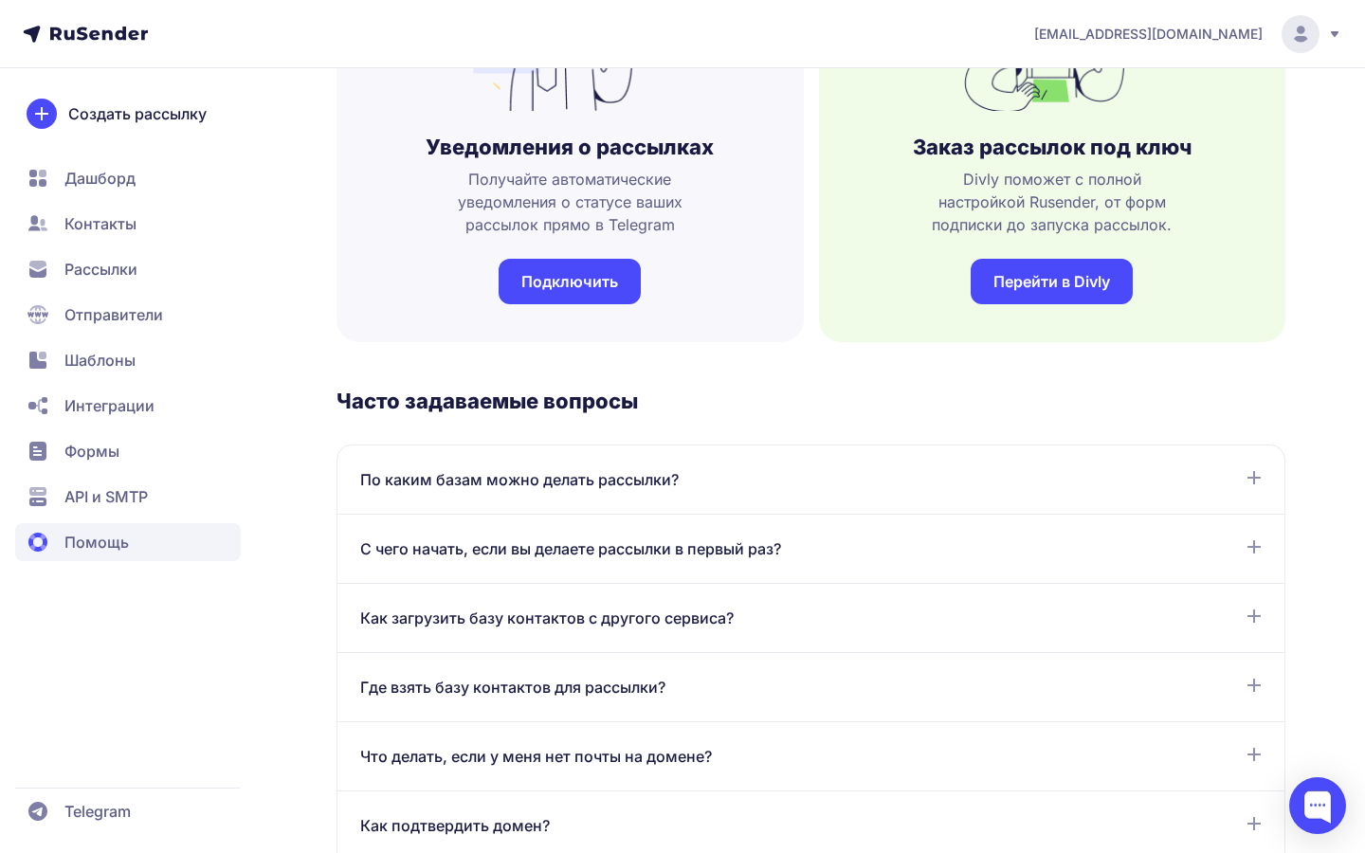
click at [562, 285] on link "Подключить" at bounding box center [570, 281] width 142 height 45
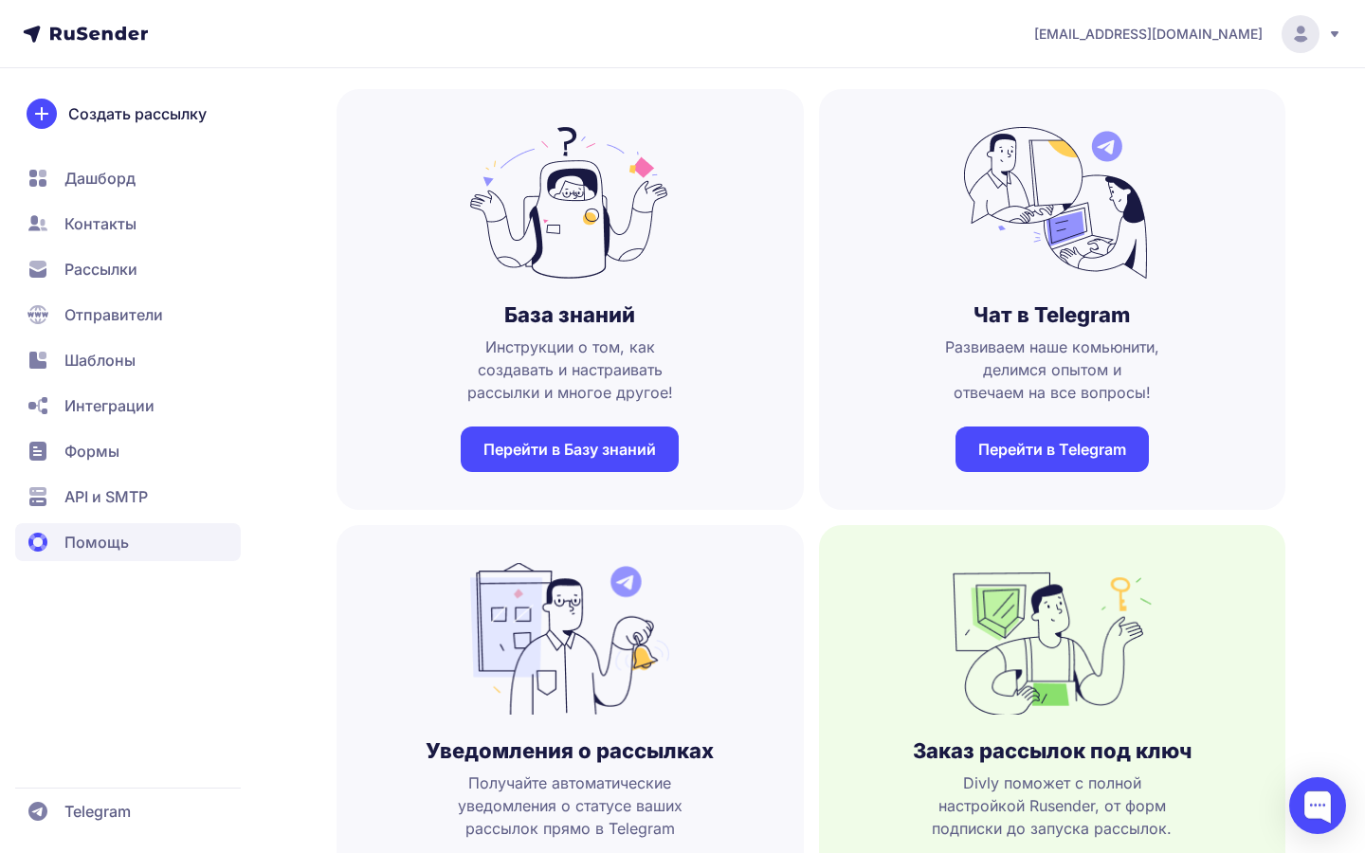
scroll to position [47, 0]
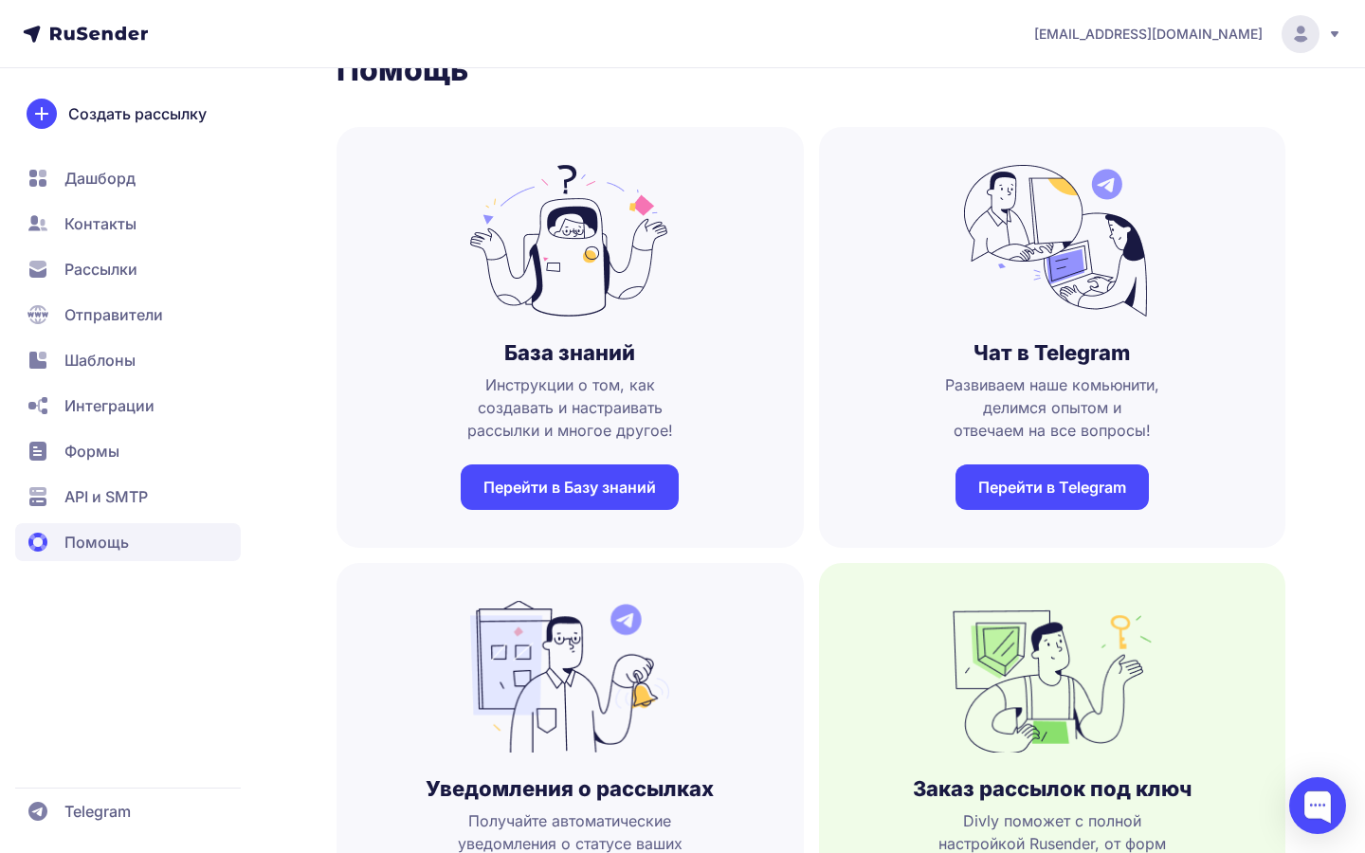
click at [98, 261] on span "Рассылки" at bounding box center [100, 269] width 73 height 23
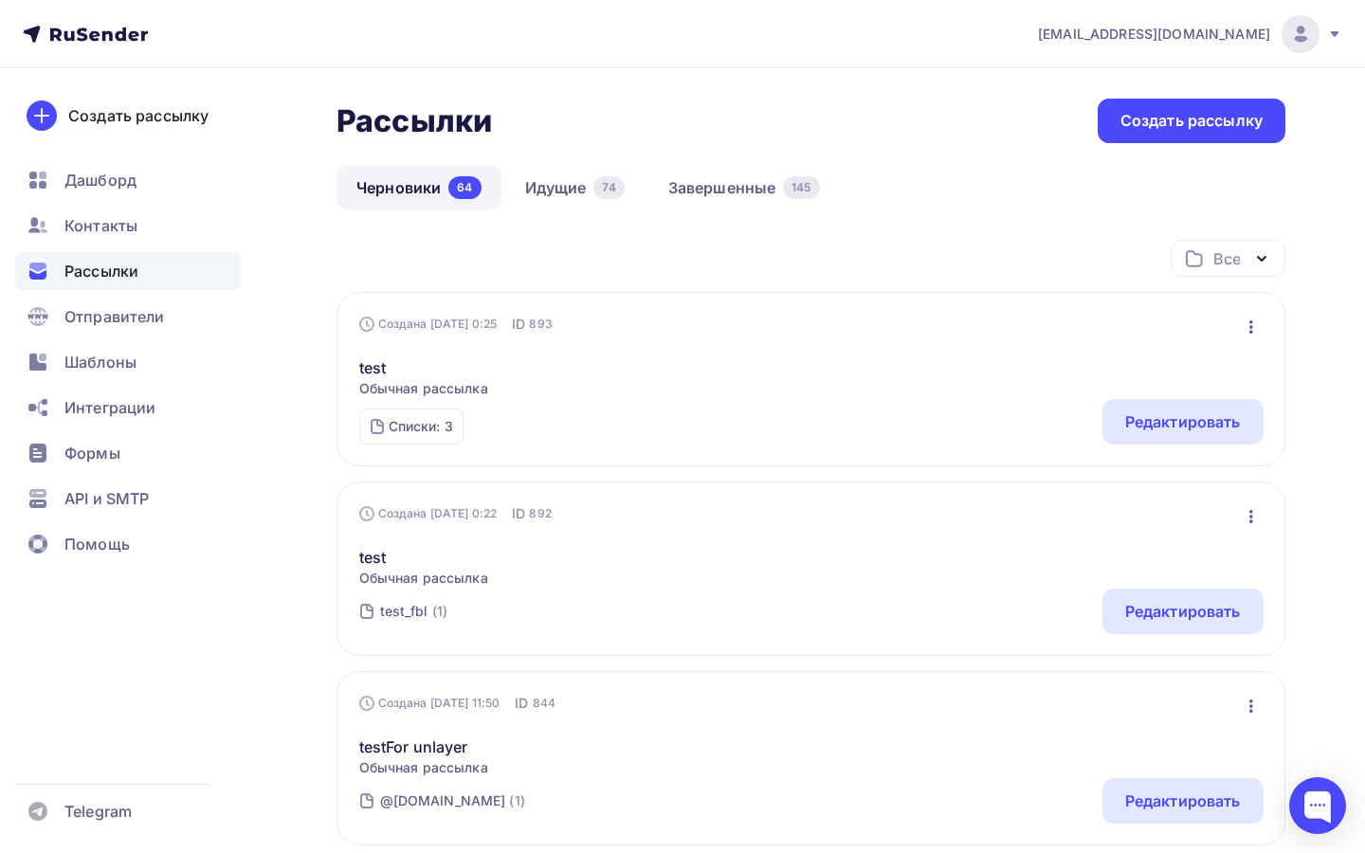
click at [110, 26] on icon at bounding box center [85, 34] width 125 height 23
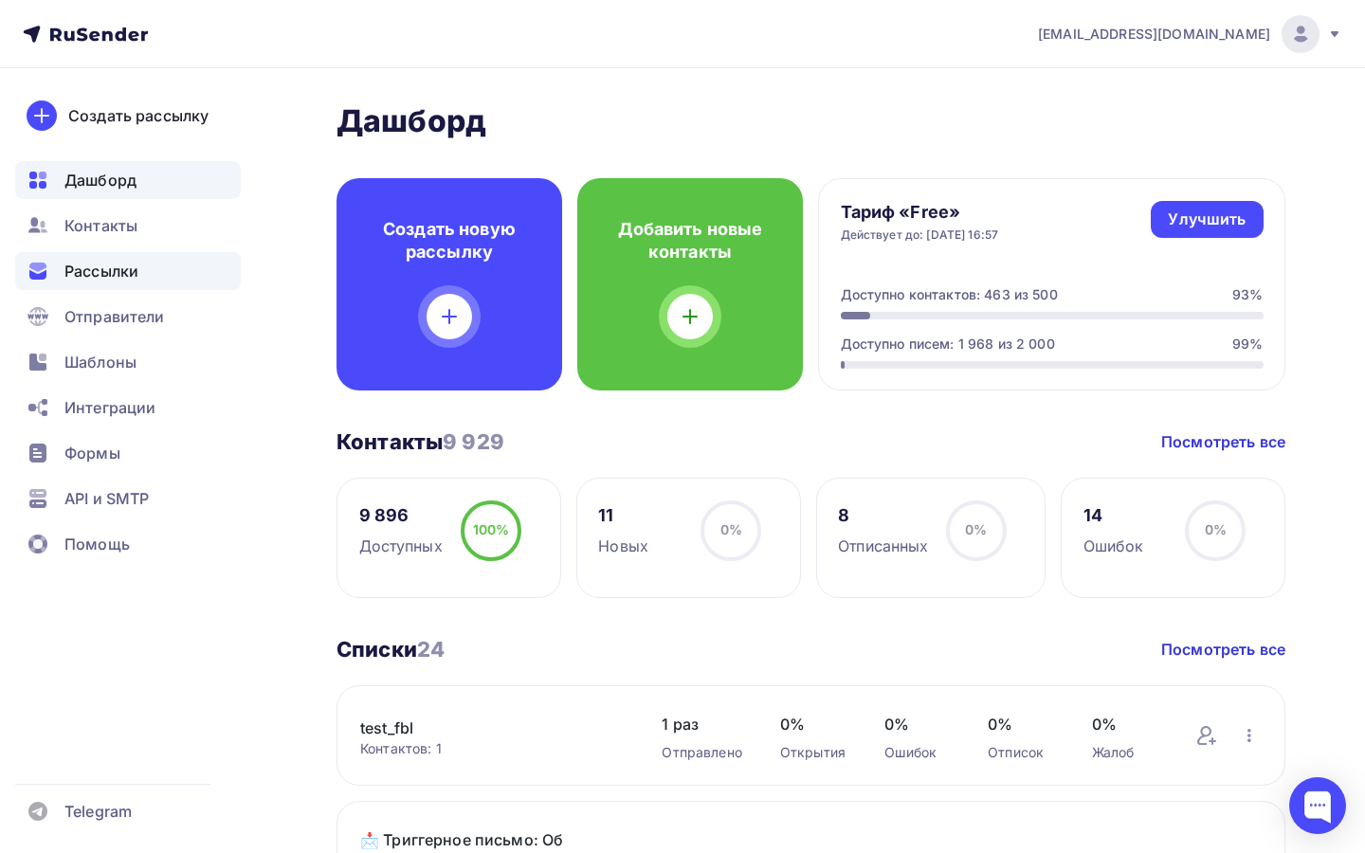
click at [135, 284] on div "Рассылки" at bounding box center [128, 271] width 226 height 38
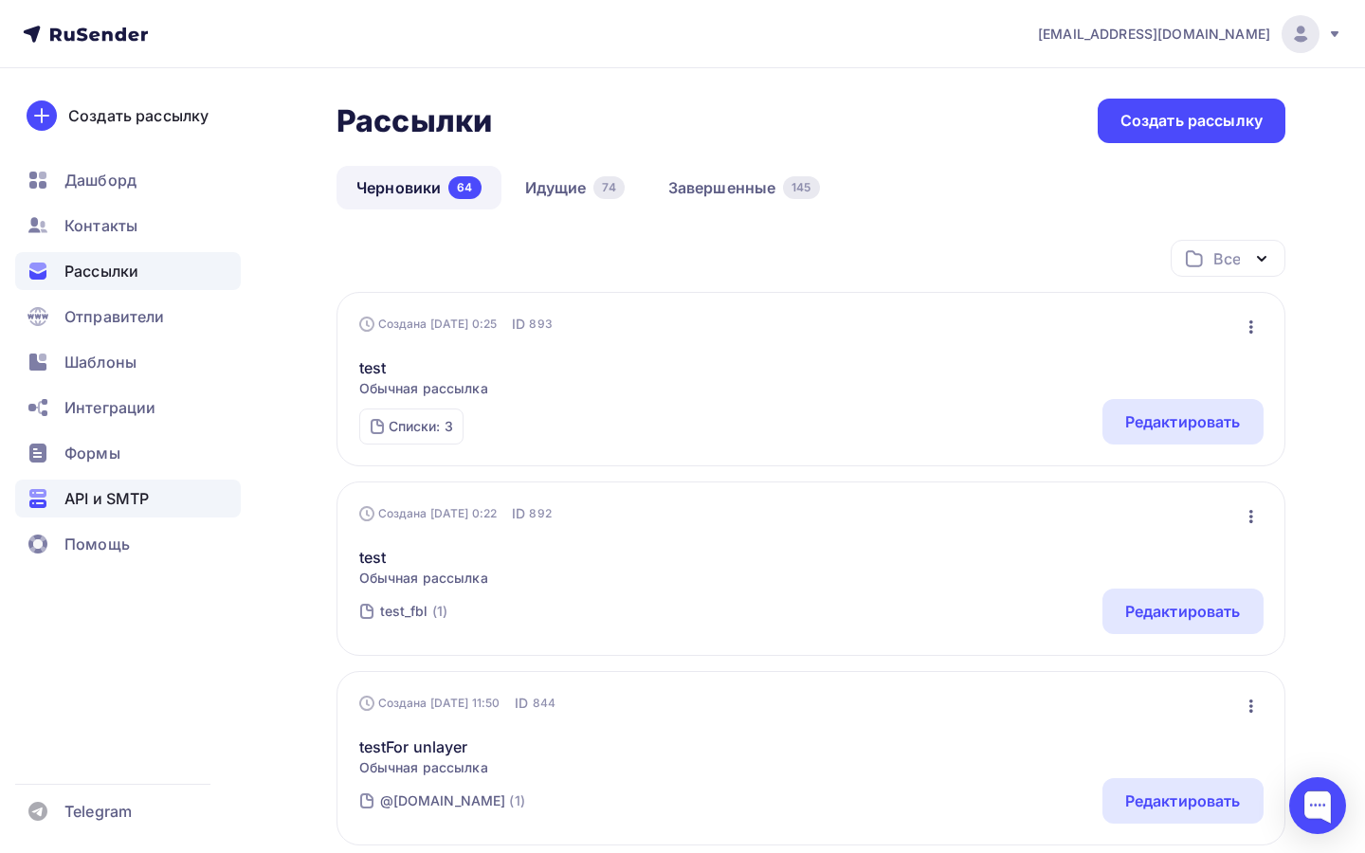
click at [82, 499] on span "API и SMTP" at bounding box center [106, 498] width 84 height 23
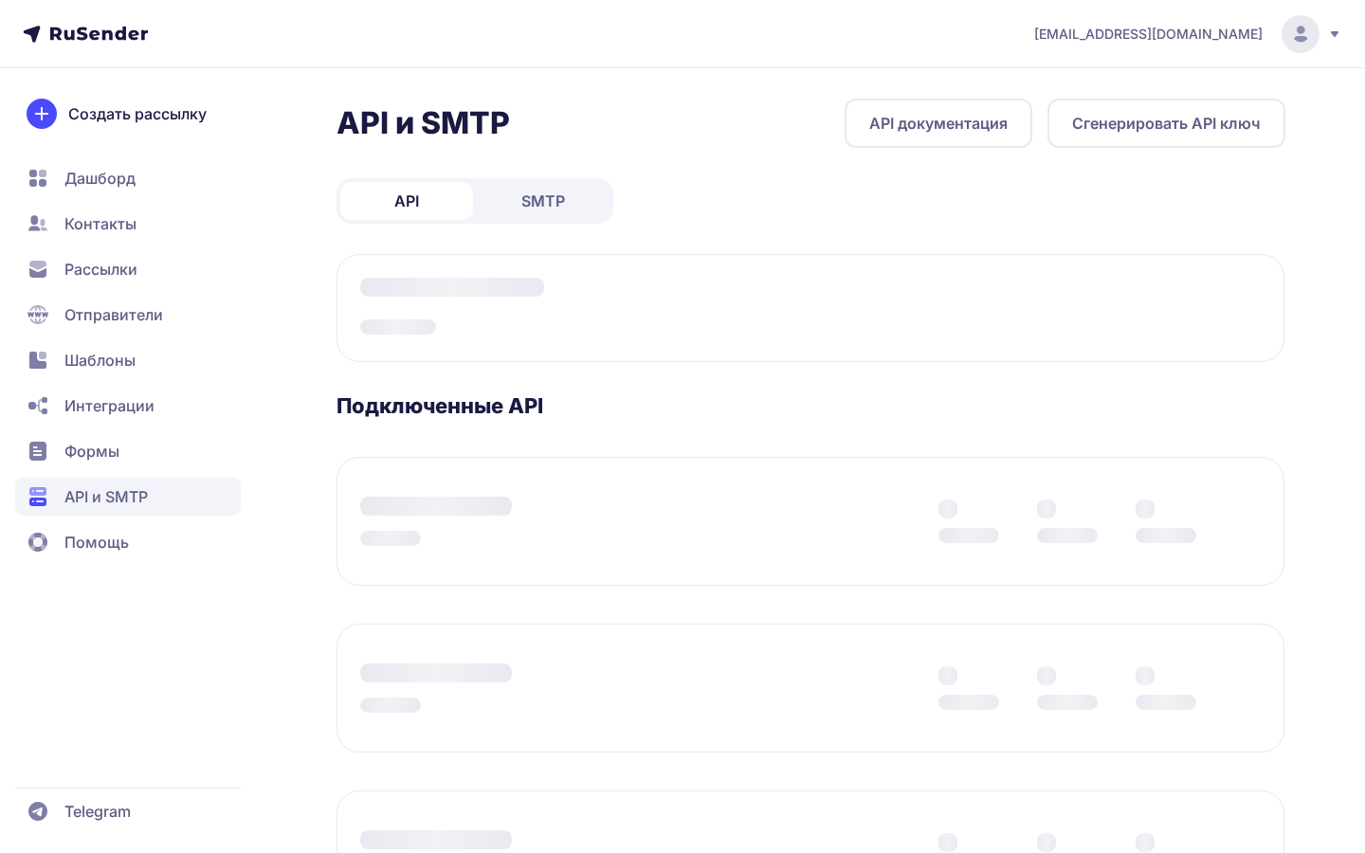
click at [113, 407] on span "Интеграции" at bounding box center [109, 405] width 90 height 23
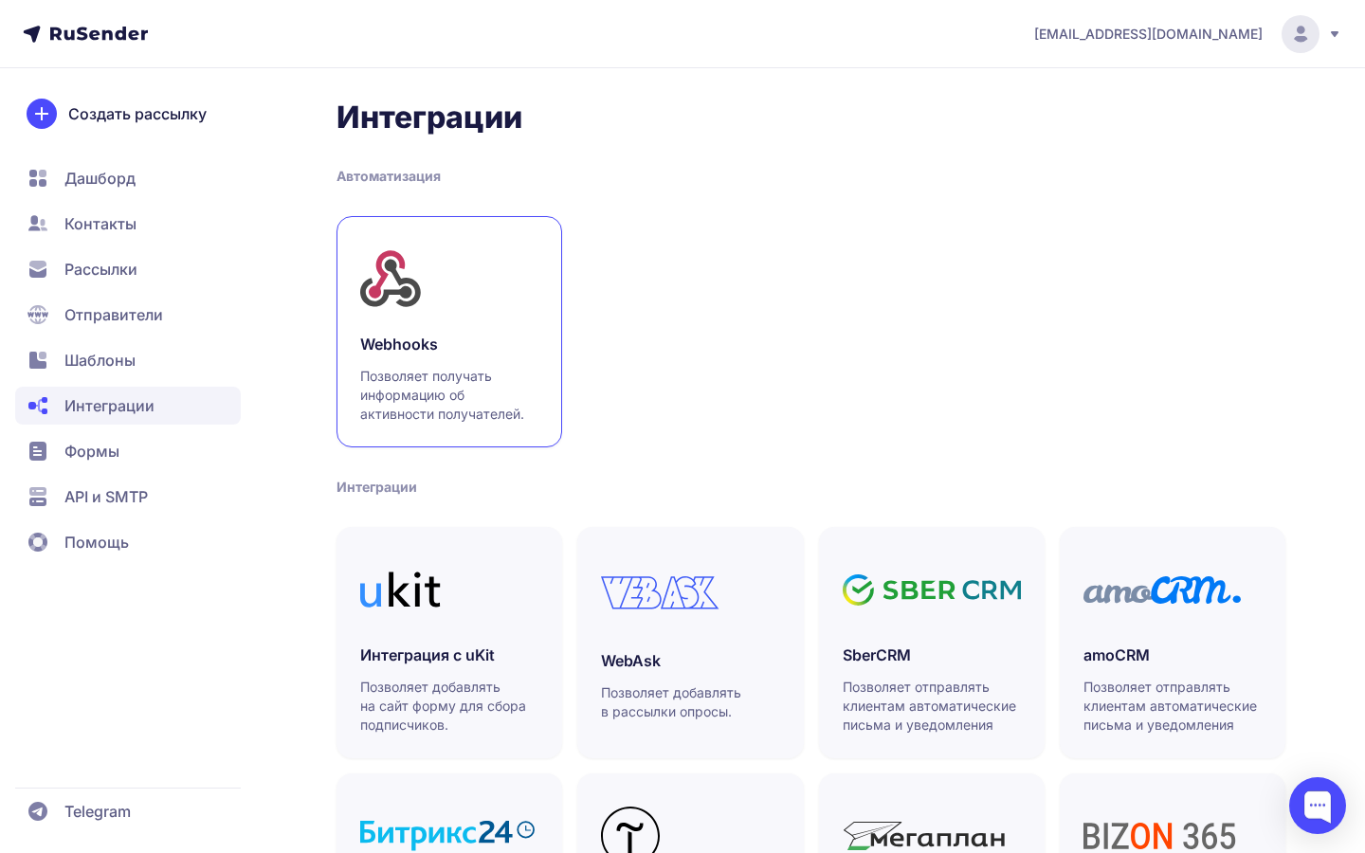
scroll to position [450, 0]
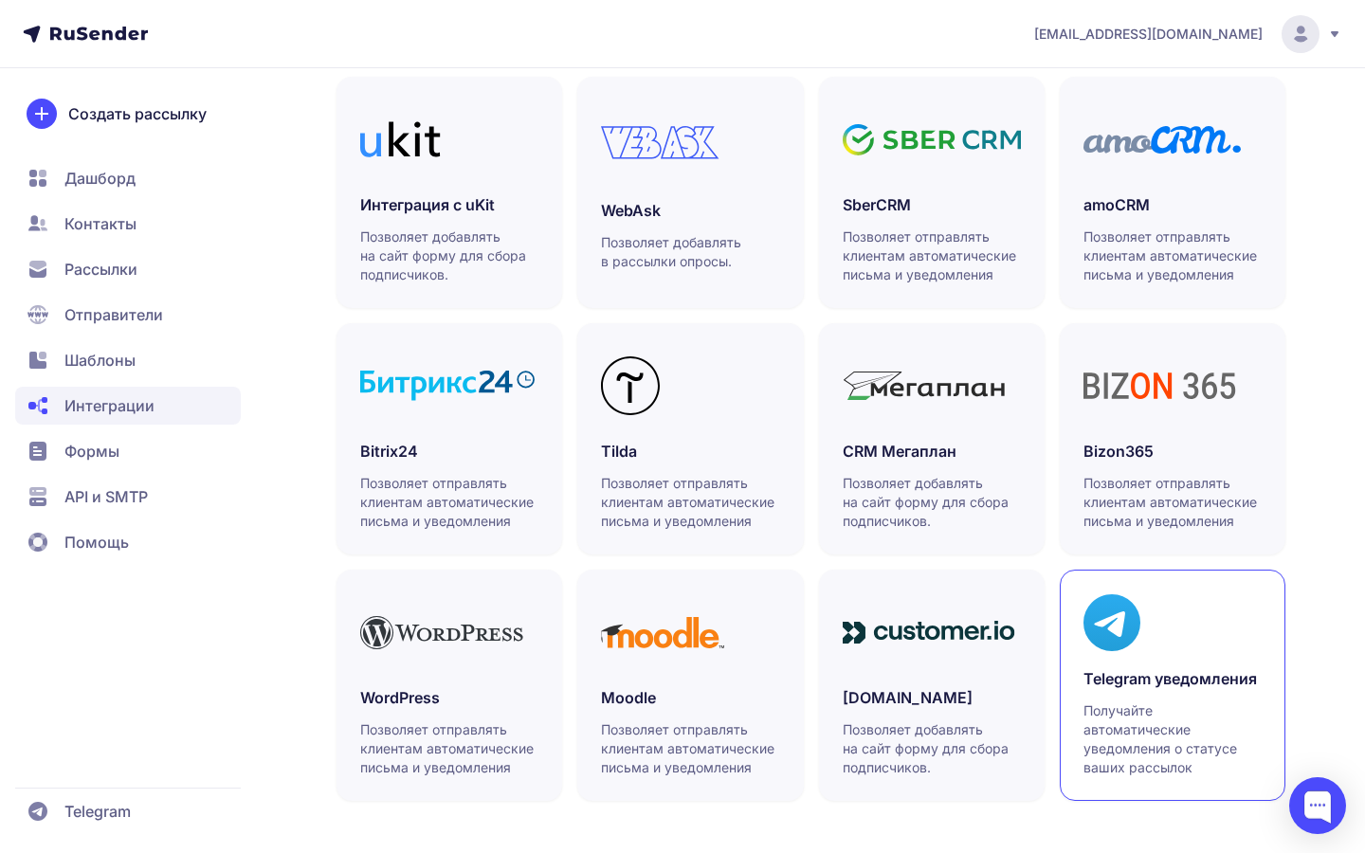
click at [1118, 672] on h3 "Telegram уведомления" at bounding box center [1172, 678] width 178 height 23
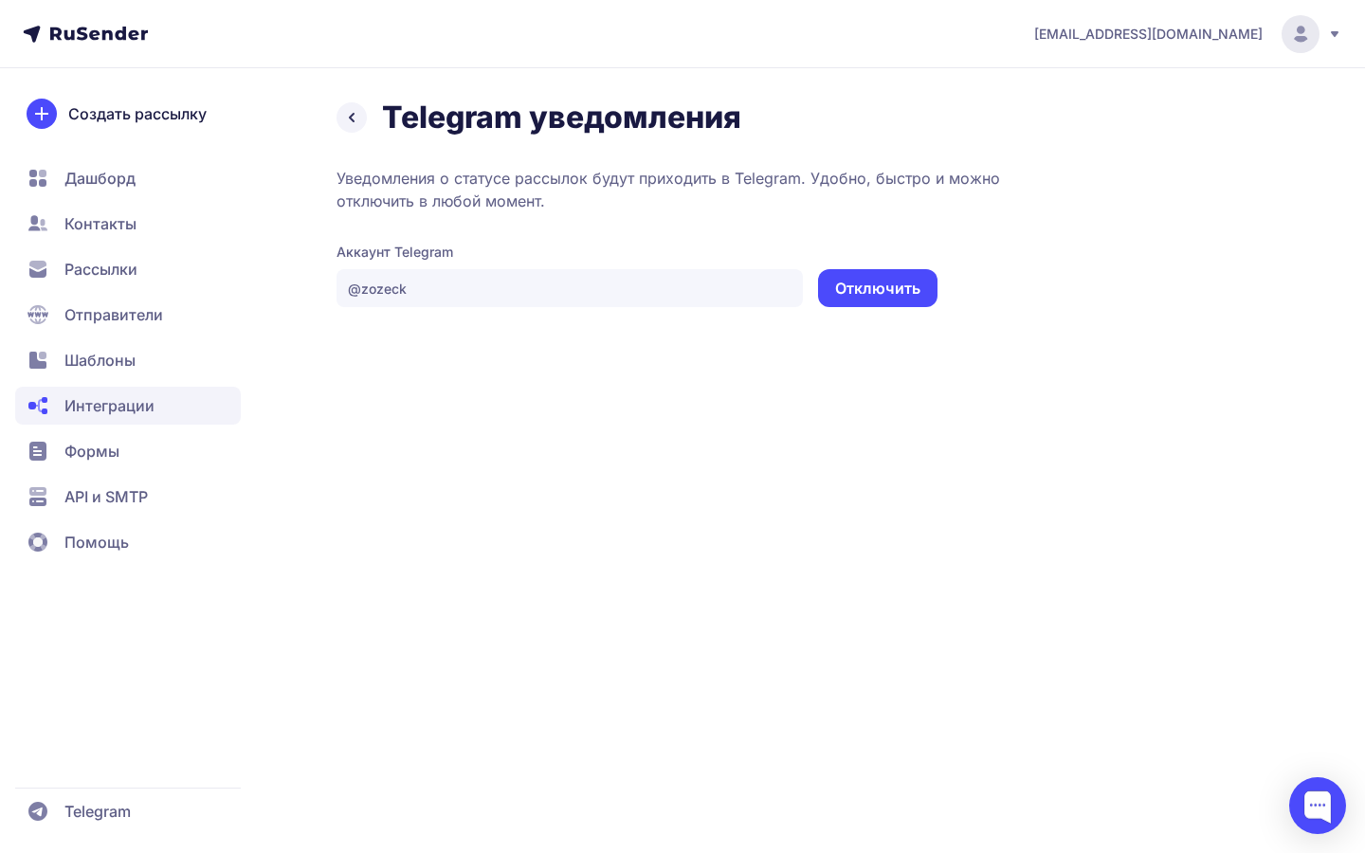
click at [882, 289] on button "Отключить" at bounding box center [877, 288] width 119 height 38
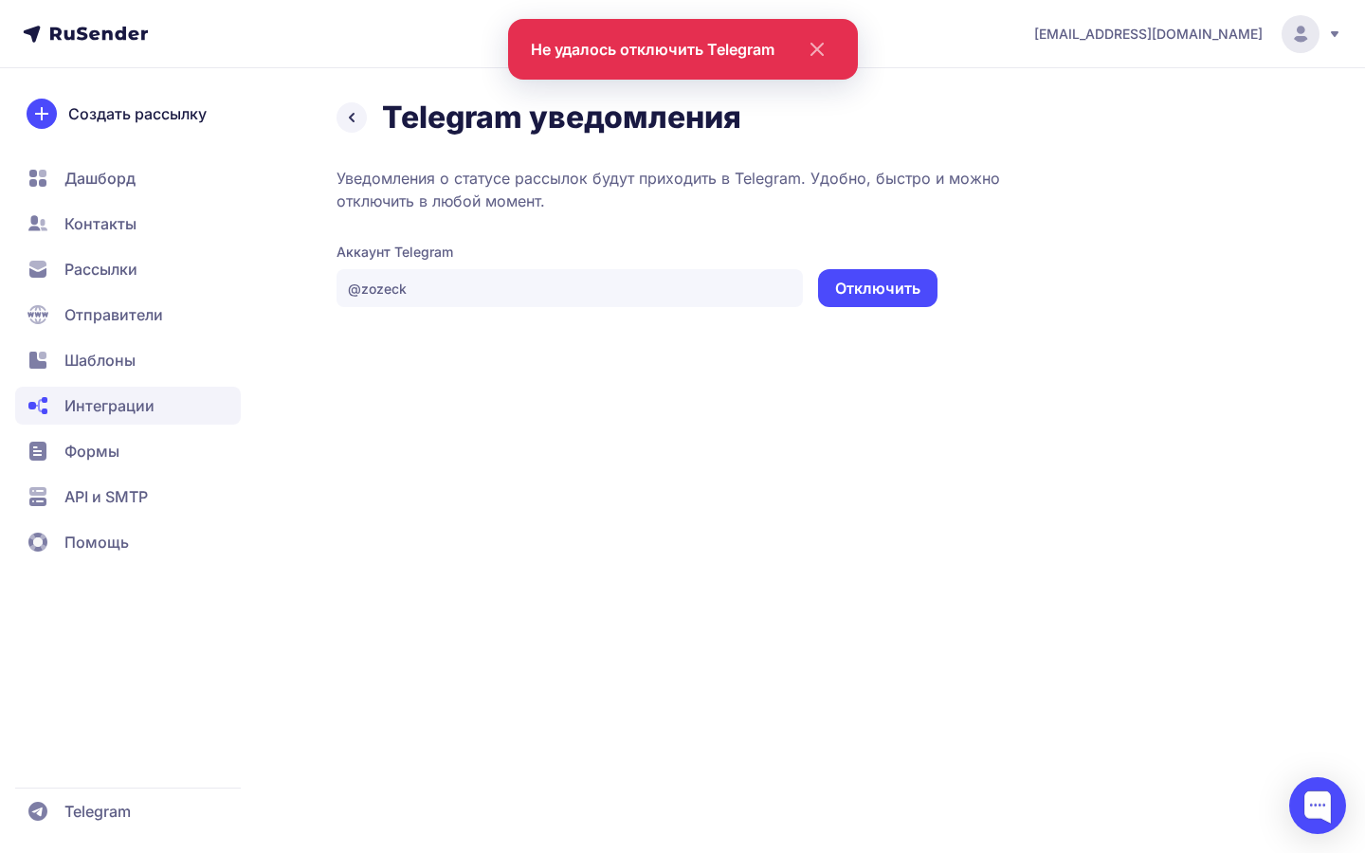
click at [136, 403] on span "Интеграции" at bounding box center [109, 405] width 90 height 23
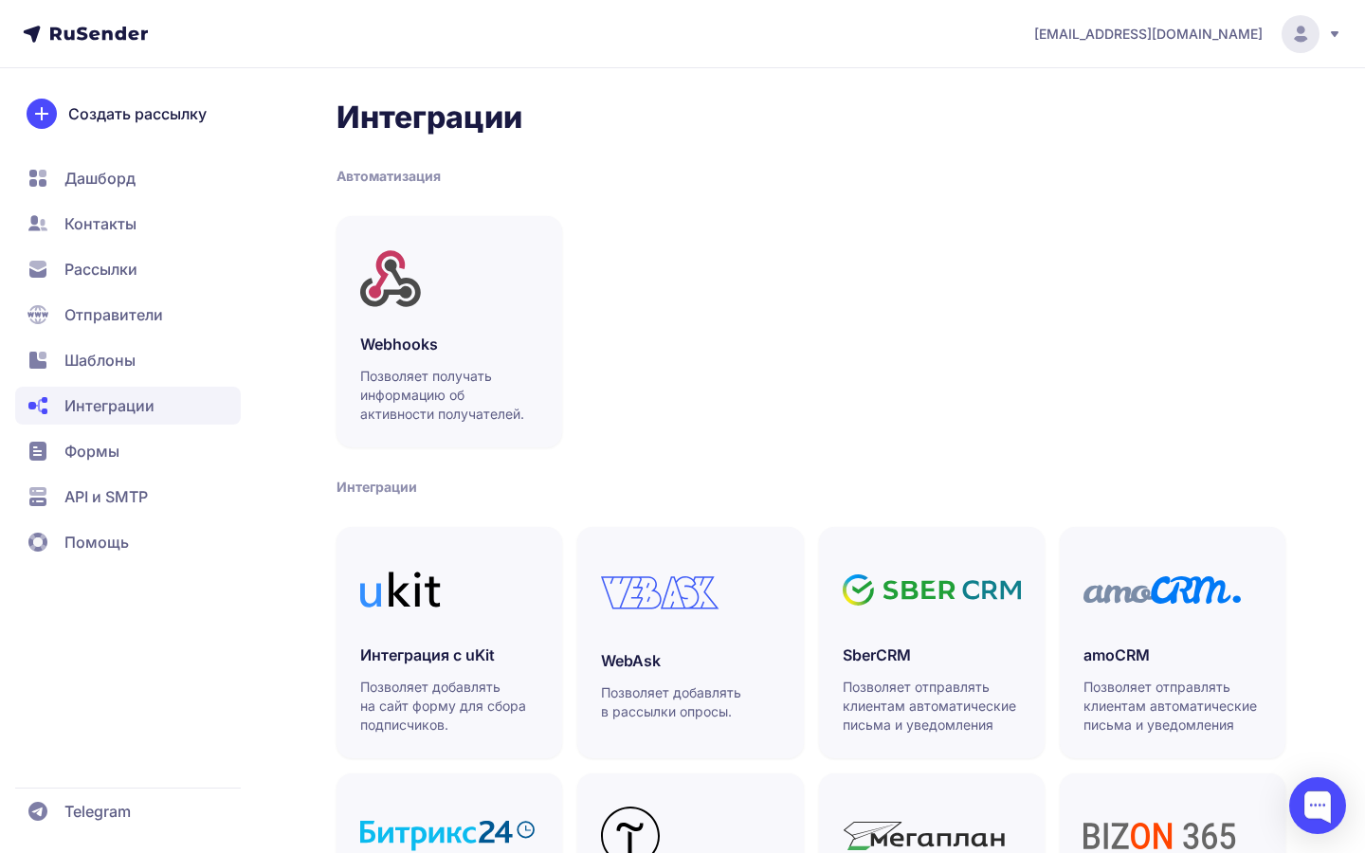
scroll to position [450, 0]
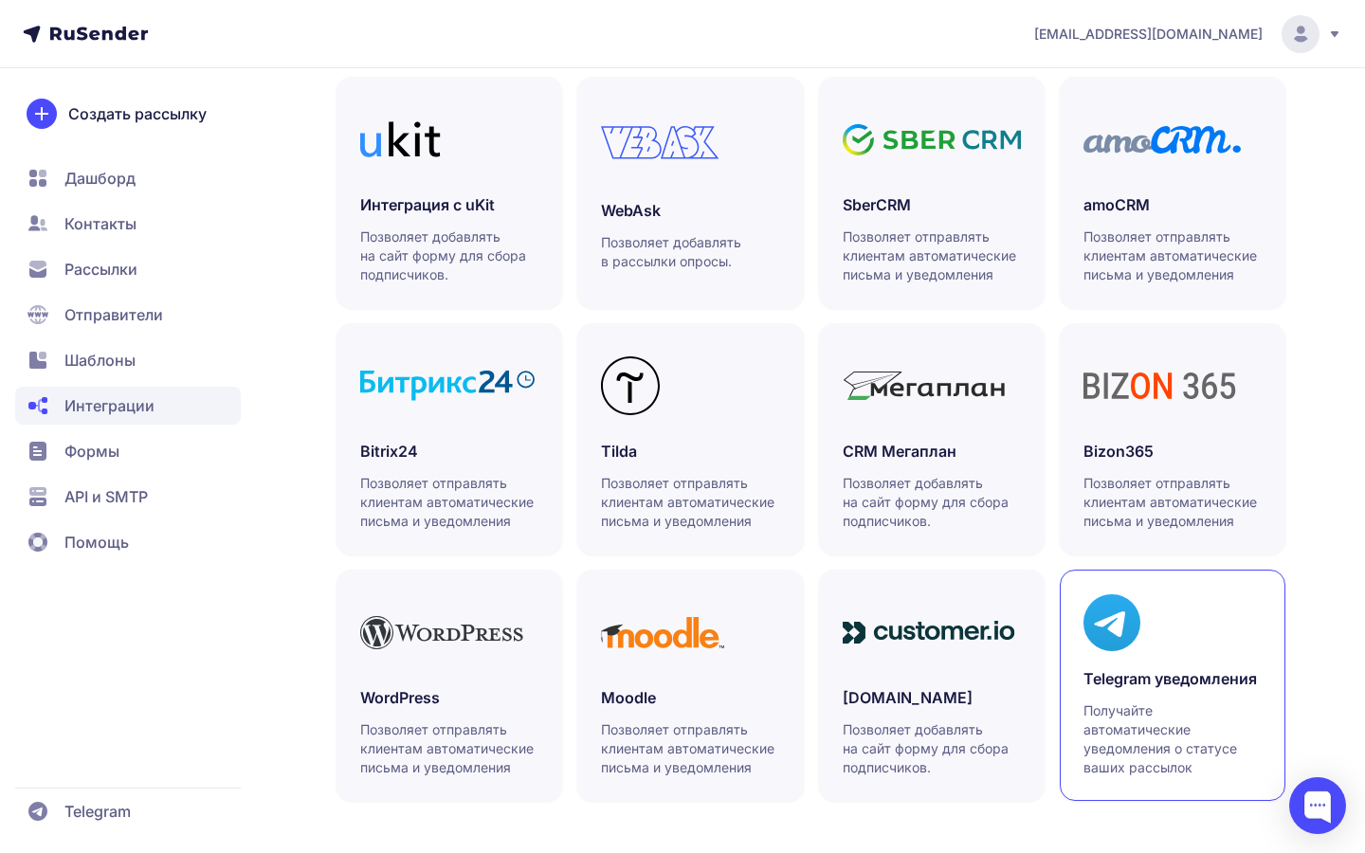
click at [1146, 676] on h3 "Telegram уведомления" at bounding box center [1172, 678] width 178 height 23
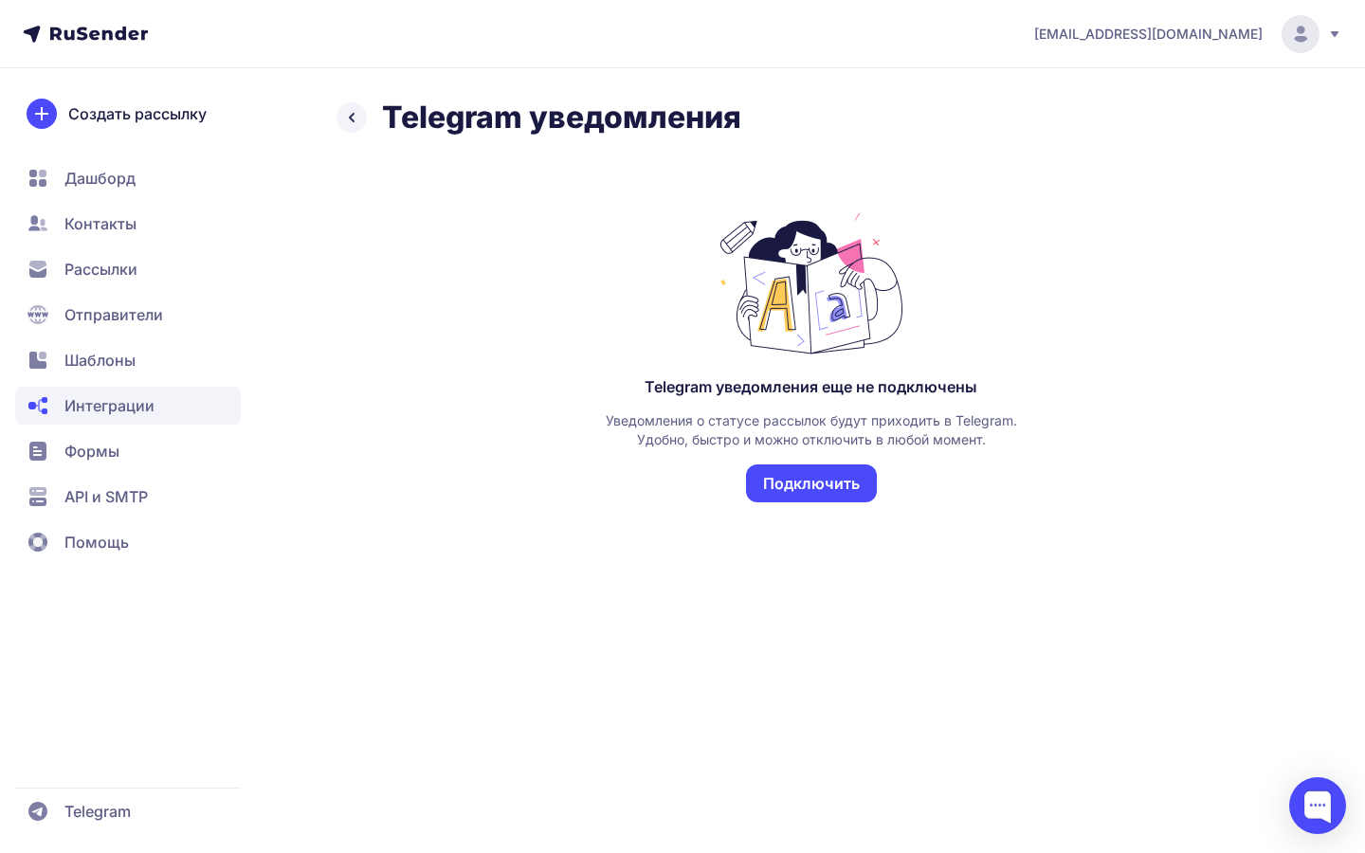
click at [626, 332] on div "Telegram уведомления еще не подключены Уведомления о статусе рассылок будут при…" at bounding box center [811, 372] width 949 height 411
click at [67, 323] on span "Отправители" at bounding box center [113, 314] width 99 height 23
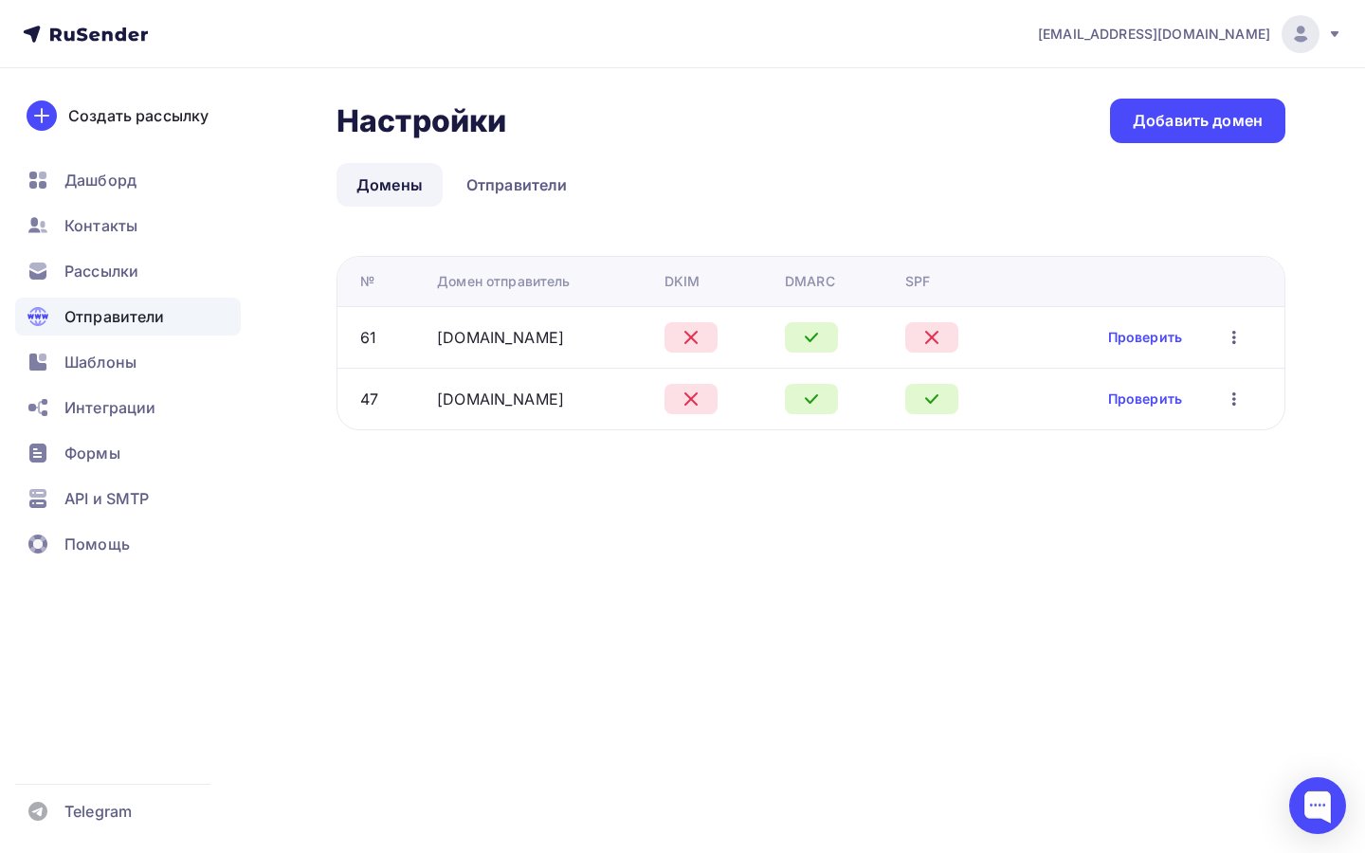
click at [1266, 27] on span "prohorenkov@ucoz-team.net" at bounding box center [1154, 34] width 232 height 19
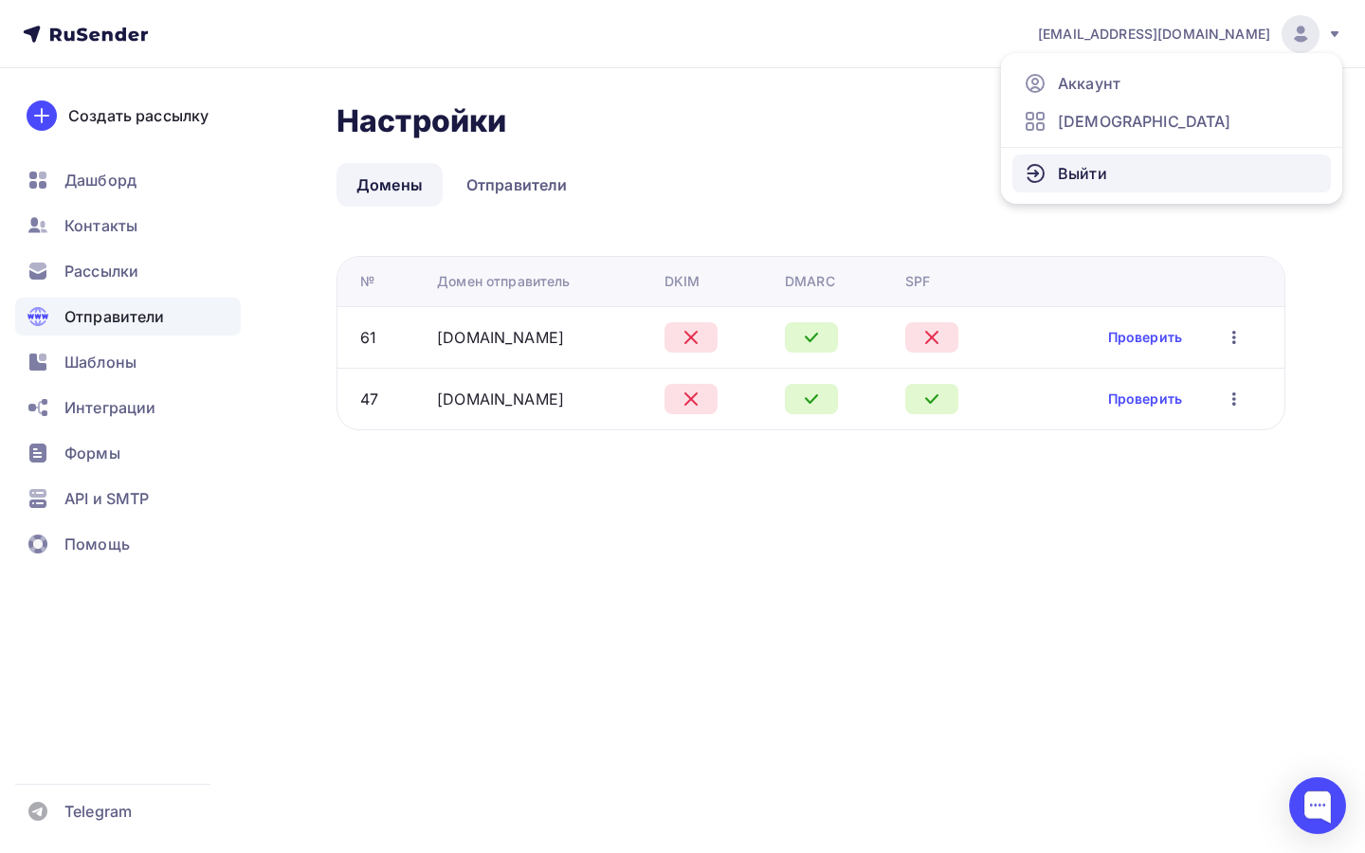
click at [1129, 180] on link "Выйти" at bounding box center [1171, 174] width 318 height 38
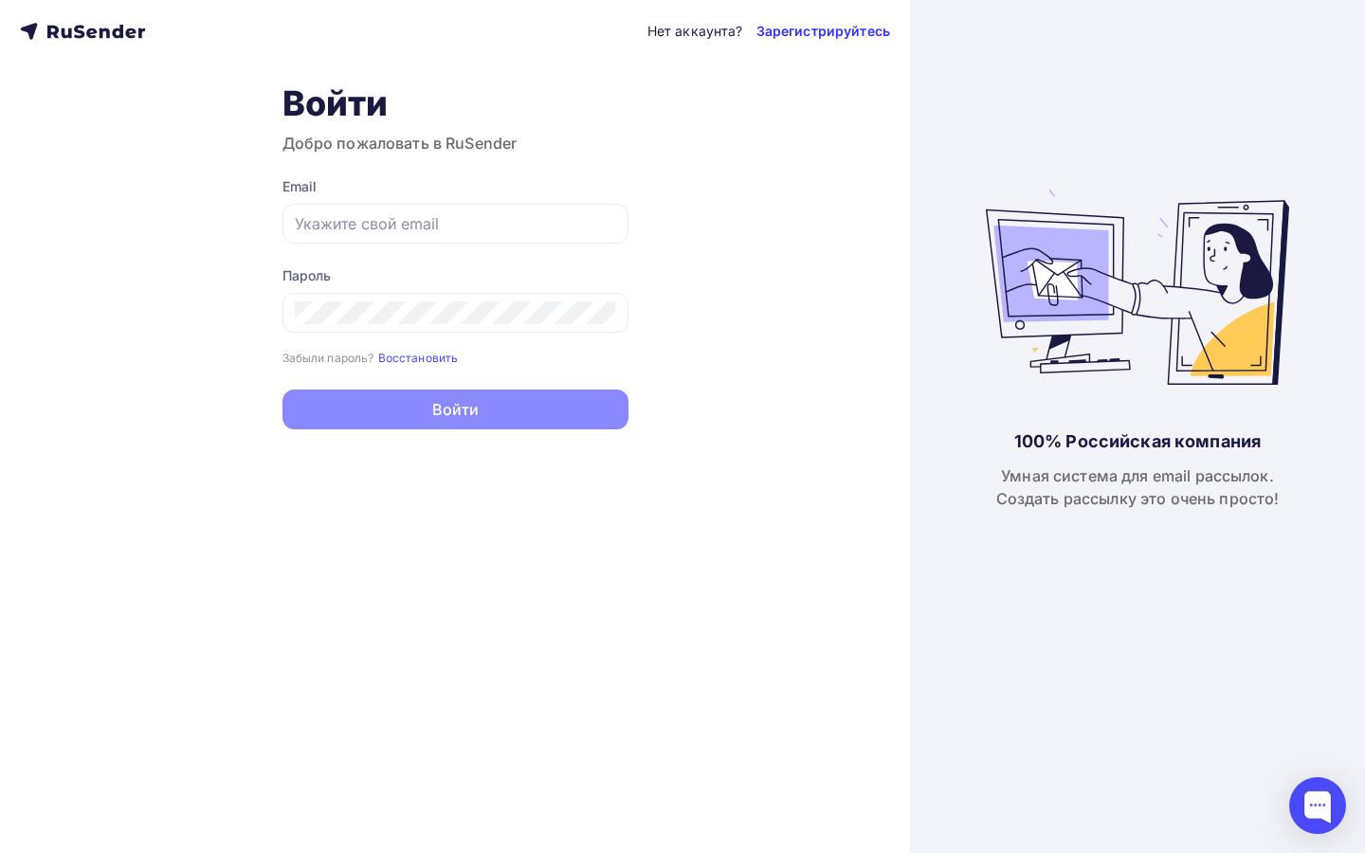
click at [838, 35] on link "Зарегистрируйтесь" at bounding box center [823, 31] width 134 height 19
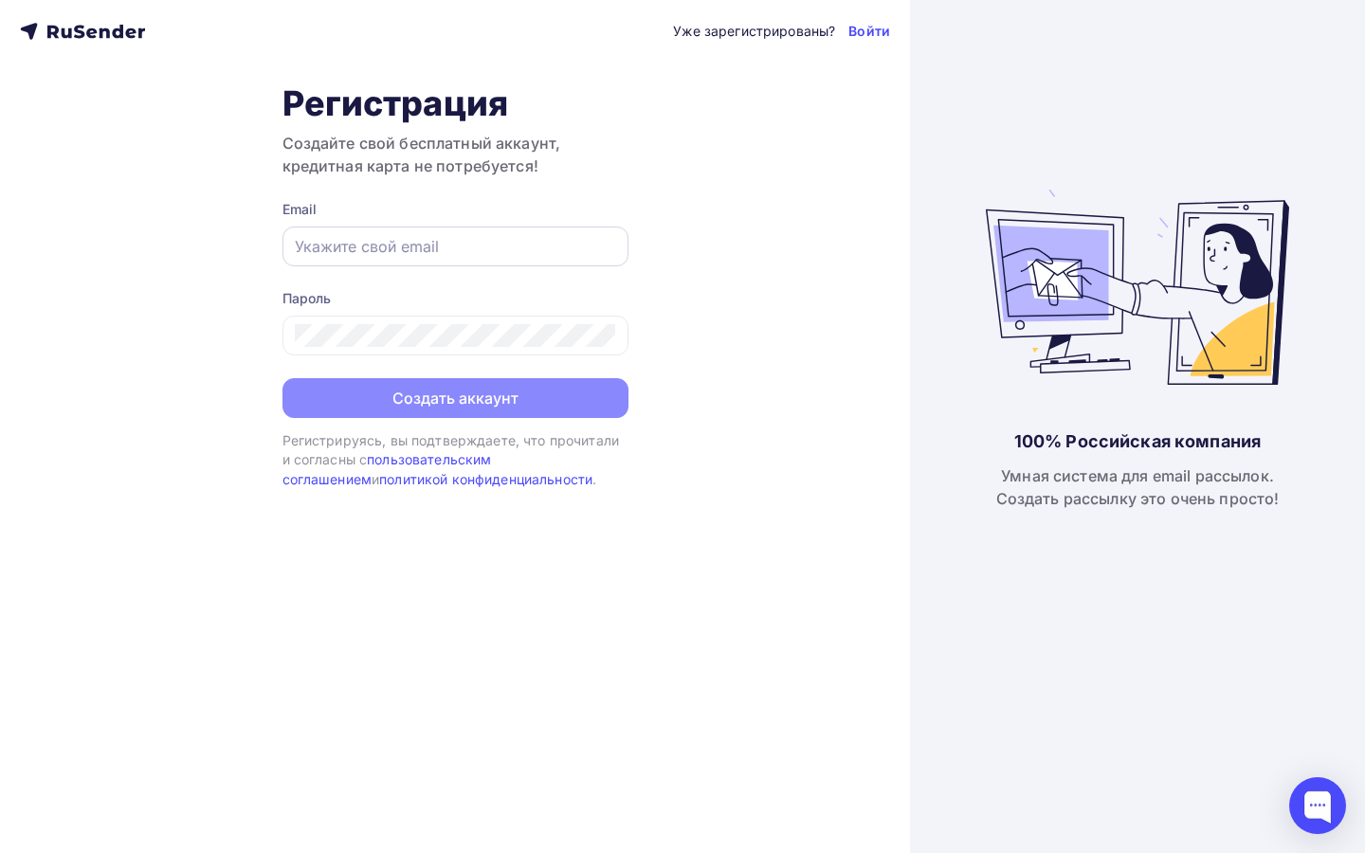
click at [487, 246] on input "text" at bounding box center [455, 246] width 321 height 23
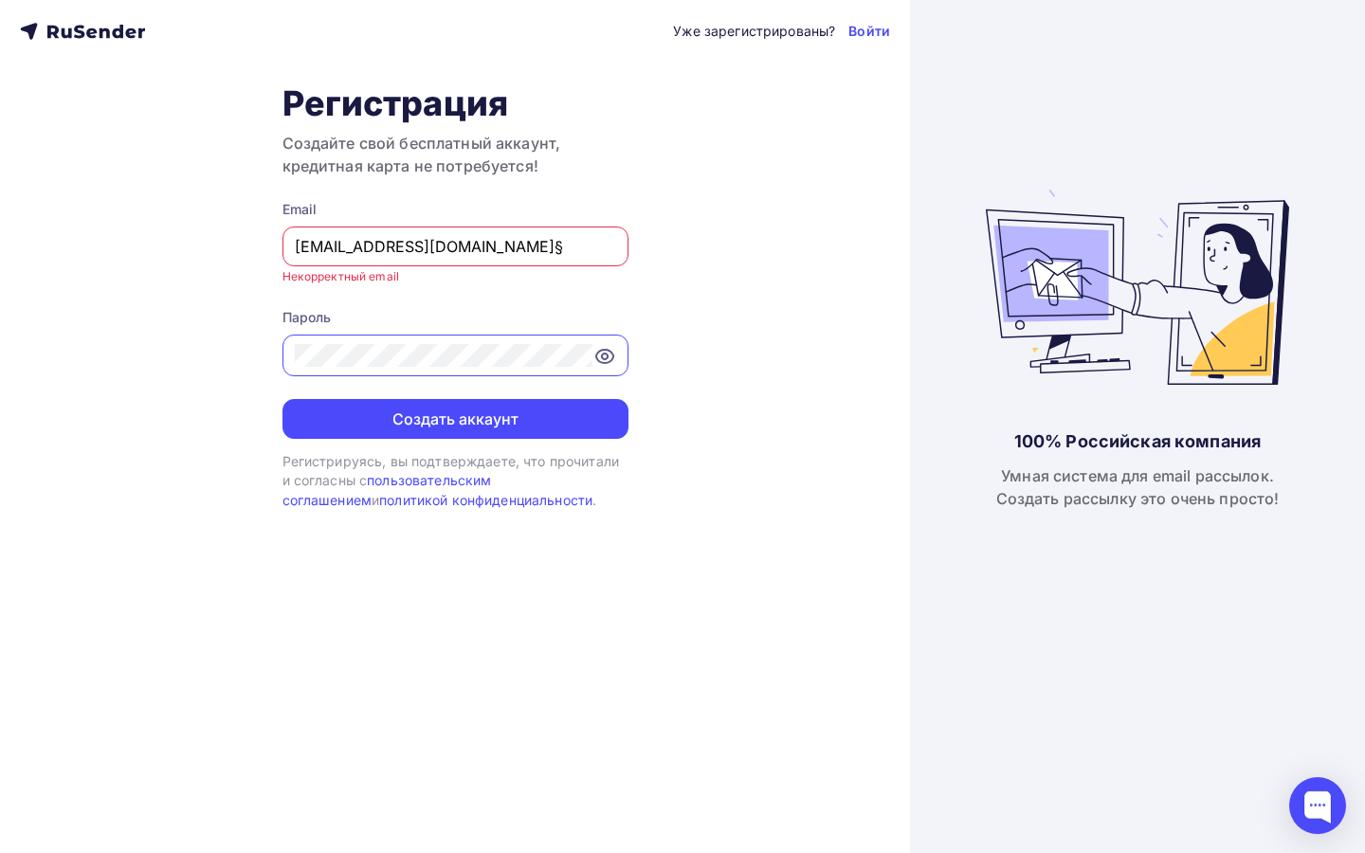
click at [547, 241] on input "b7y8r3by8@mx.aakaak.ru§" at bounding box center [455, 246] width 321 height 23
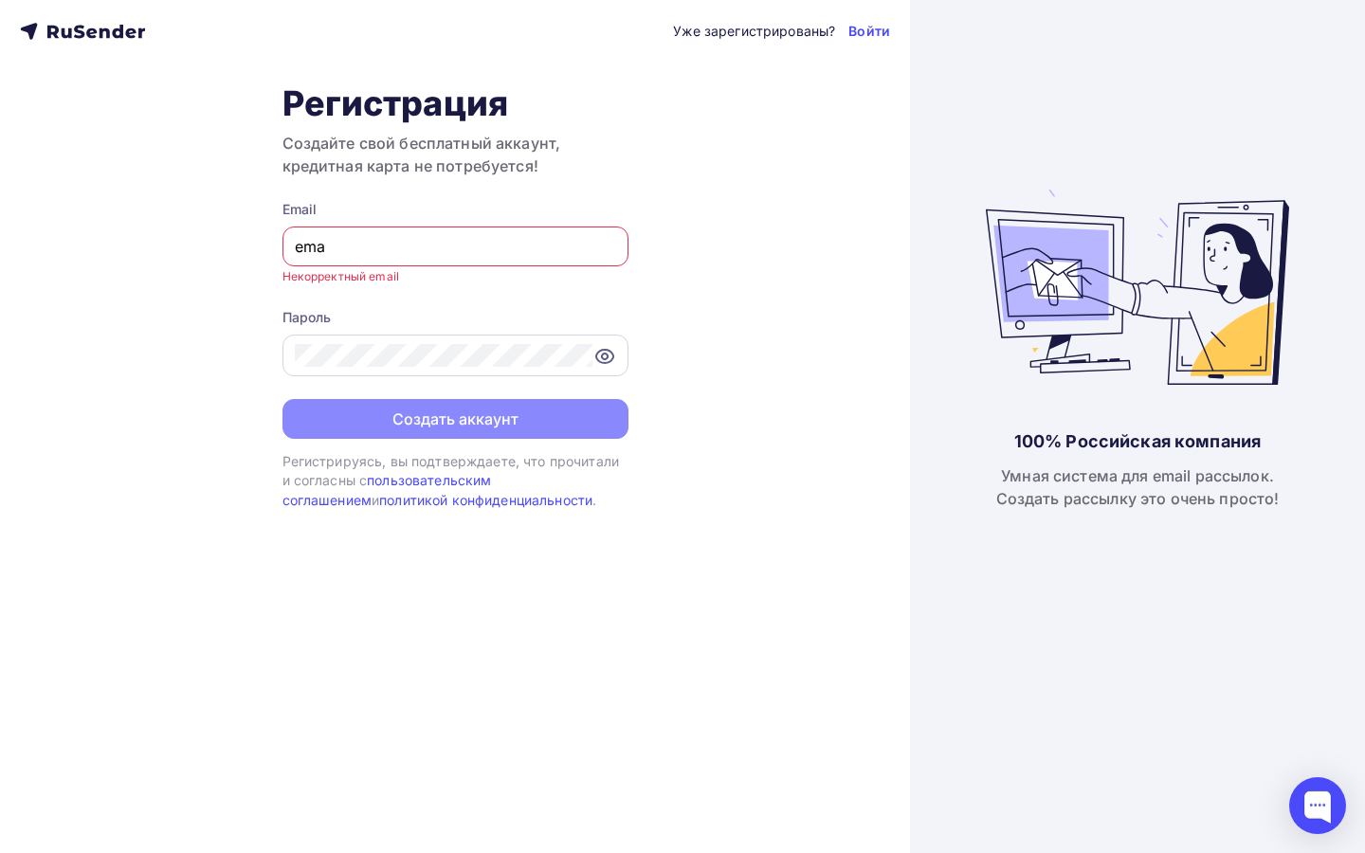
type input "email-stress-testing@mx.aakaak.ru"
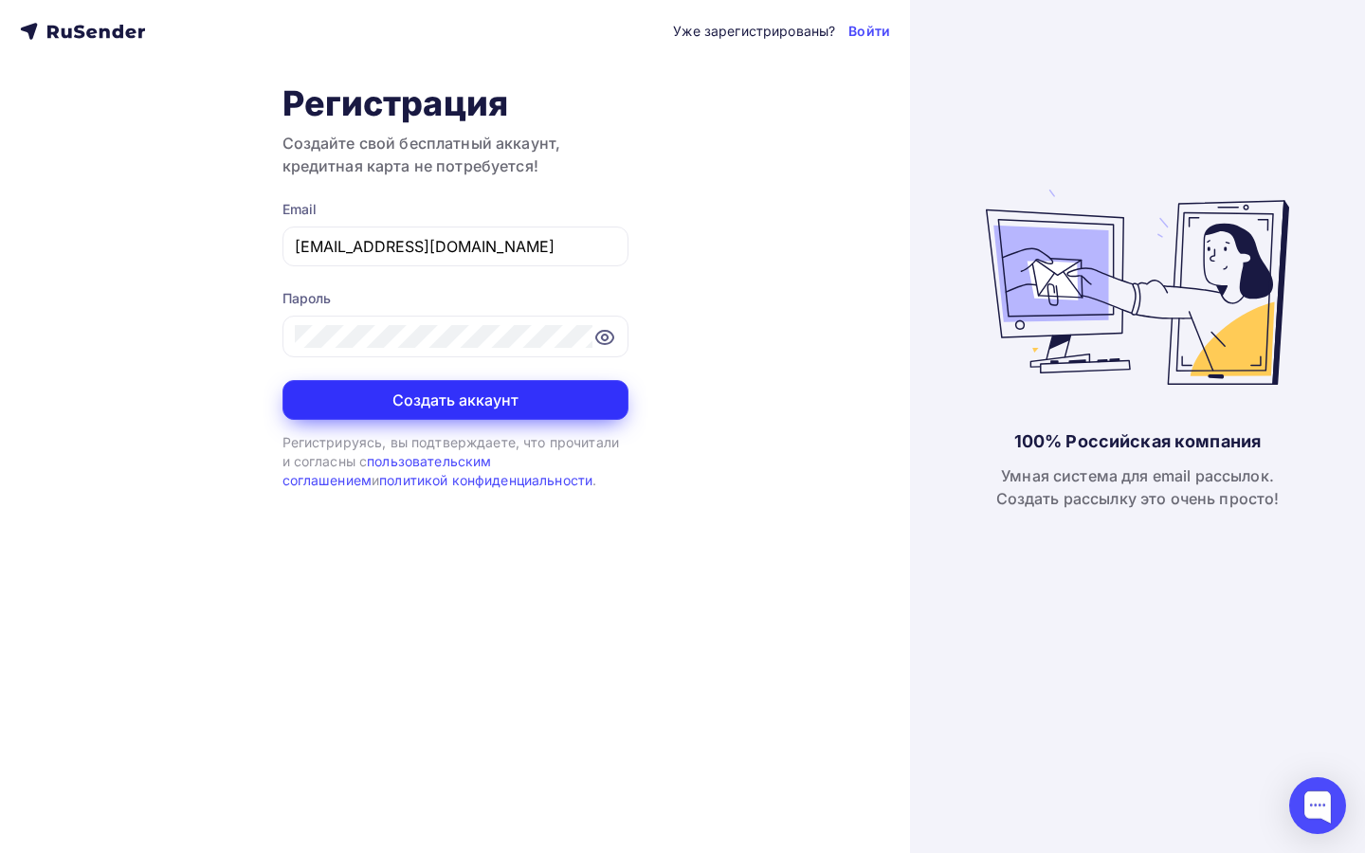
click at [517, 389] on button "Создать аккаунт" at bounding box center [455, 400] width 346 height 40
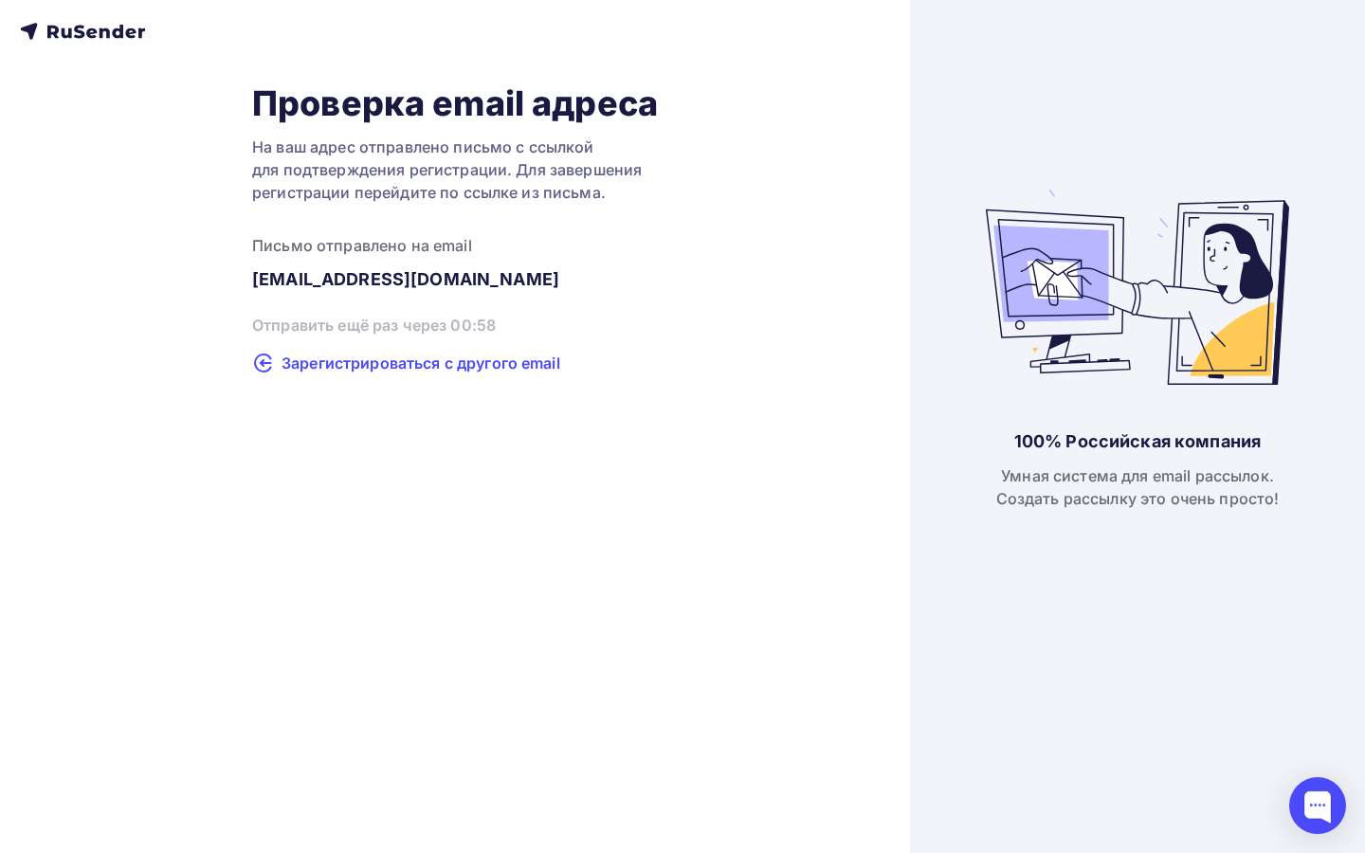
click at [339, 365] on span "Зарегистрироваться с другого email" at bounding box center [421, 363] width 279 height 23
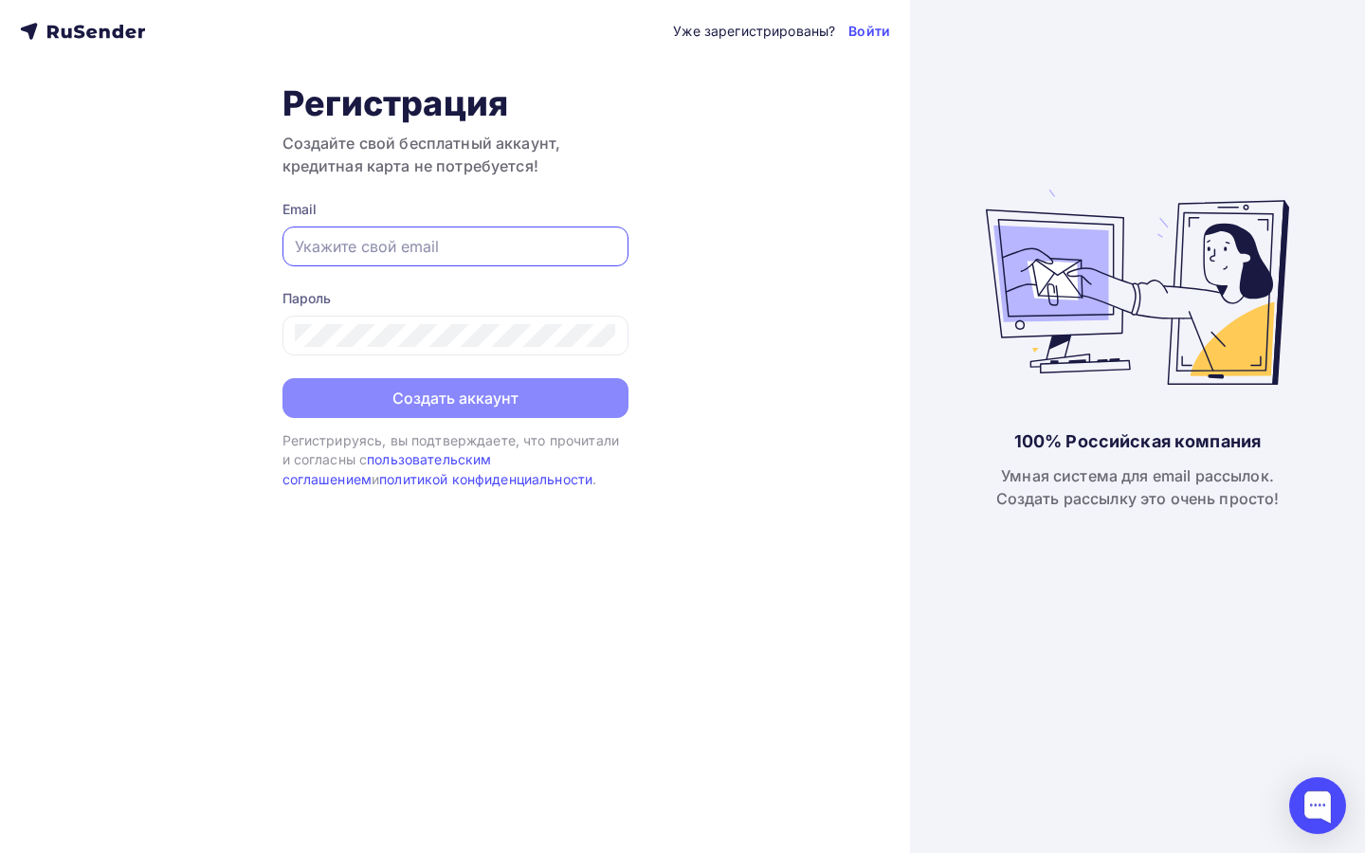
click at [514, 246] on input "text" at bounding box center [455, 246] width 321 height 23
type input "[EMAIL_ADDRESS][DOMAIN_NAME]"
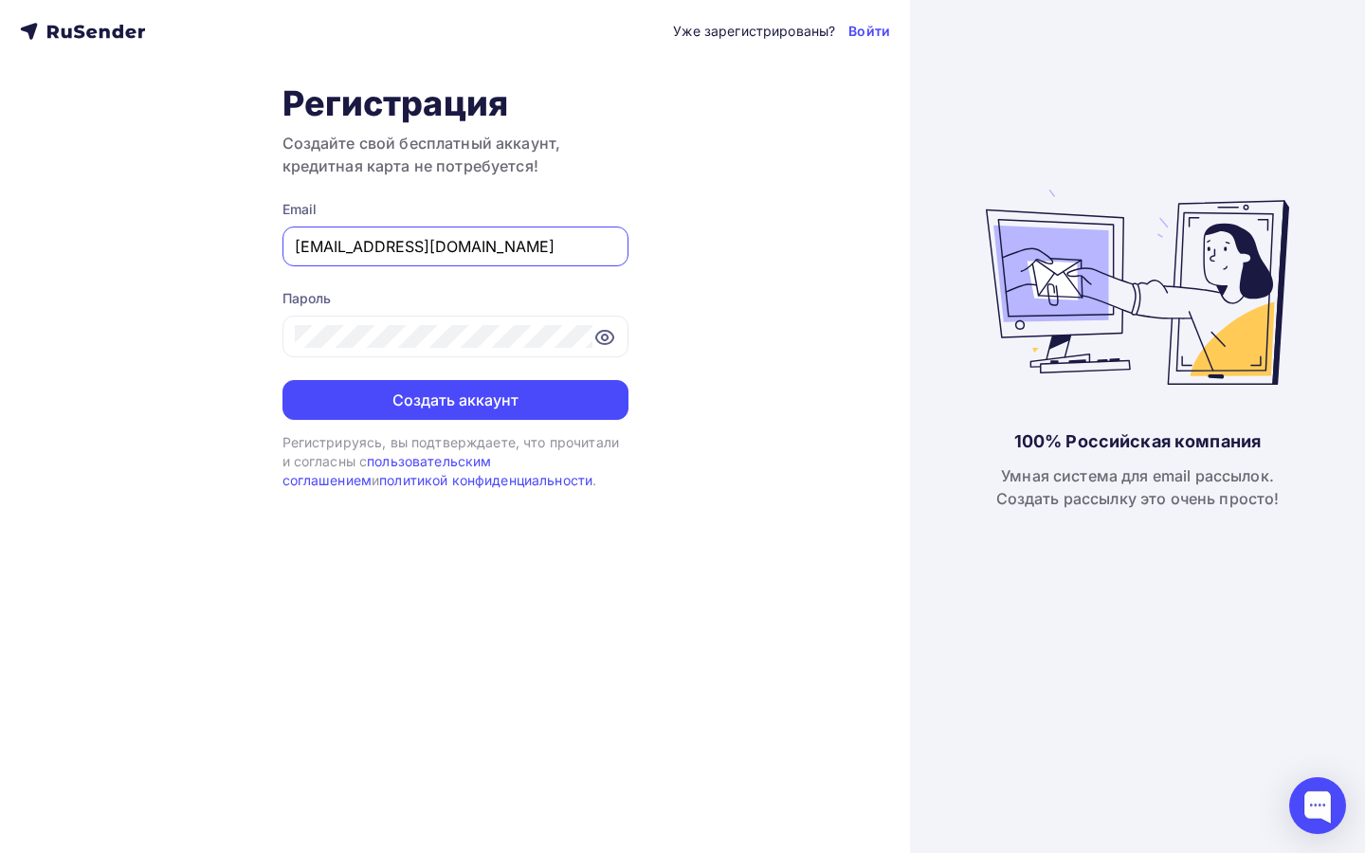
click at [504, 257] on input "[EMAIL_ADDRESS][DOMAIN_NAME]" at bounding box center [455, 246] width 321 height 23
click at [473, 421] on div "Регистрация Создайте свой бесплатный аккаунт, кредитная карта не потребуется! E…" at bounding box center [455, 286] width 346 height 409
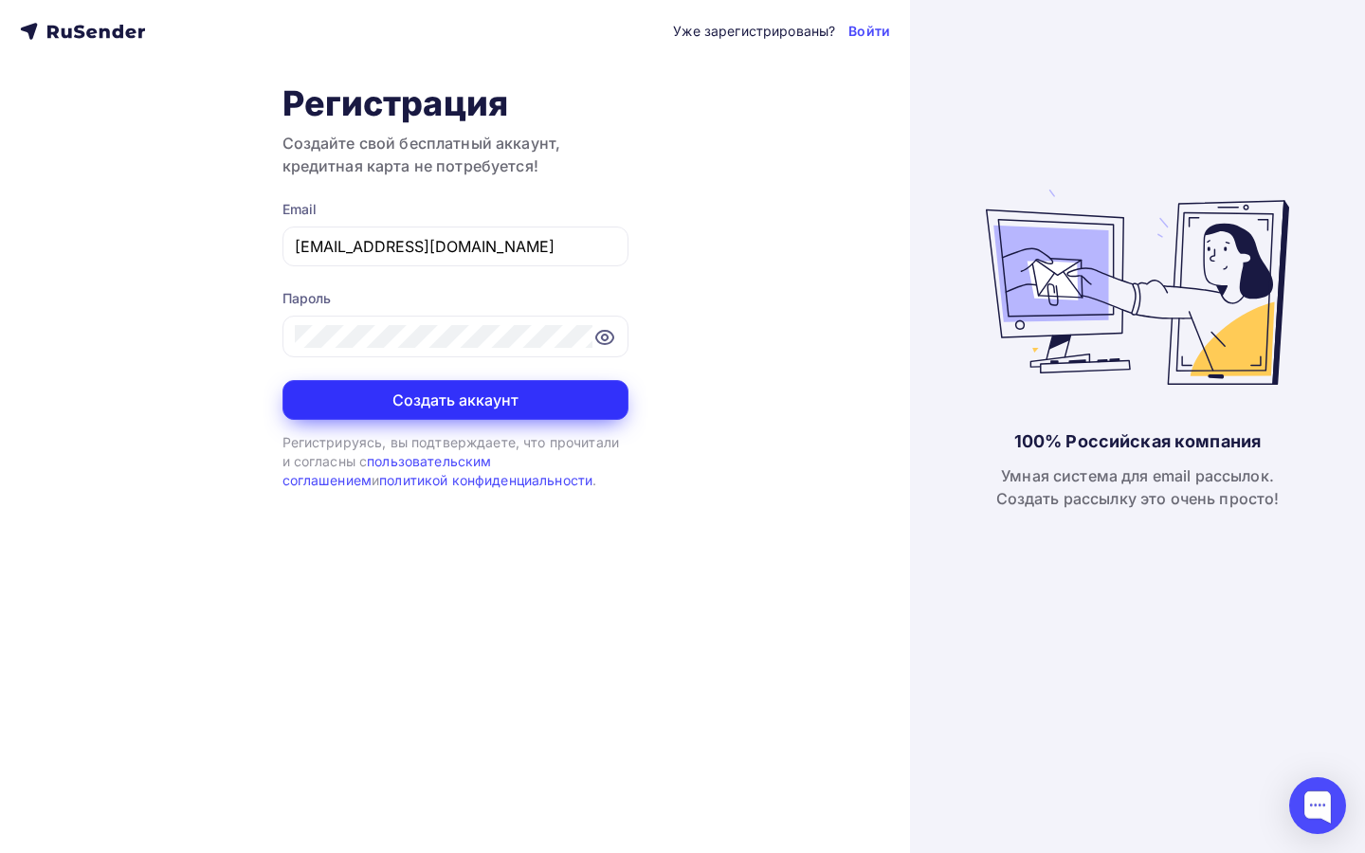
click at [475, 414] on button "Создать аккаунт" at bounding box center [455, 400] width 346 height 40
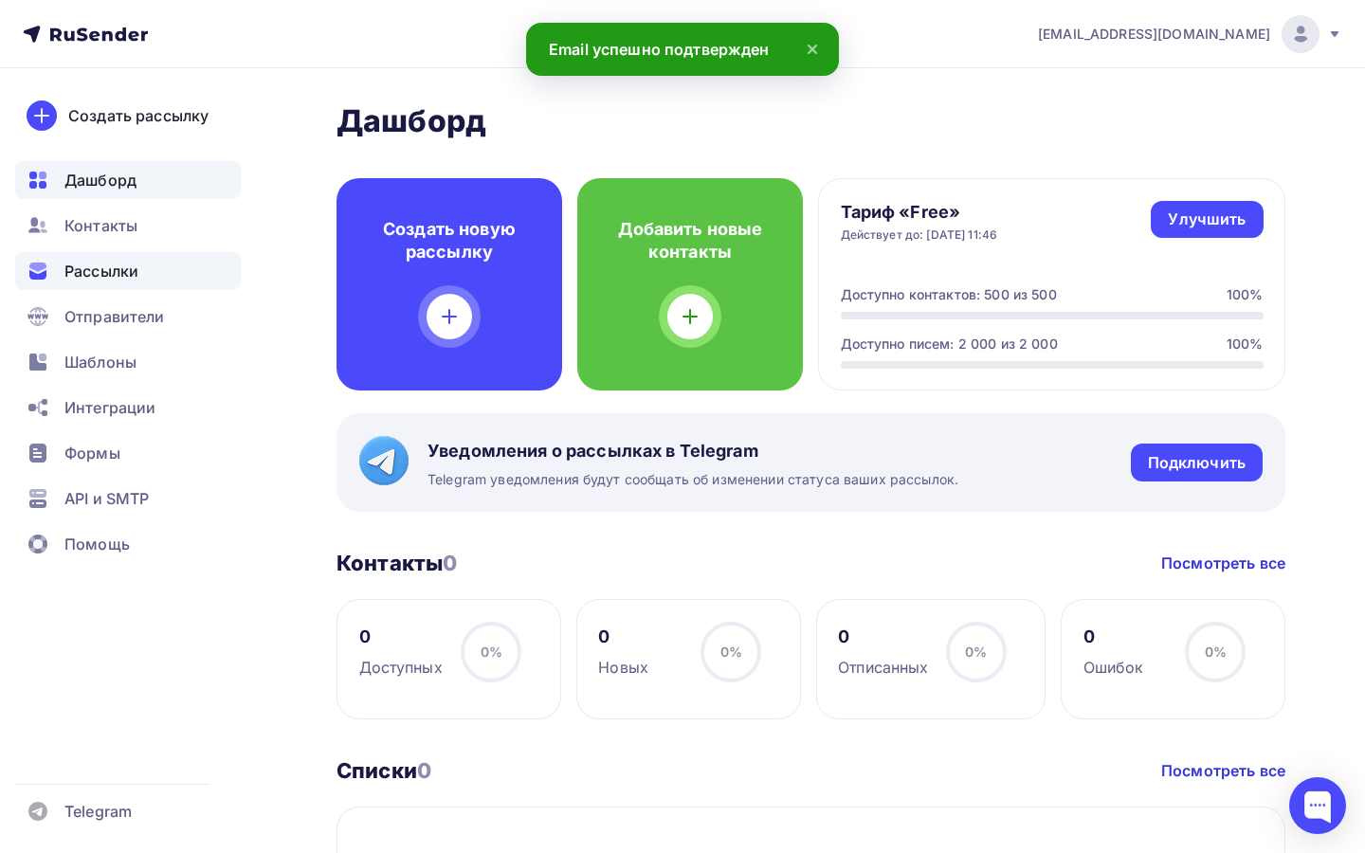
click at [153, 281] on div "Рассылки" at bounding box center [128, 271] width 226 height 38
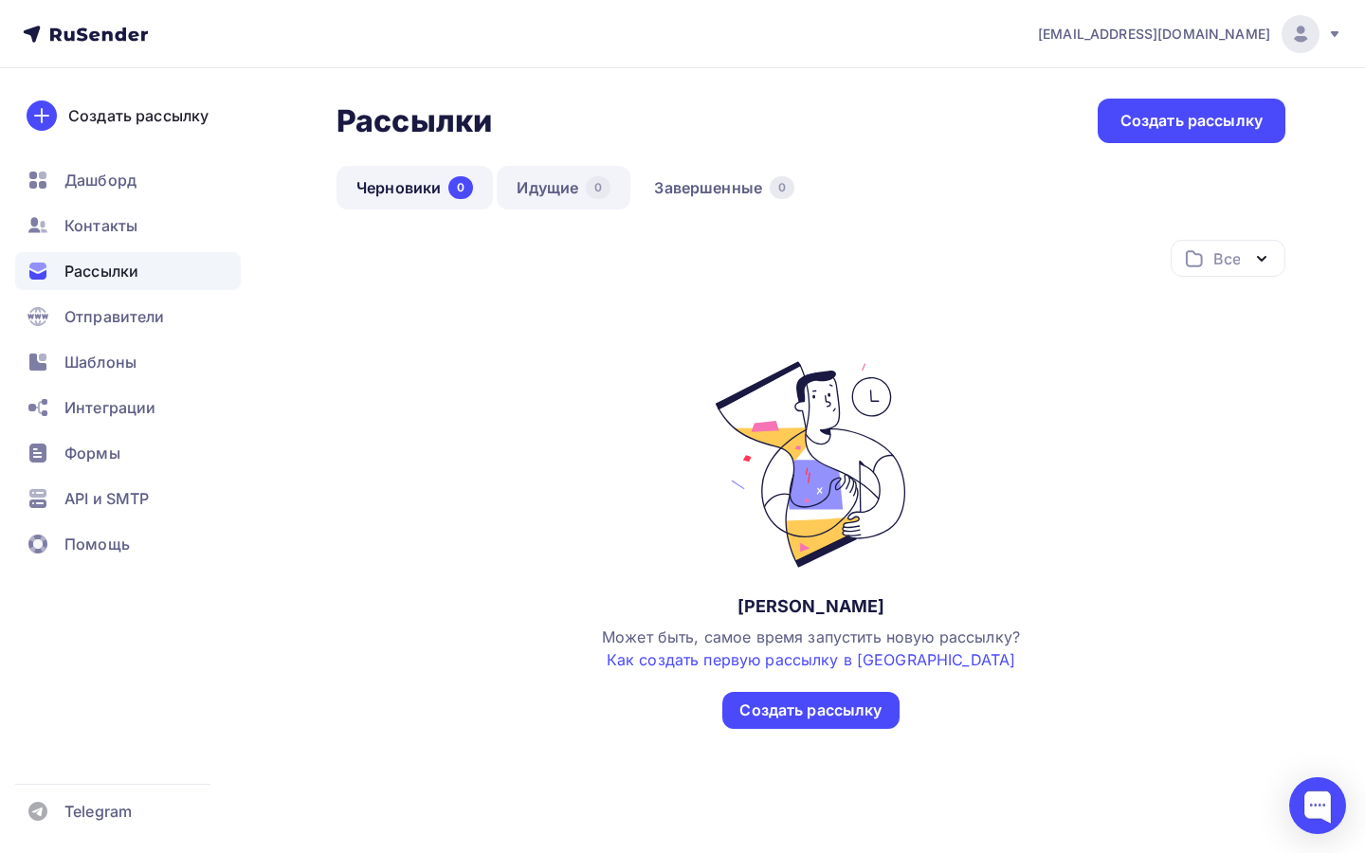
click at [512, 187] on link "Идущие 0" at bounding box center [564, 188] width 134 height 44
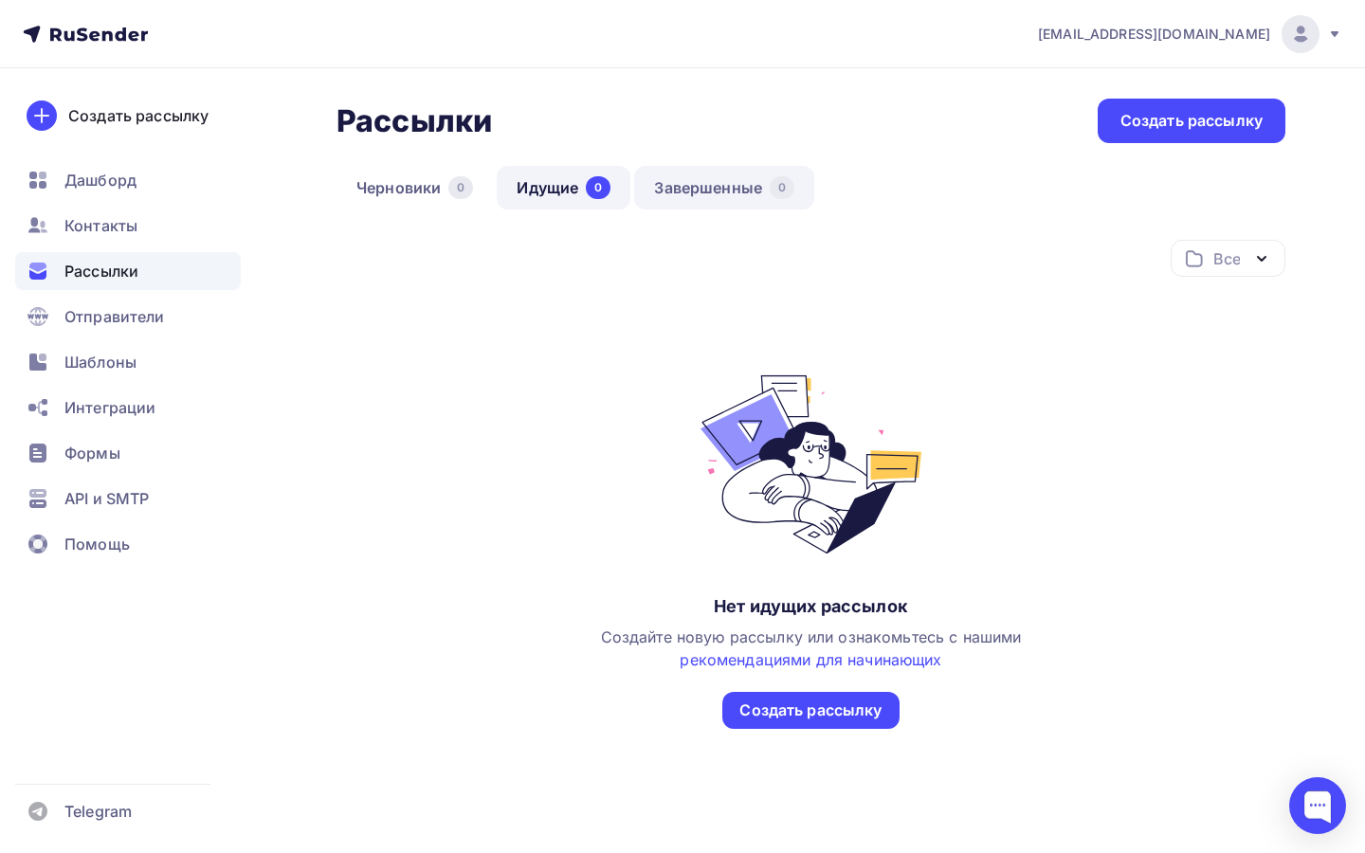
click at [688, 172] on link "Завершенные 0" at bounding box center [724, 188] width 180 height 44
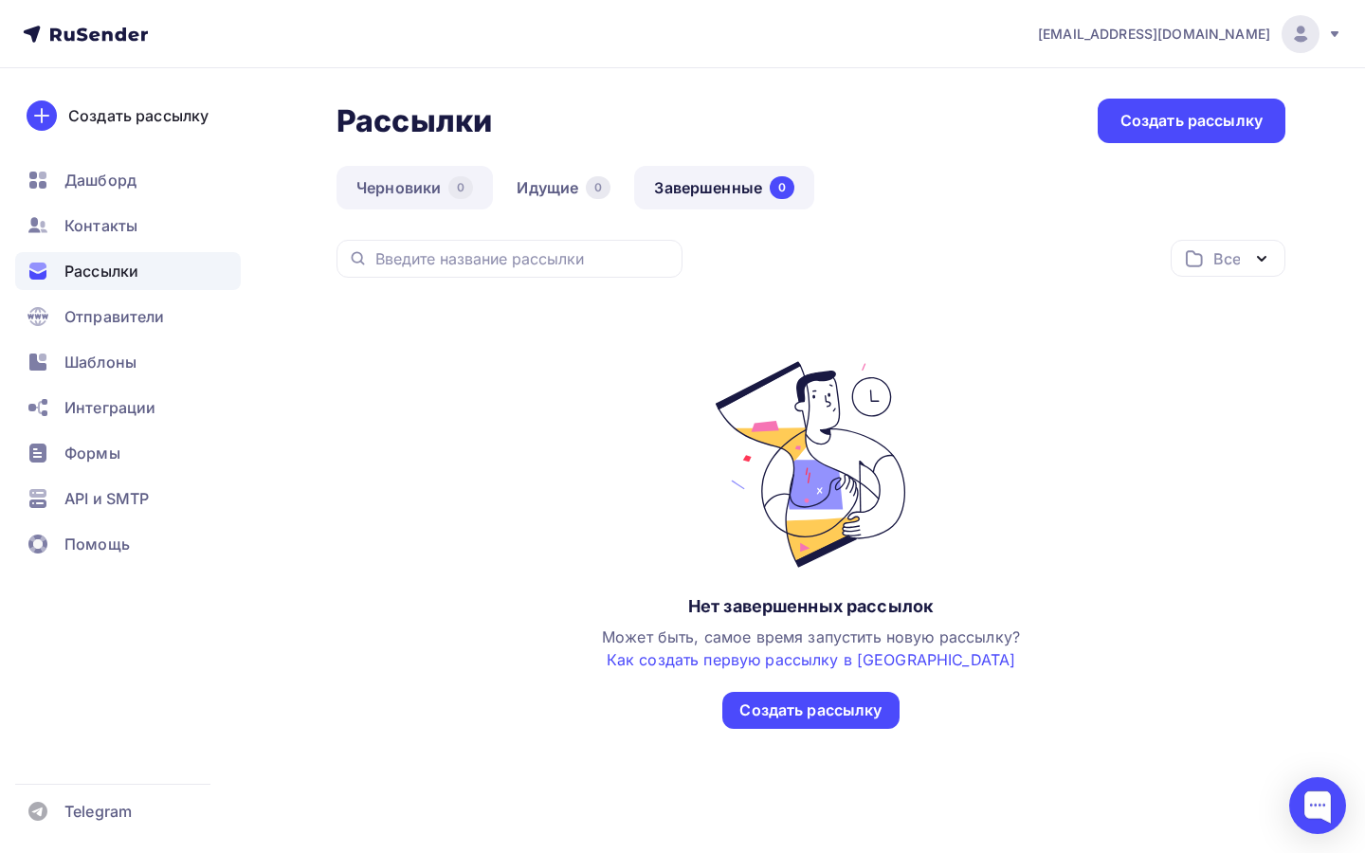
click at [387, 172] on link "Черновики 0" at bounding box center [415, 188] width 156 height 44
click at [1137, 37] on span "78by3b78y23b7y82@mx.aakaak.ru" at bounding box center [1154, 34] width 232 height 19
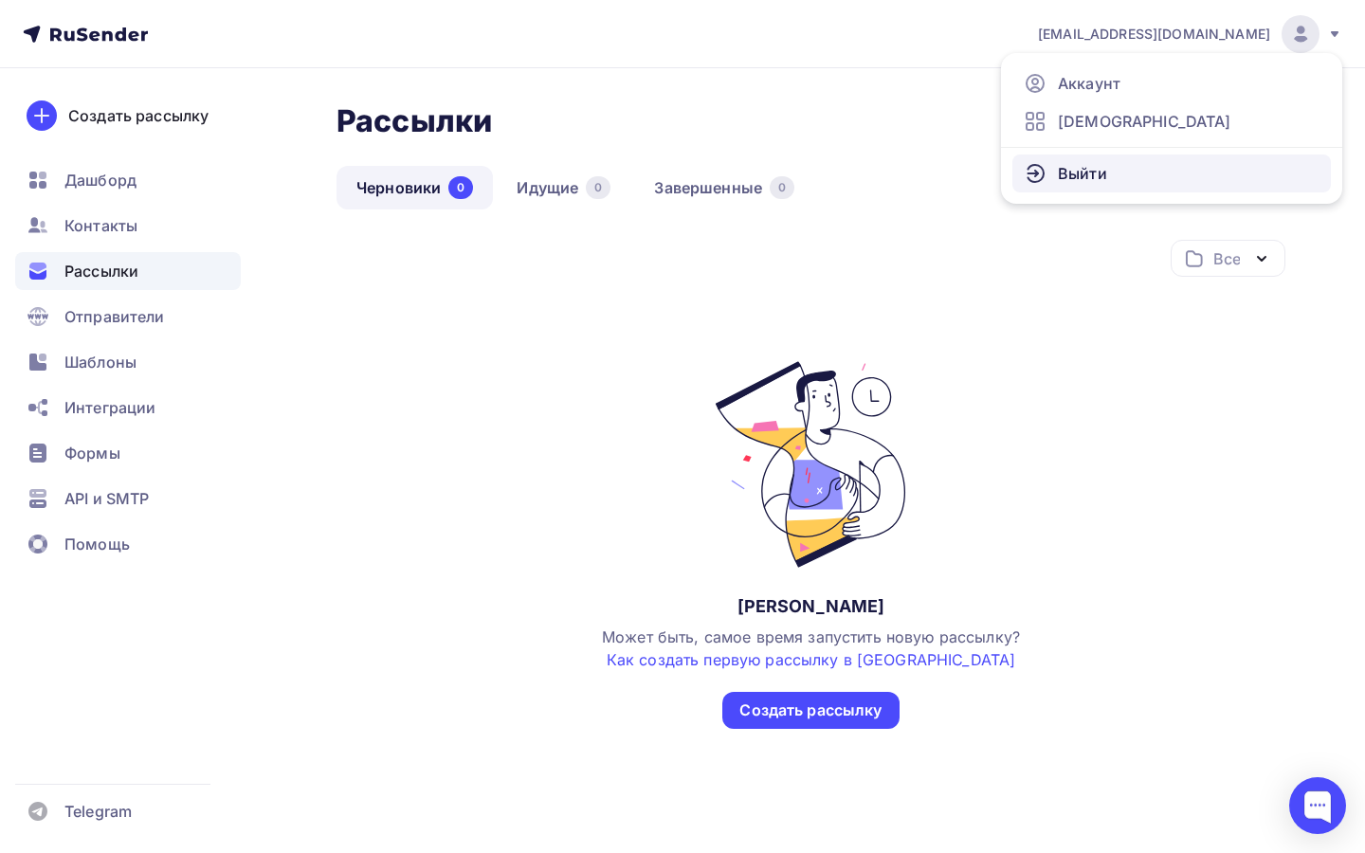
click at [1099, 186] on link "Выйти" at bounding box center [1171, 174] width 318 height 38
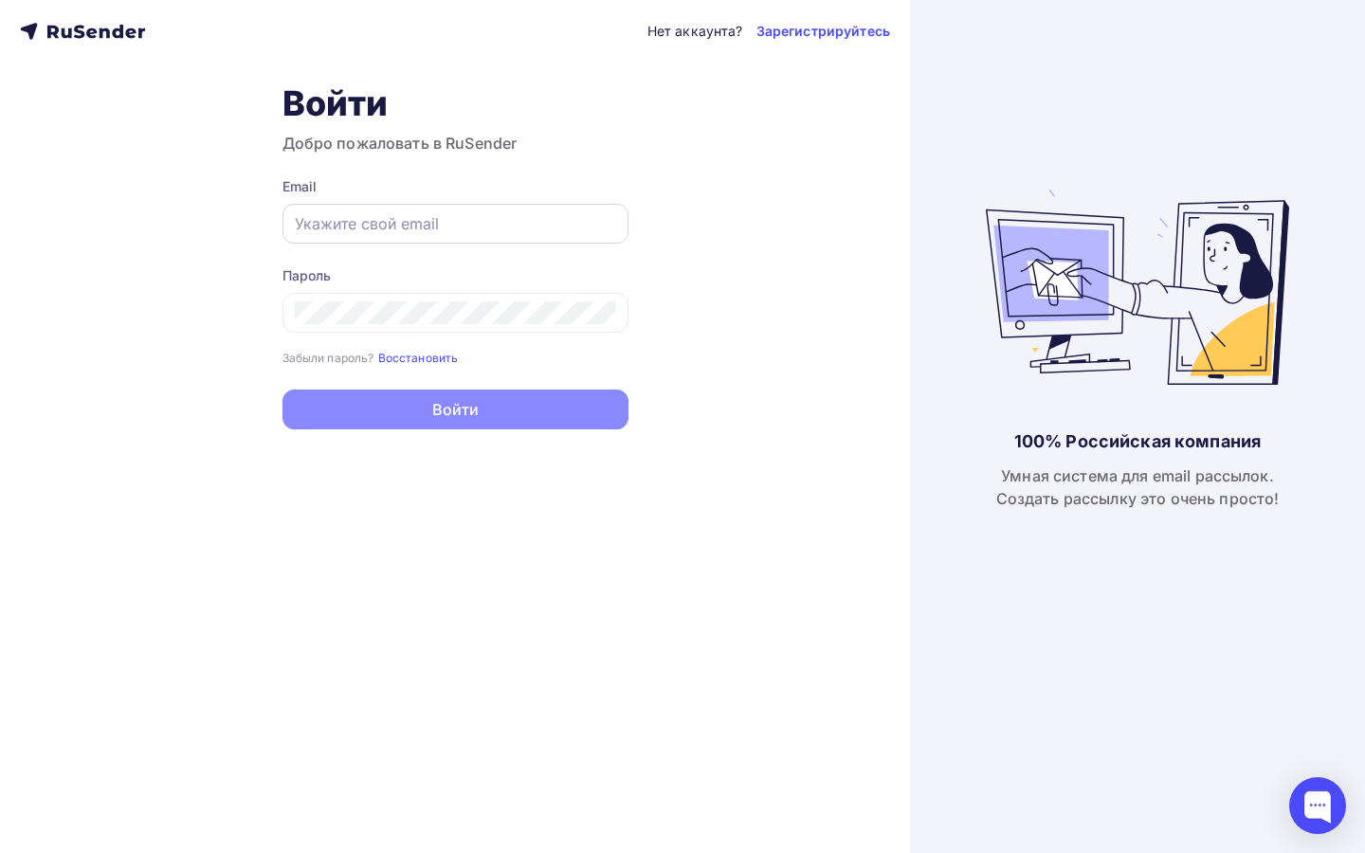
click at [584, 229] on input "text" at bounding box center [455, 223] width 321 height 23
type input "[EMAIL_ADDRESS][DOMAIN_NAME]"
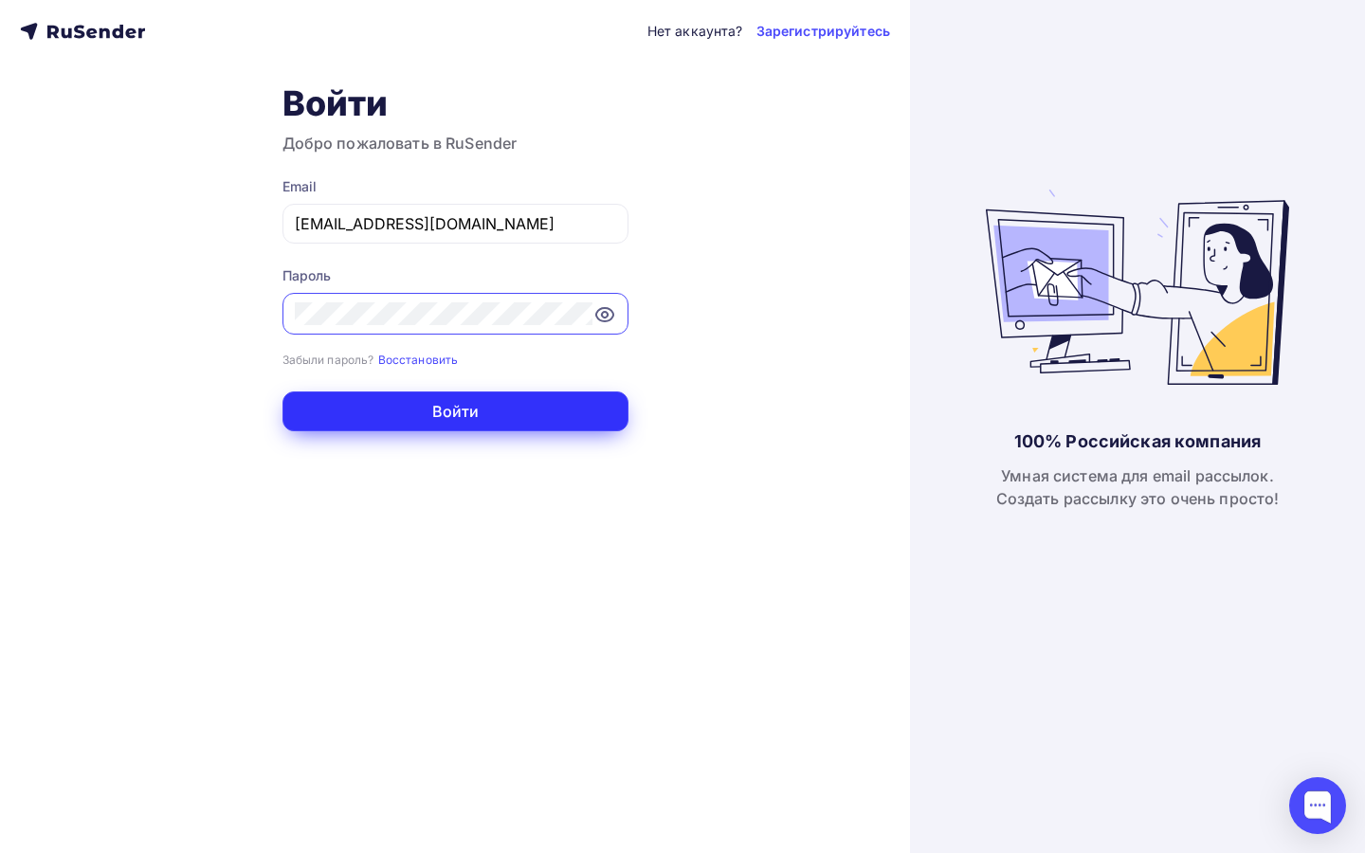
click at [559, 431] on button "Войти" at bounding box center [455, 411] width 346 height 40
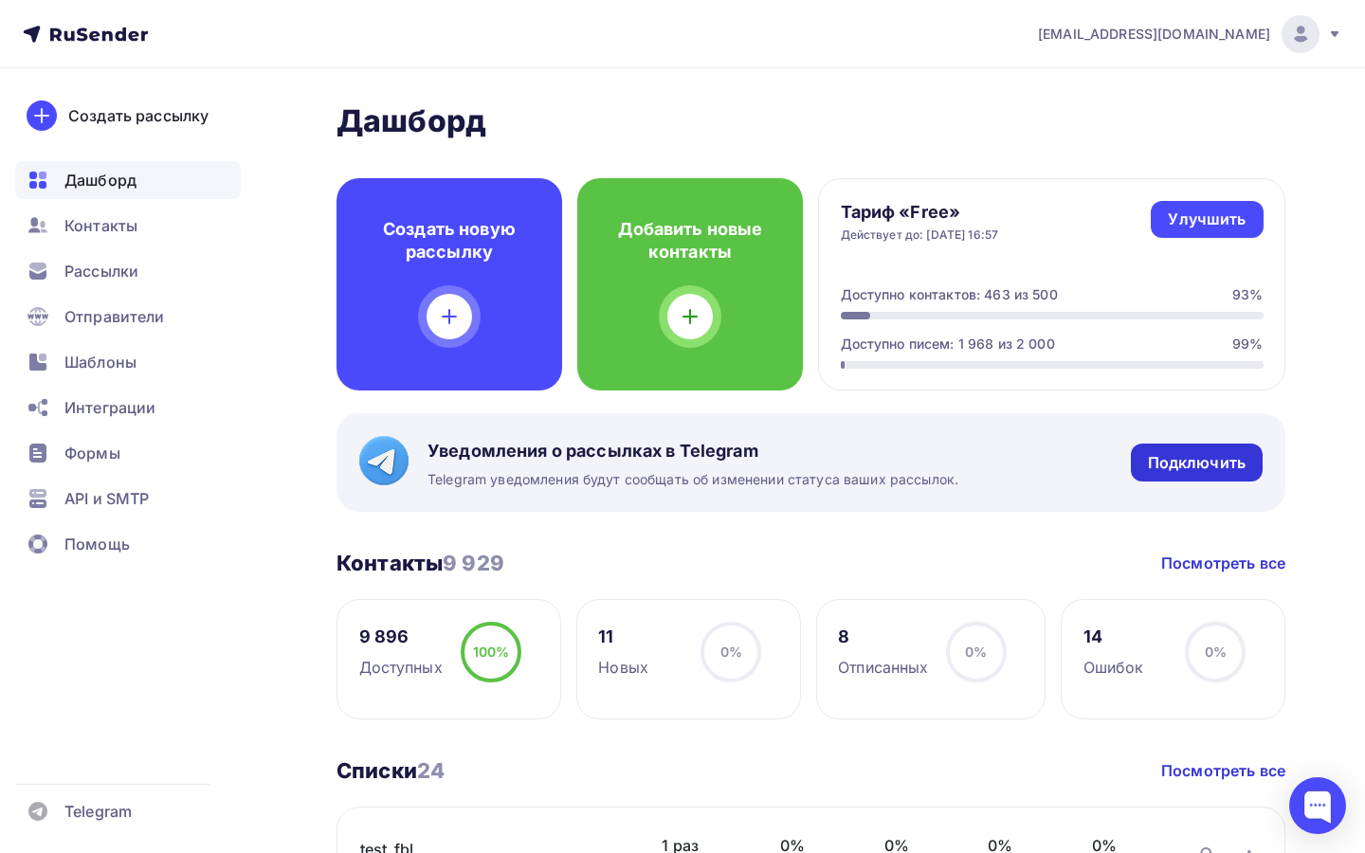
click at [1150, 457] on div "Подключить" at bounding box center [1197, 463] width 98 height 22
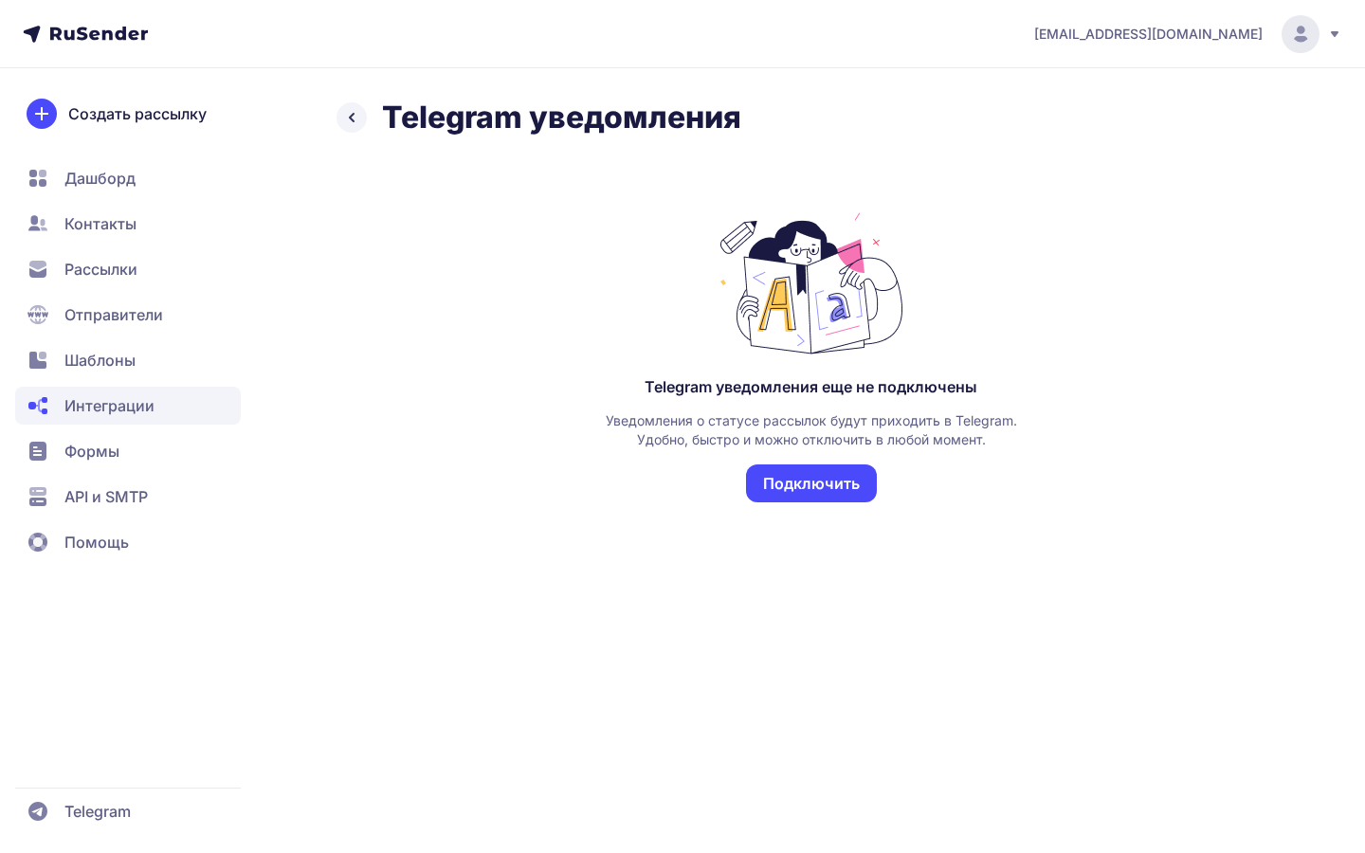
click at [807, 481] on button "Подключить" at bounding box center [811, 483] width 131 height 38
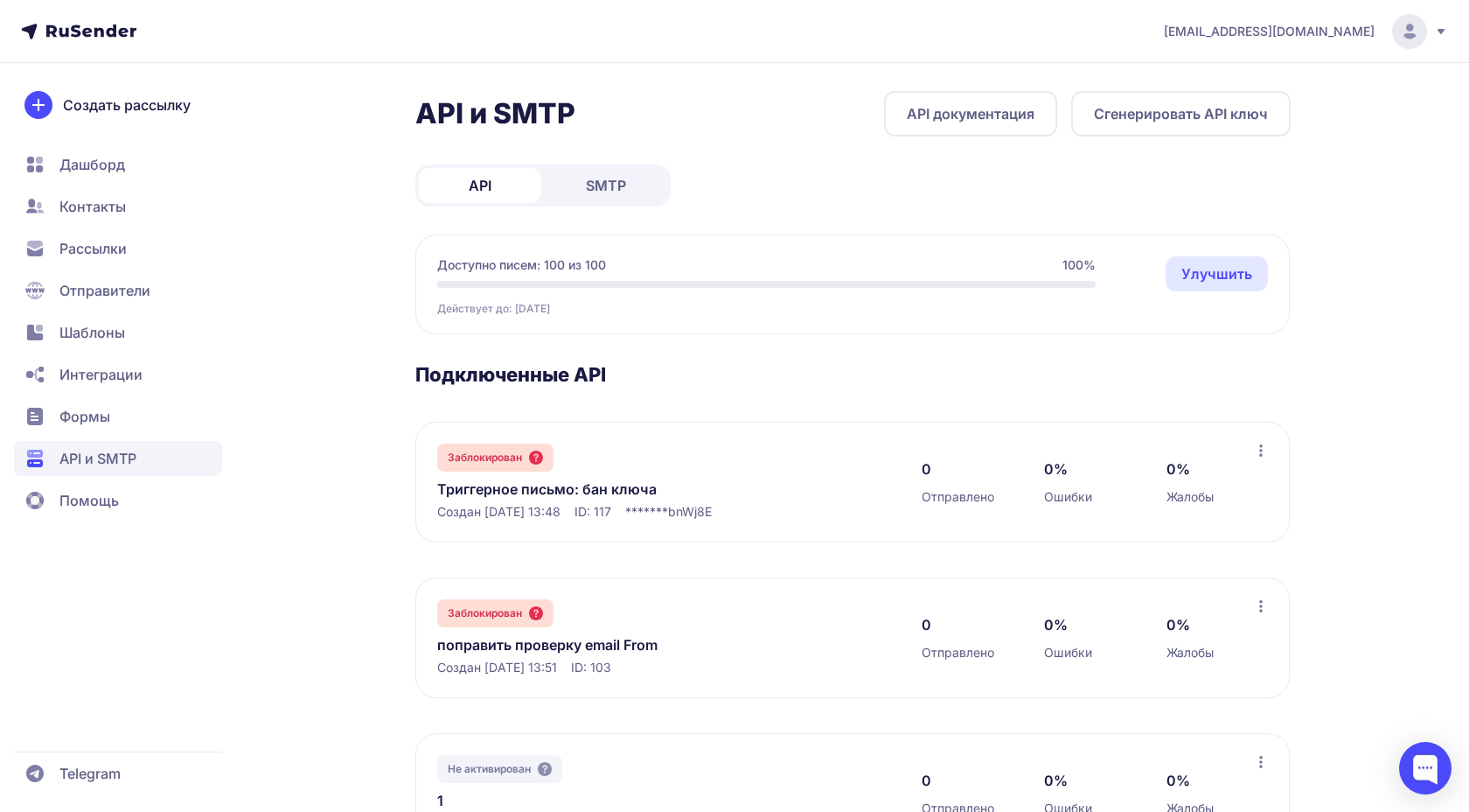
click at [147, 399] on span "Интеграции" at bounding box center [118, 416] width 209 height 35
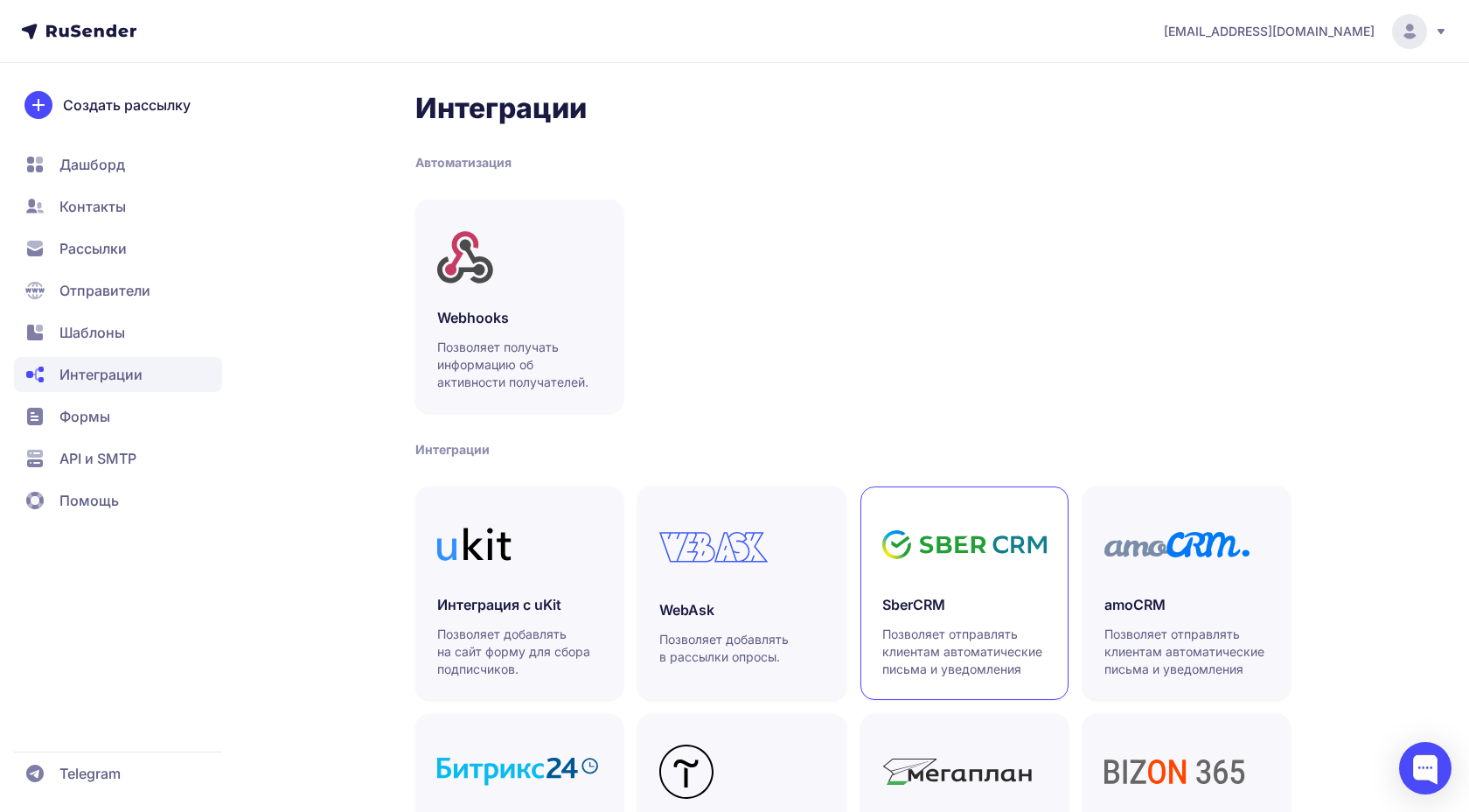
scroll to position [391, 0]
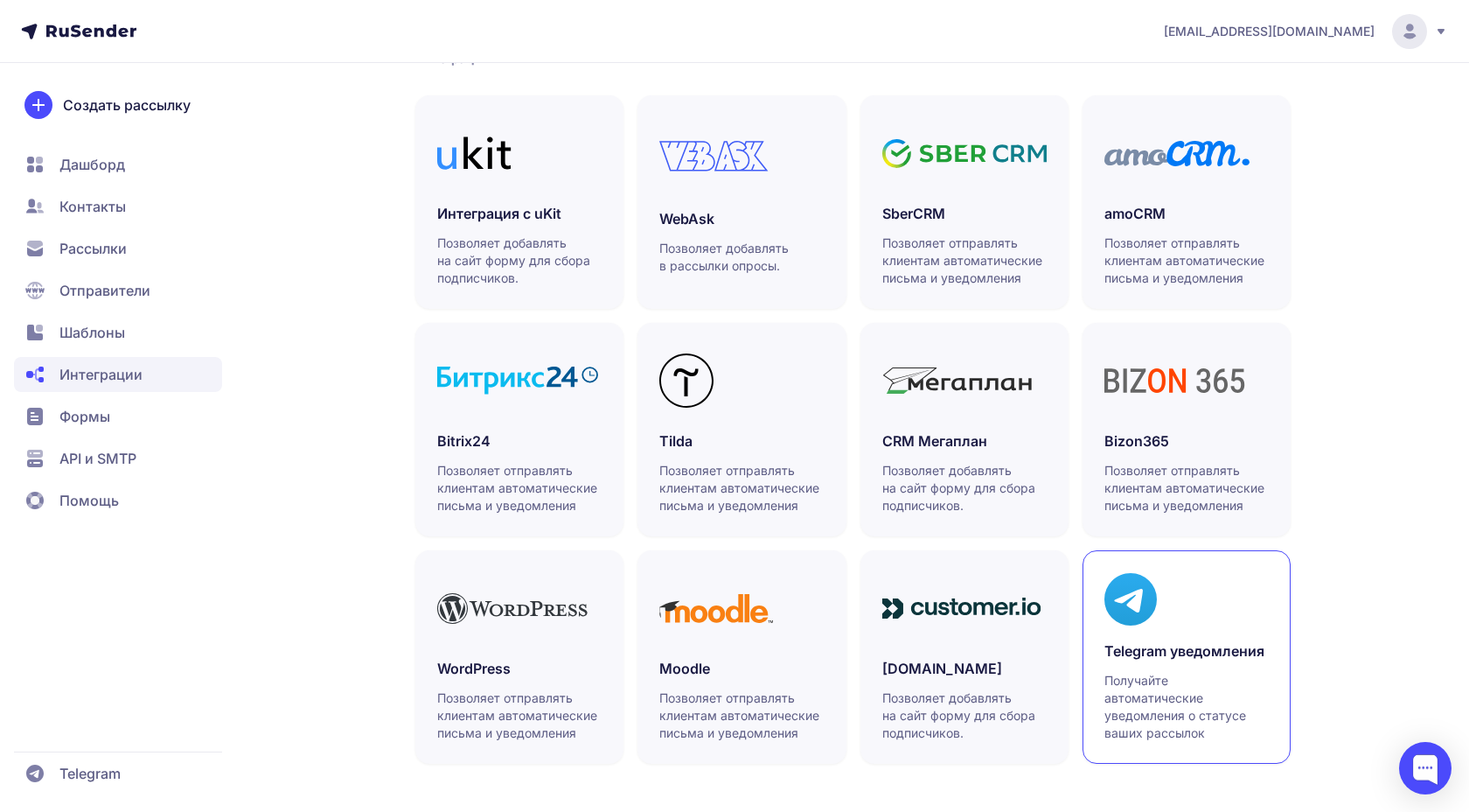
click at [1147, 654] on h3 "Telegram уведомления" at bounding box center [1187, 651] width 164 height 21
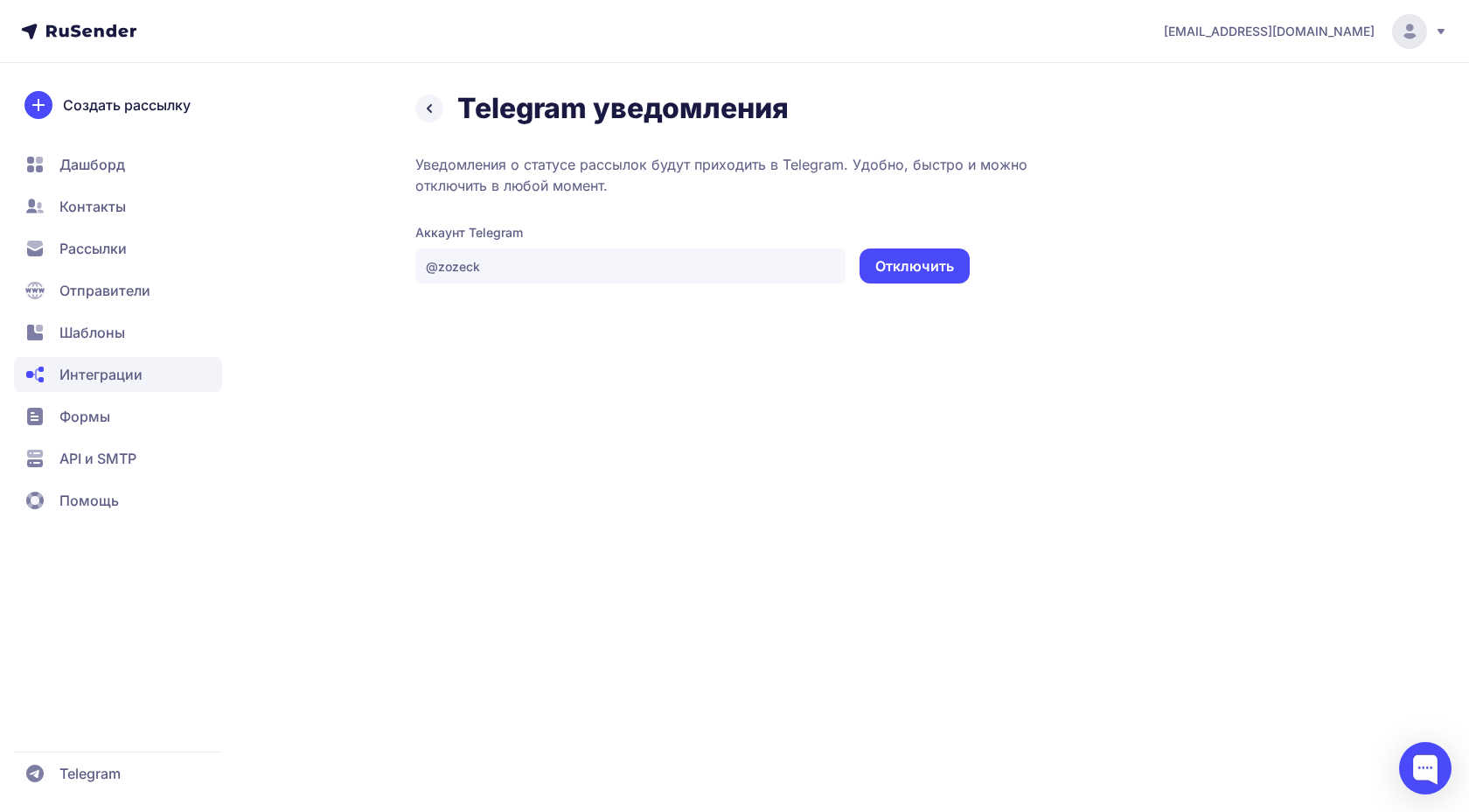
click at [921, 264] on button "Отключить" at bounding box center [914, 266] width 110 height 35
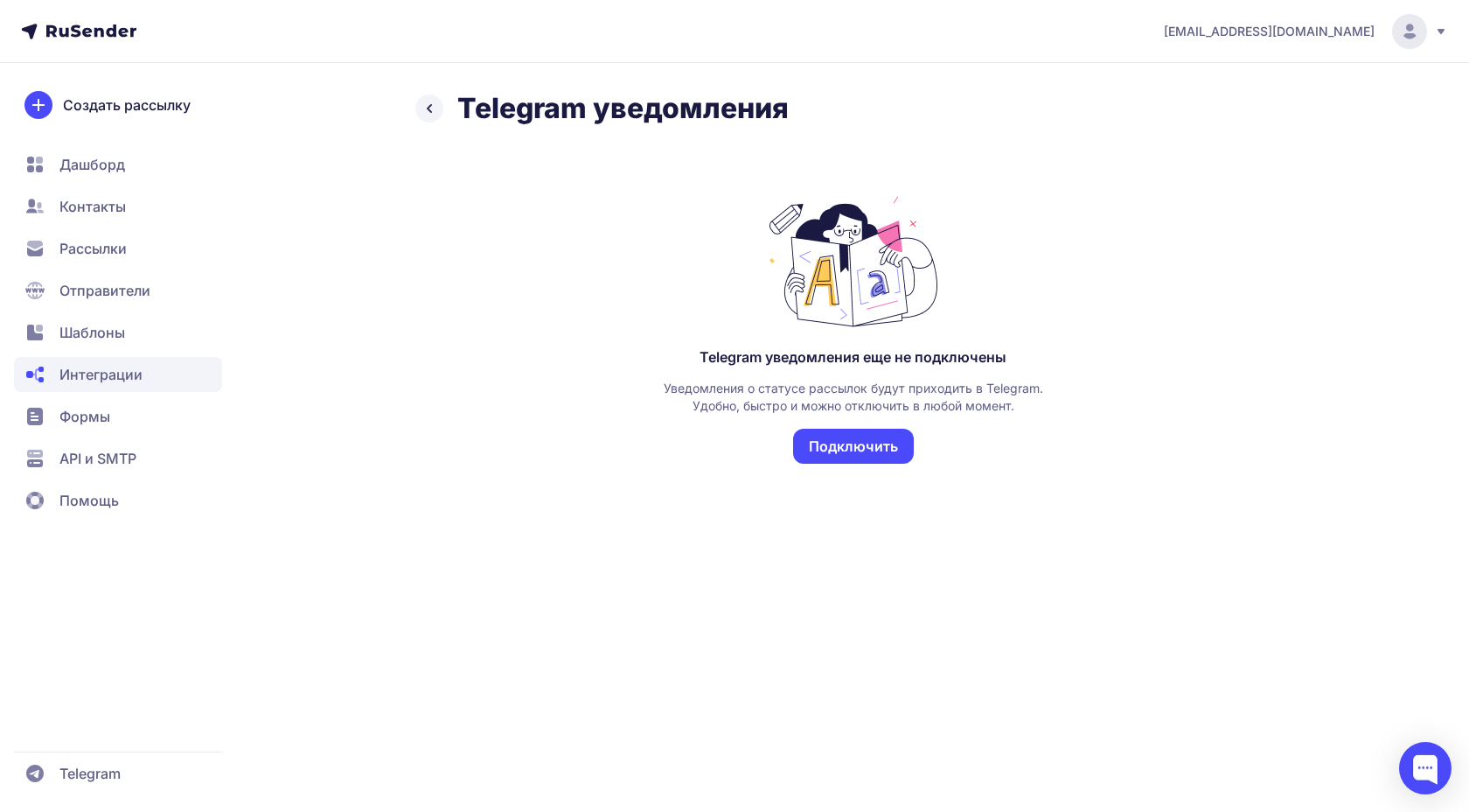
click at [860, 450] on button "Подключить" at bounding box center [854, 446] width 121 height 35
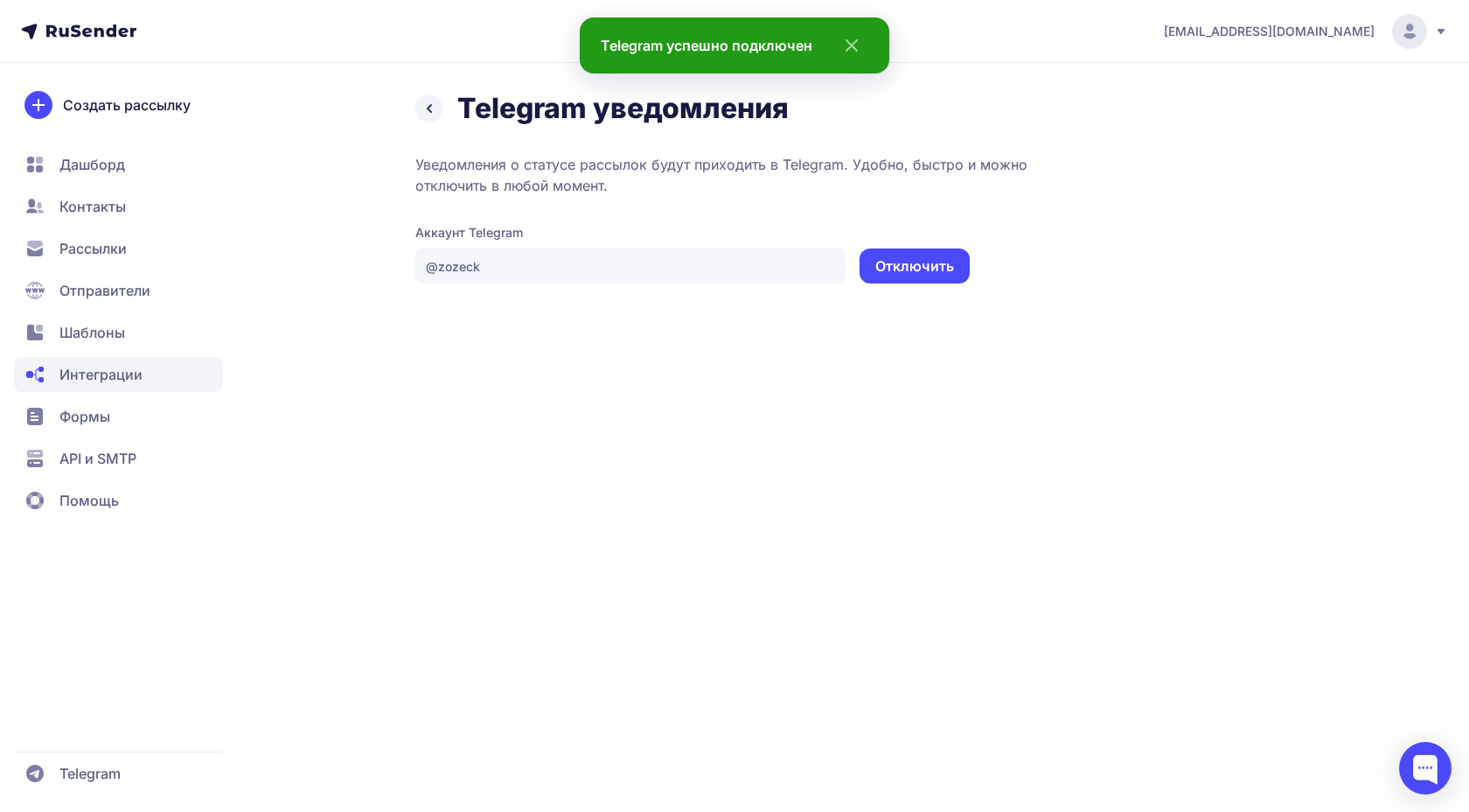
click at [421, 119] on link at bounding box center [429, 108] width 28 height 28
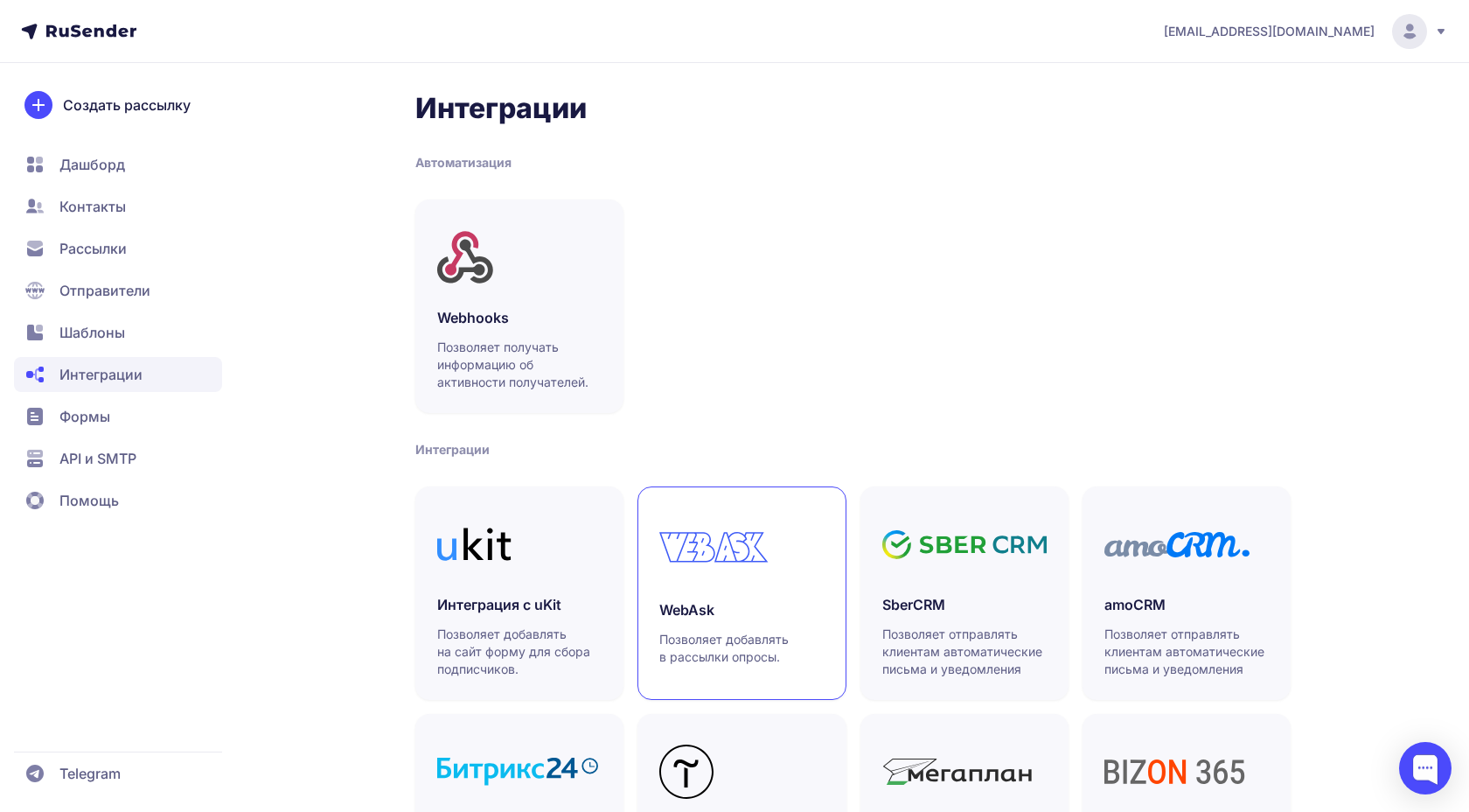
scroll to position [391, 0]
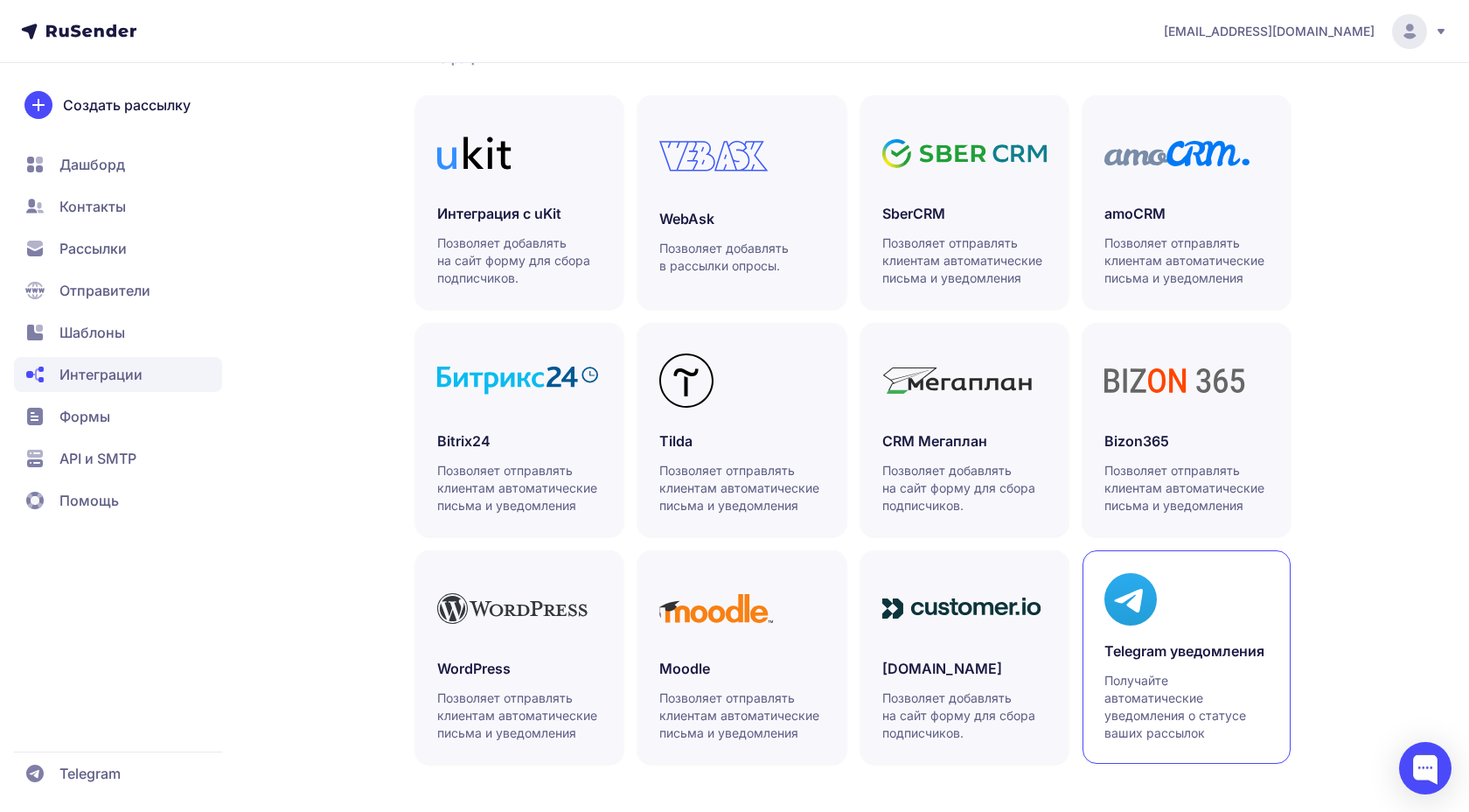
click at [1120, 616] on icon at bounding box center [1130, 599] width 53 height 53
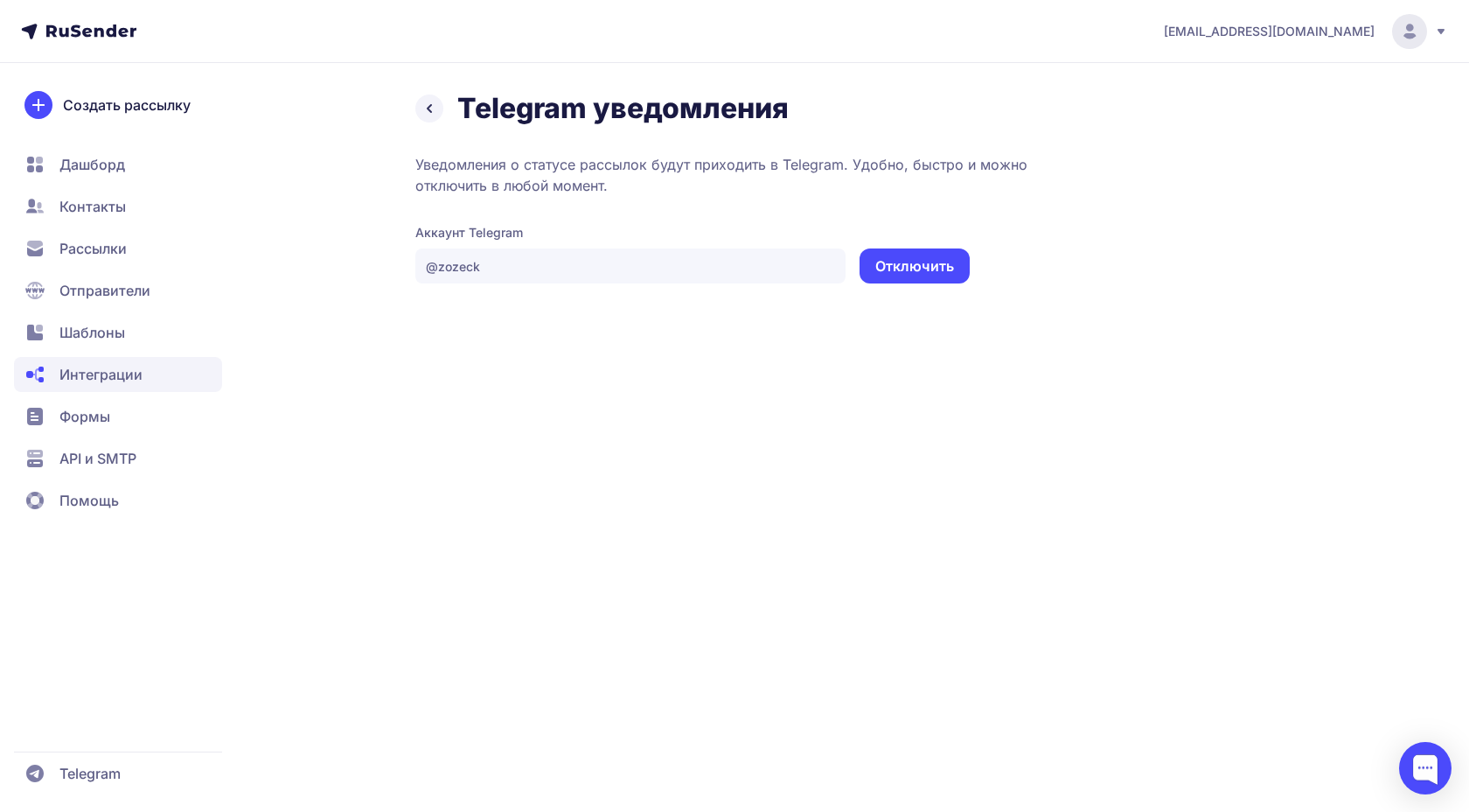
click at [860, 436] on div "prohorenkov@ucoz-team.net Telegram уведомления Уведомления о статусе рассылок б…" at bounding box center [734, 406] width 1469 height 812
click at [913, 269] on button "Отключить" at bounding box center [914, 266] width 110 height 35
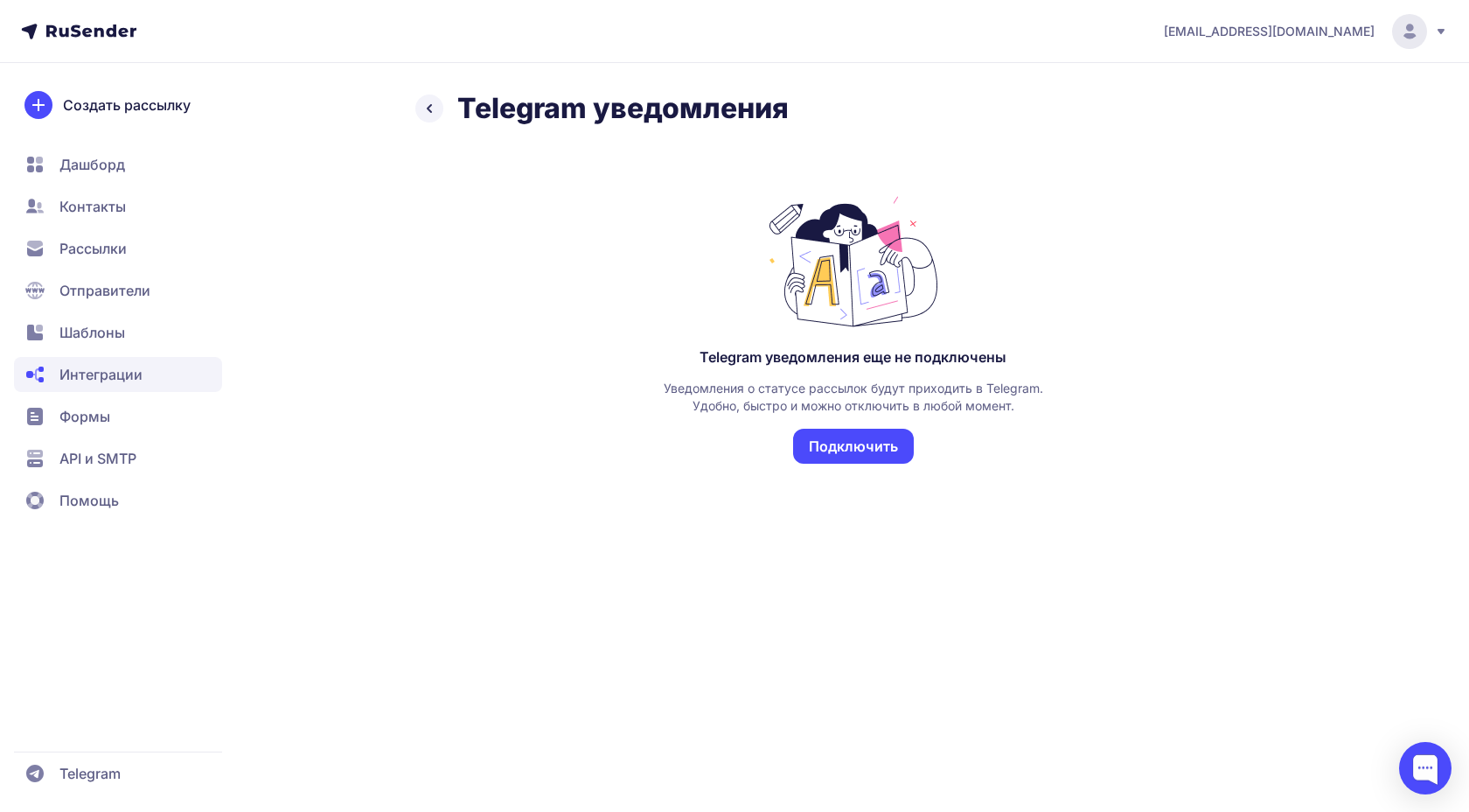
click at [844, 460] on button "Подключить" at bounding box center [854, 446] width 121 height 35
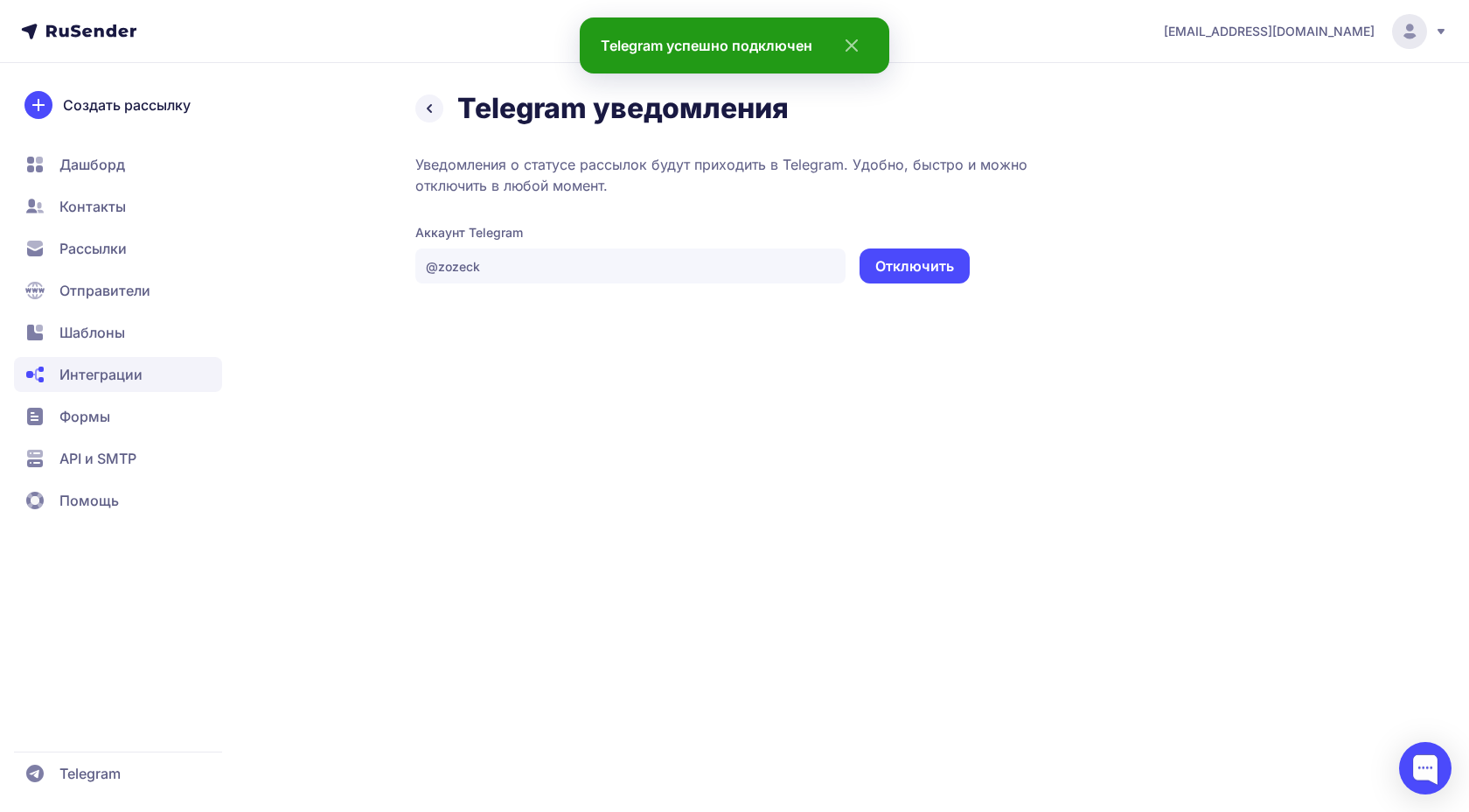
click at [888, 272] on button "Отключить" at bounding box center [914, 266] width 110 height 35
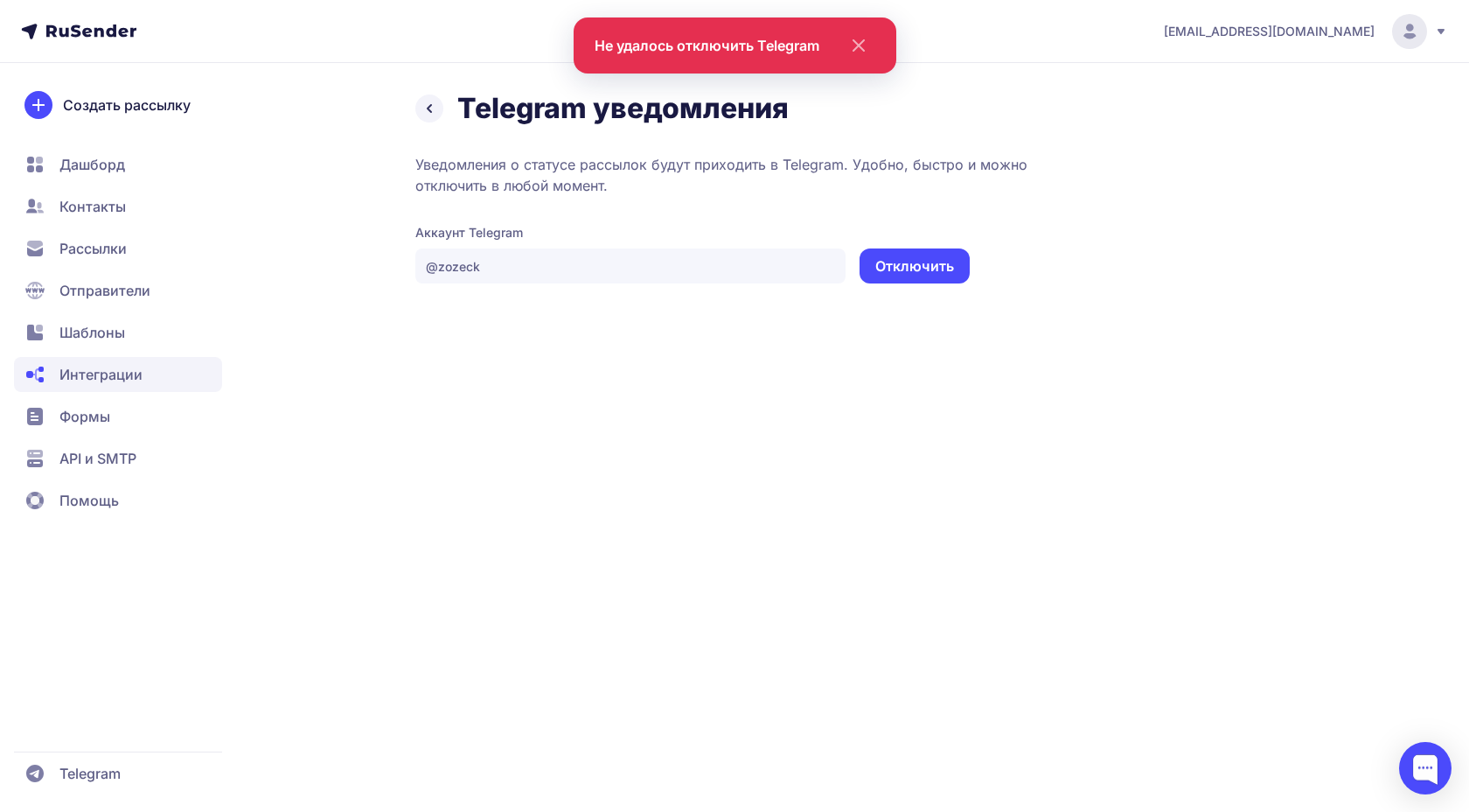
click at [151, 273] on span "Рассылки" at bounding box center [118, 291] width 209 height 35
